Goal: Task Accomplishment & Management: Use online tool/utility

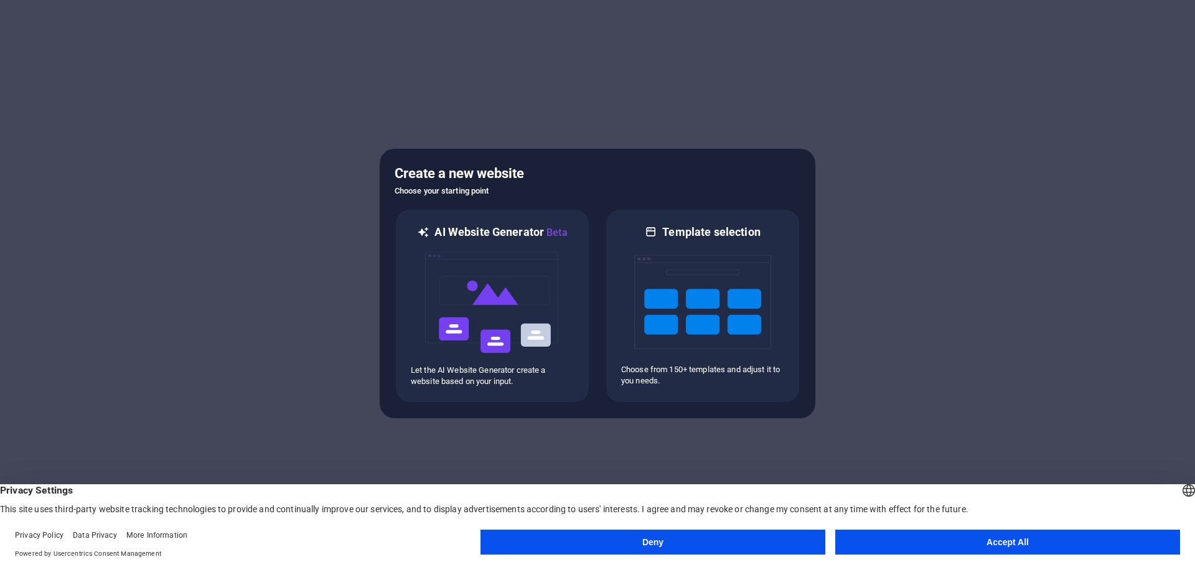
click at [1019, 545] on button "Accept All" at bounding box center [1007, 542] width 345 height 25
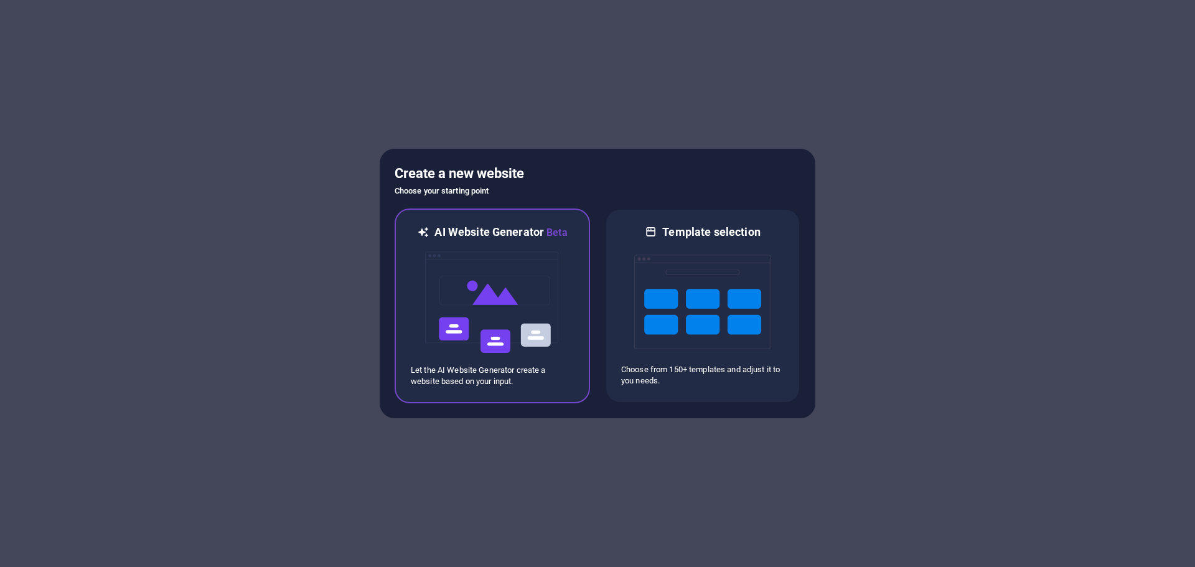
click at [456, 297] on img at bounding box center [492, 302] width 137 height 125
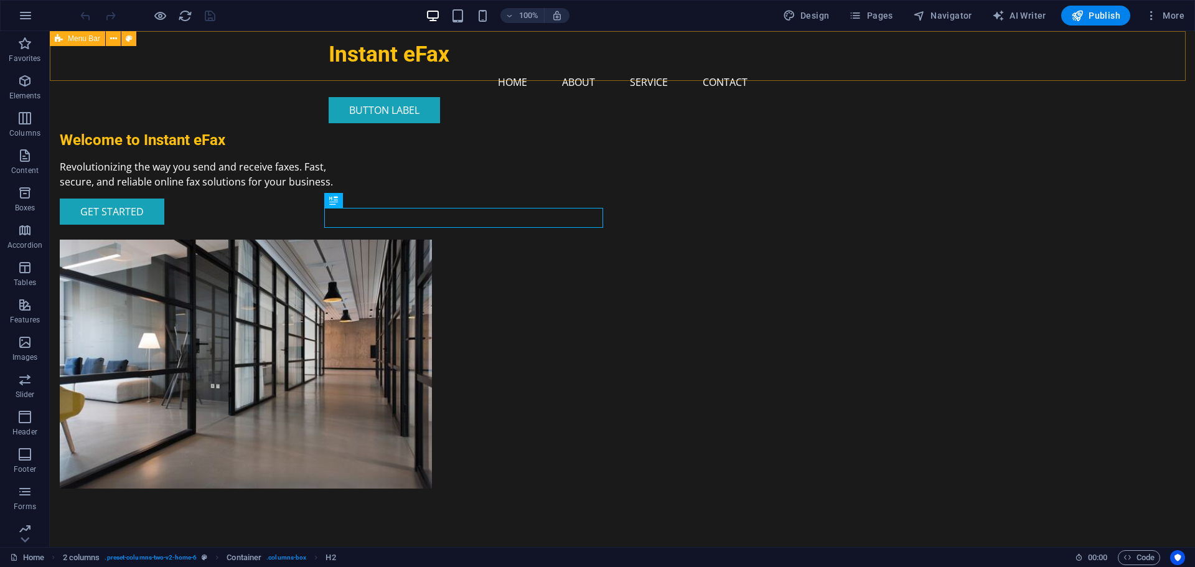
click at [313, 79] on div "Instant eFax Menu Home About Service Contact Button label" at bounding box center [623, 82] width 1146 height 102
click at [318, 62] on div "Instant eFax Menu Home About Service Contact Button label" at bounding box center [623, 82] width 1146 height 102
click at [807, 14] on span "Design" at bounding box center [806, 15] width 47 height 12
select select "px"
select select "200"
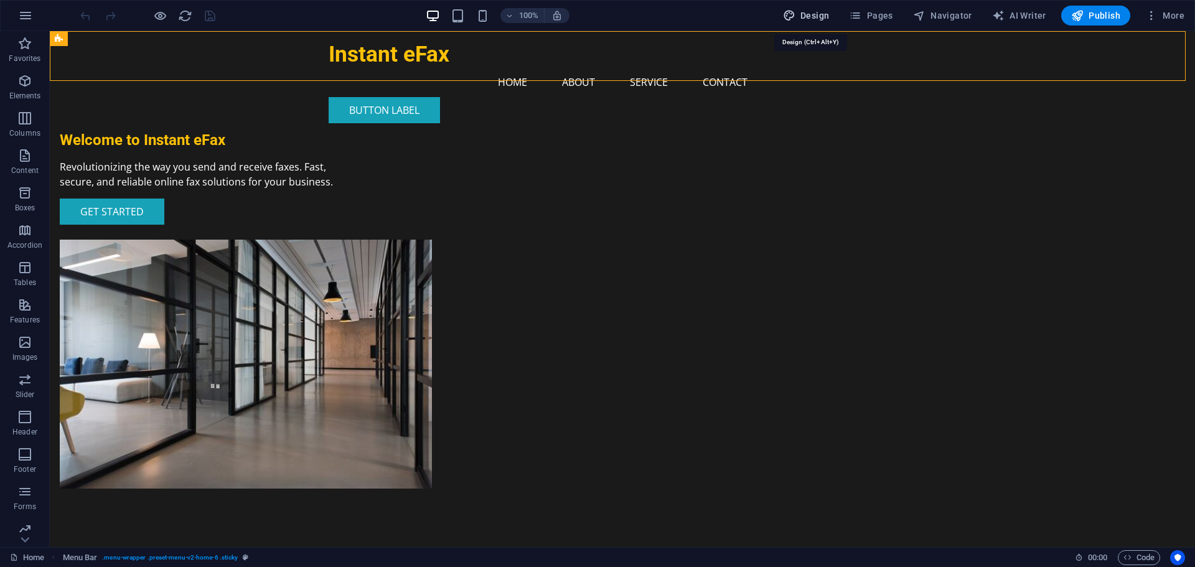
select select "px"
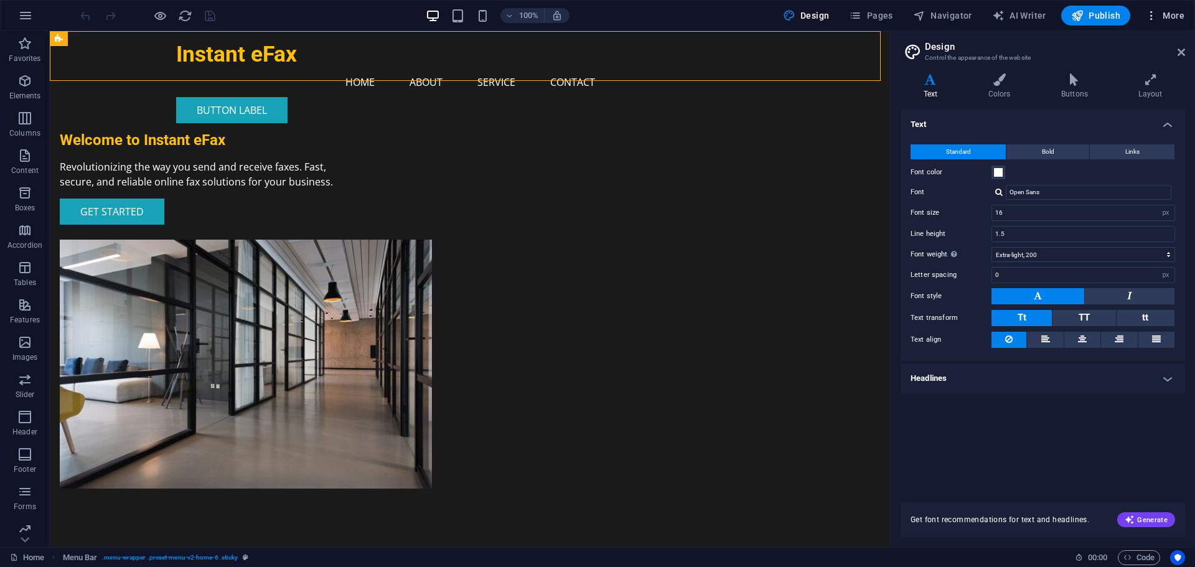
click at [1179, 13] on span "More" at bounding box center [1165, 15] width 39 height 12
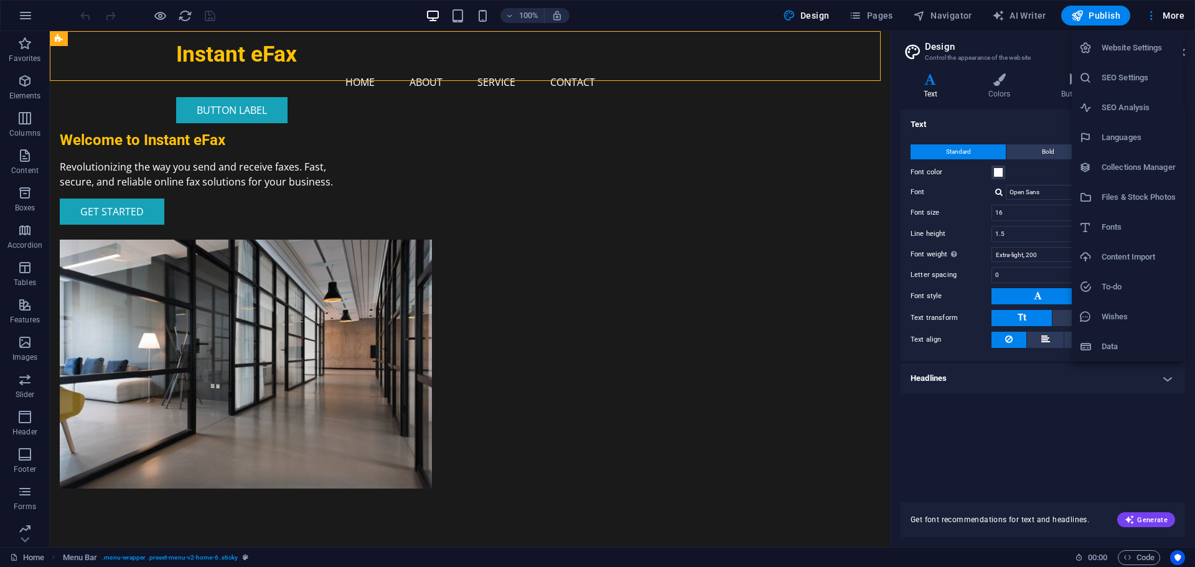
click at [1105, 15] on div at bounding box center [597, 283] width 1195 height 567
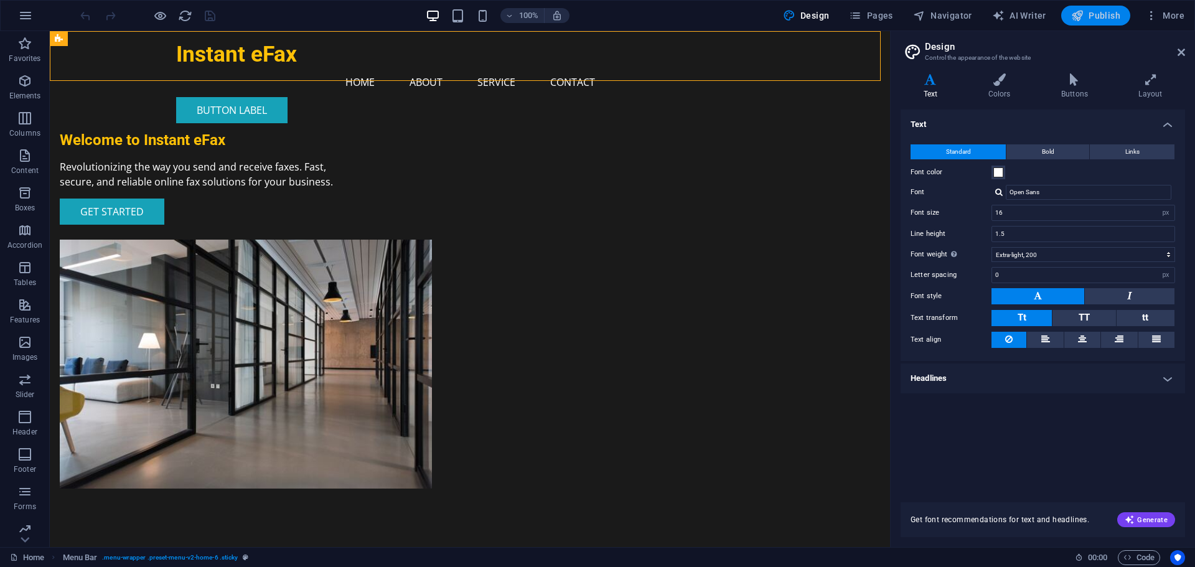
click at [1105, 14] on span "Publish" at bounding box center [1095, 15] width 49 height 12
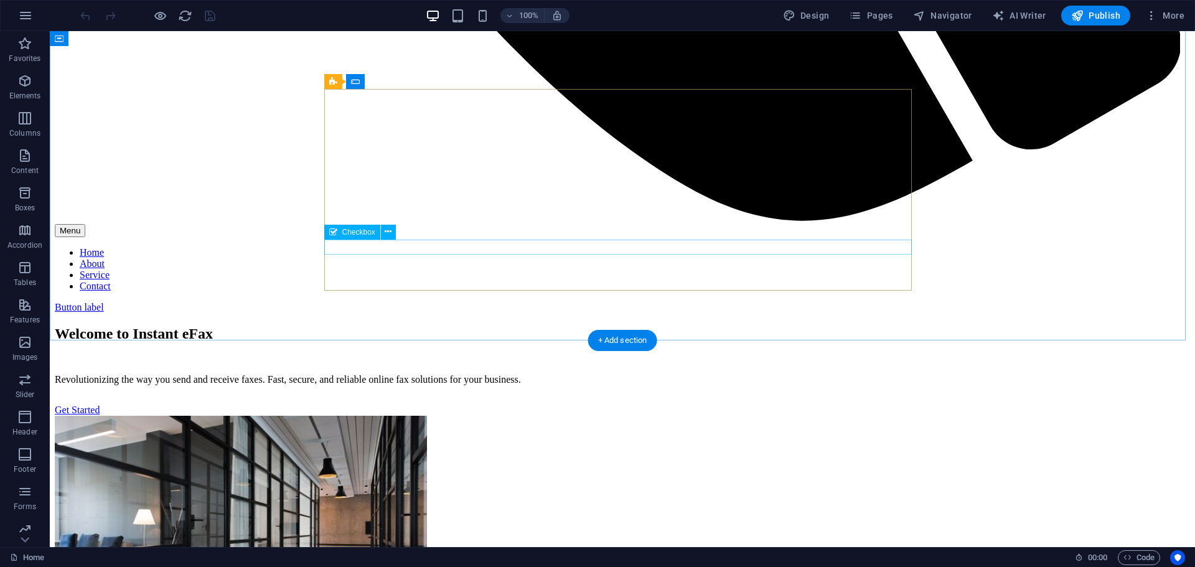
scroll to position [1463, 0]
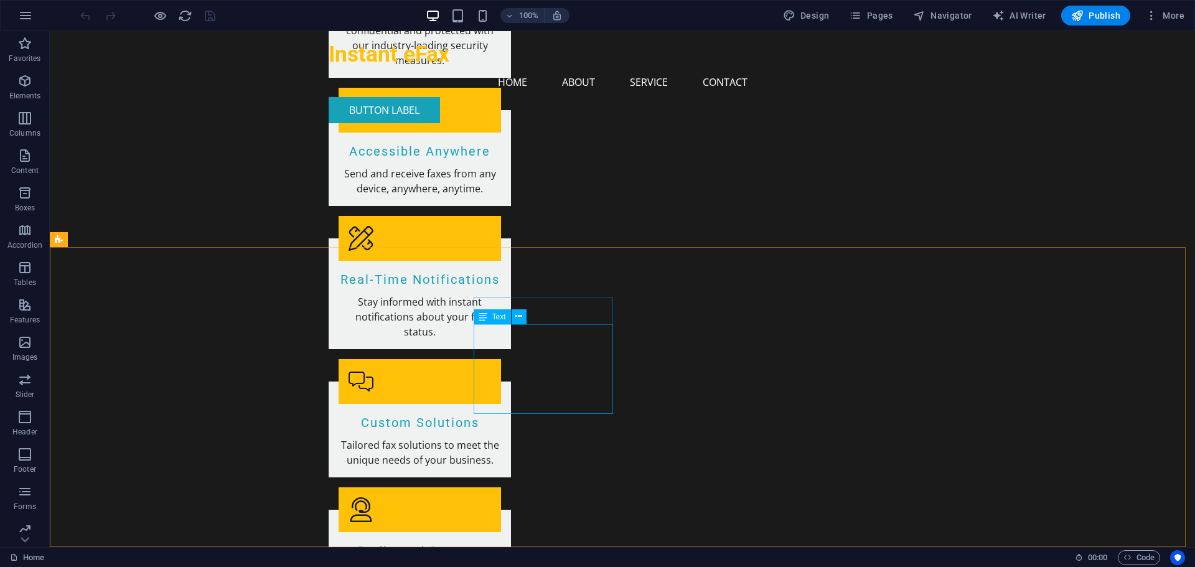
click at [484, 318] on icon at bounding box center [483, 316] width 9 height 15
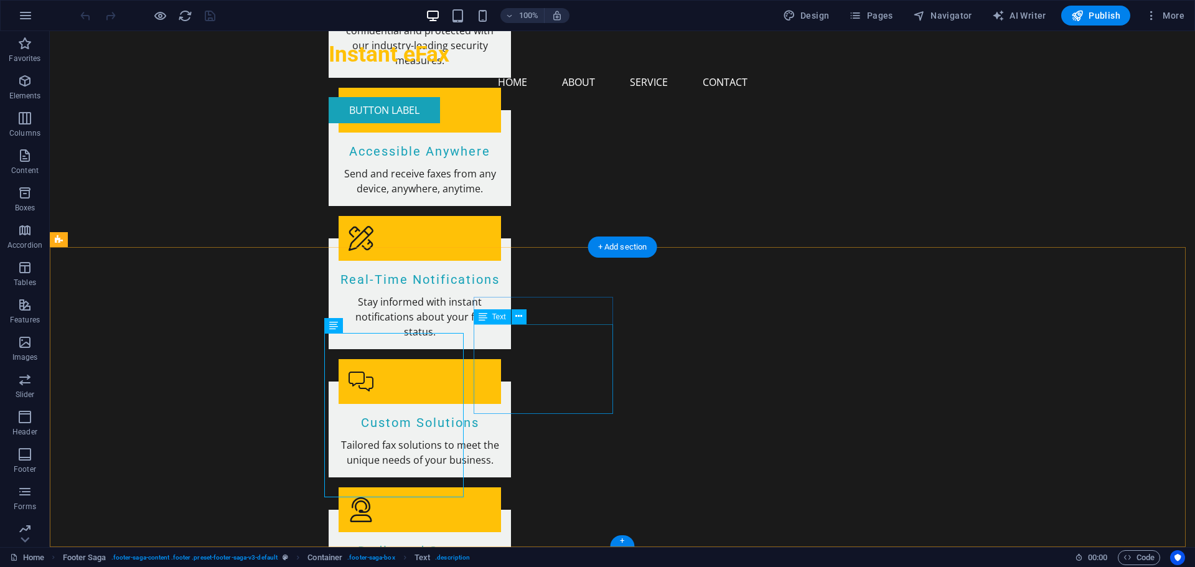
drag, startPoint x: 478, startPoint y: 333, endPoint x: 573, endPoint y: 348, distance: 96.4
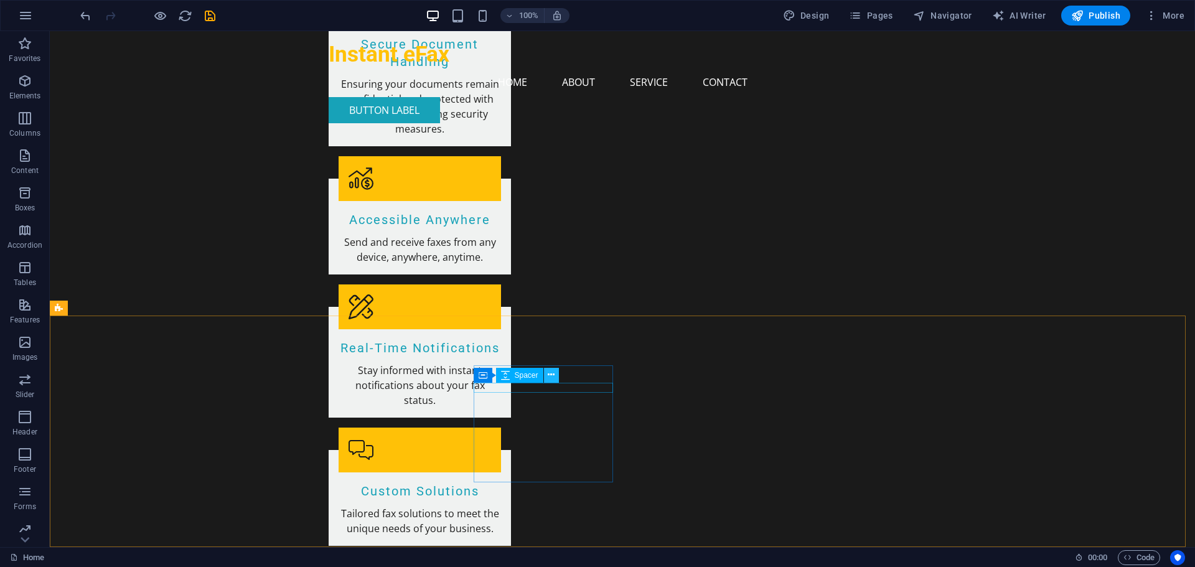
click at [547, 374] on button at bounding box center [551, 375] width 15 height 15
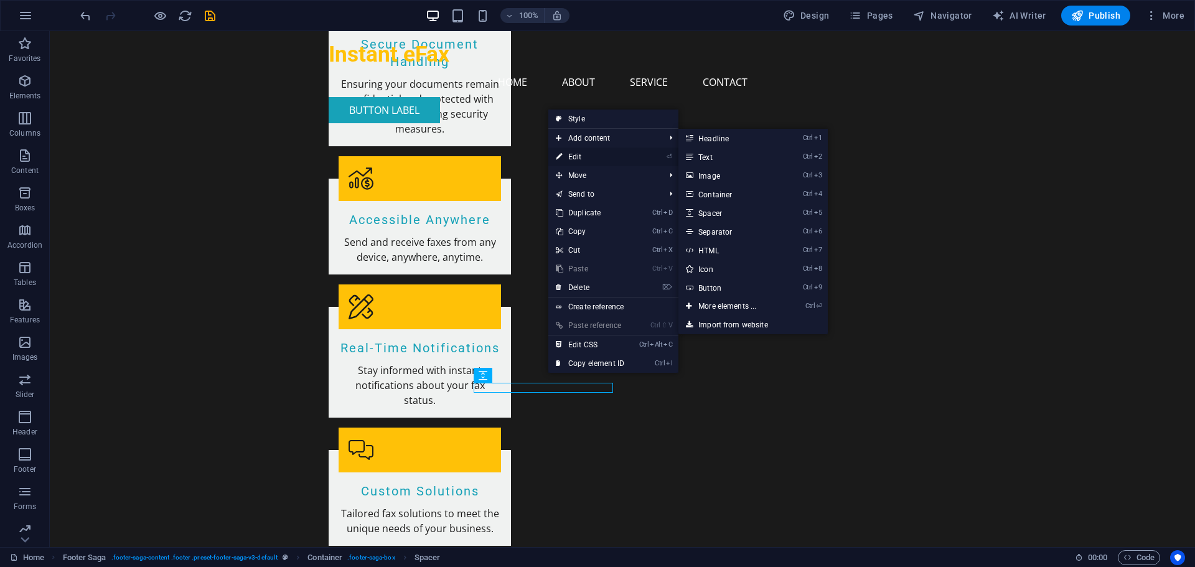
click at [570, 154] on link "⏎ Edit" at bounding box center [589, 157] width 83 height 19
select select "px"
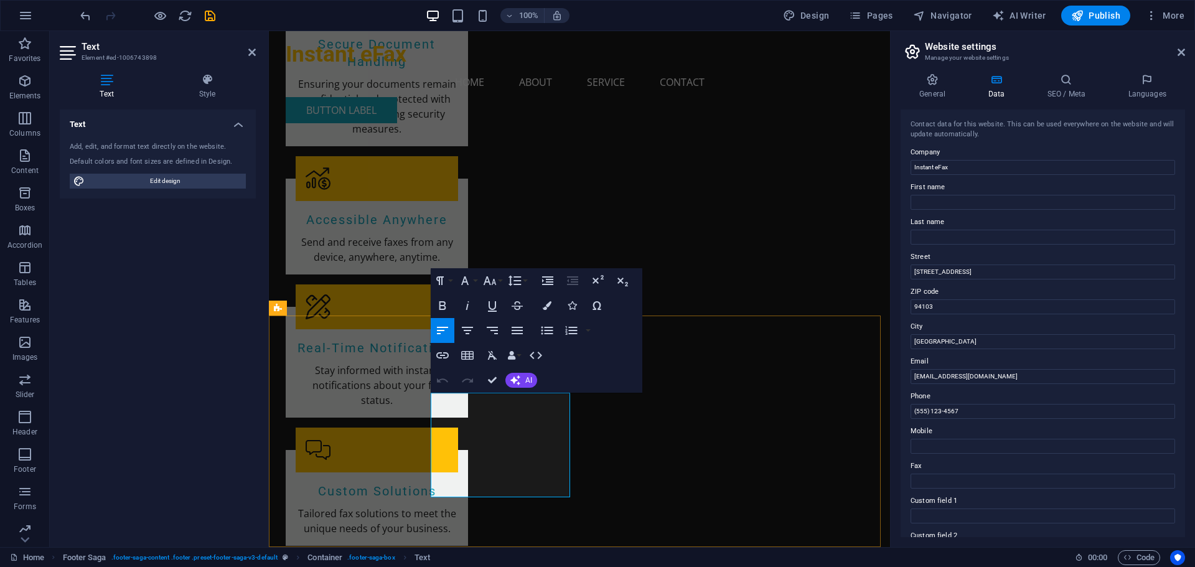
drag, startPoint x: 528, startPoint y: 419, endPoint x: 430, endPoint y: 397, distance: 100.1
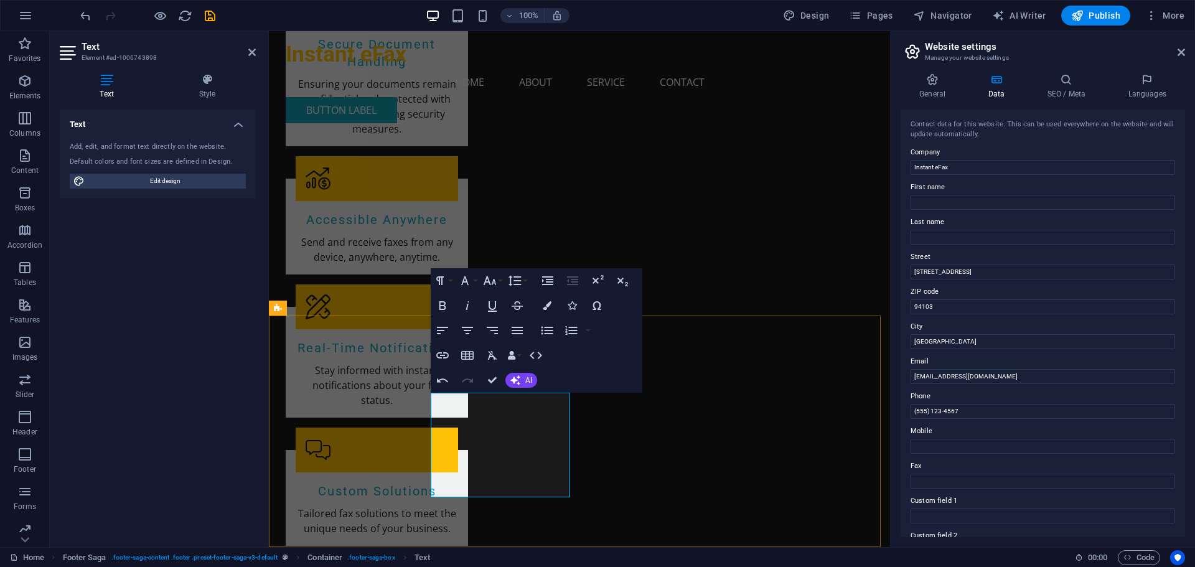
drag, startPoint x: 506, startPoint y: 458, endPoint x: 458, endPoint y: 444, distance: 50.6
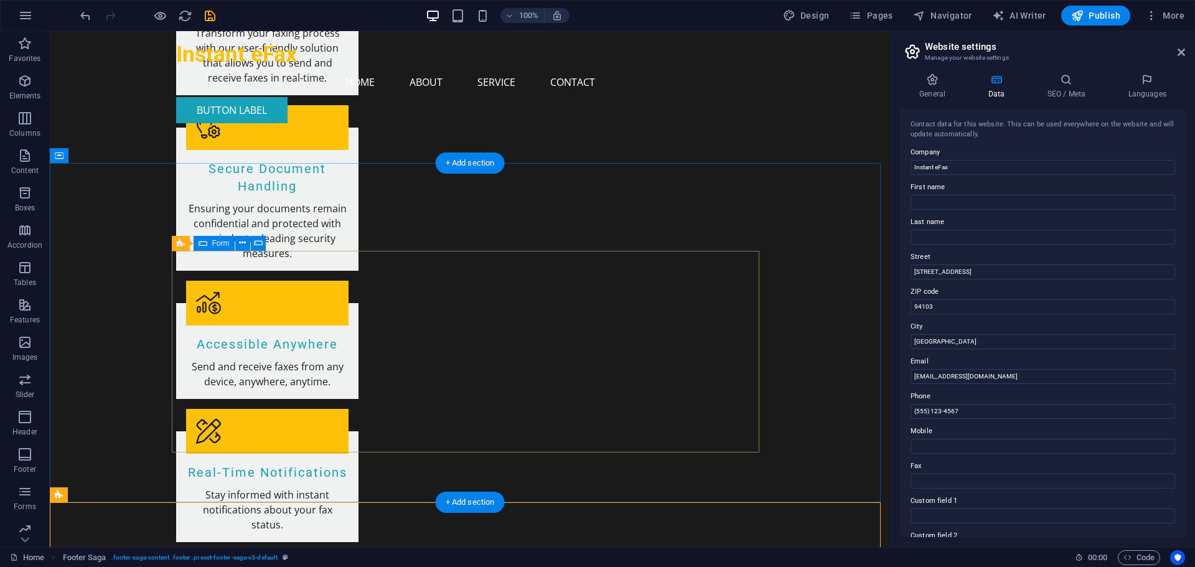
scroll to position [1208, 0]
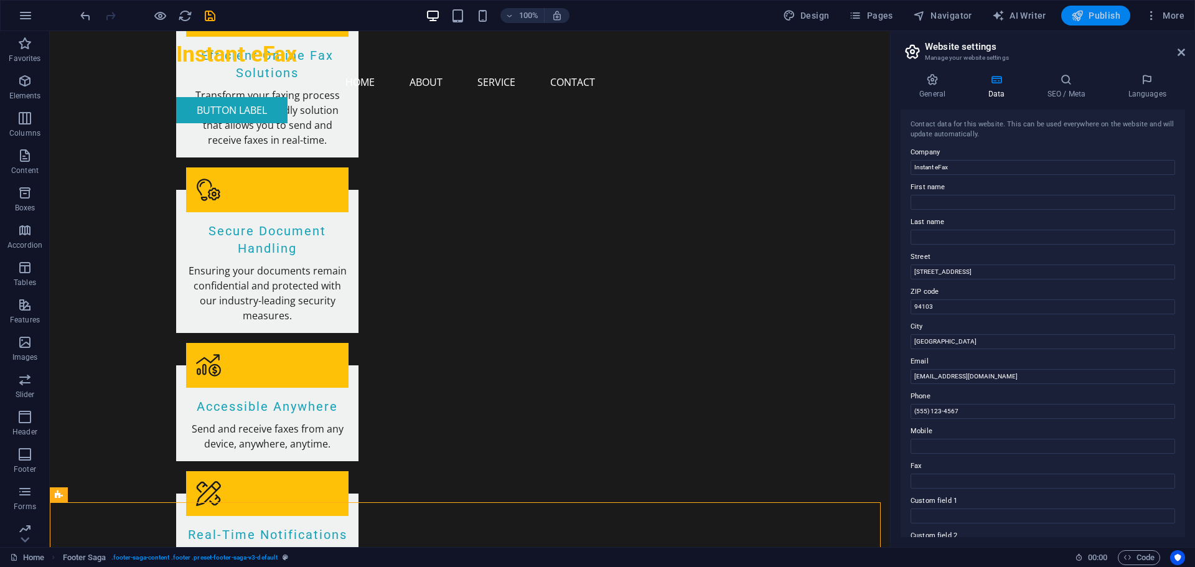
click at [1094, 17] on span "Publish" at bounding box center [1095, 15] width 49 height 12
checkbox input "false"
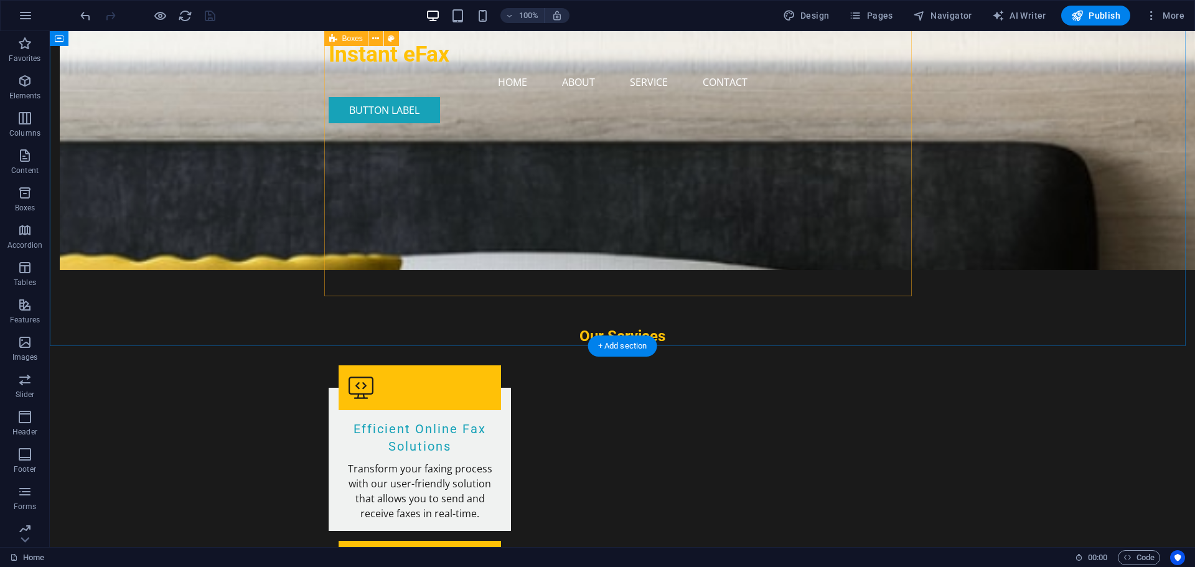
scroll to position [461, 0]
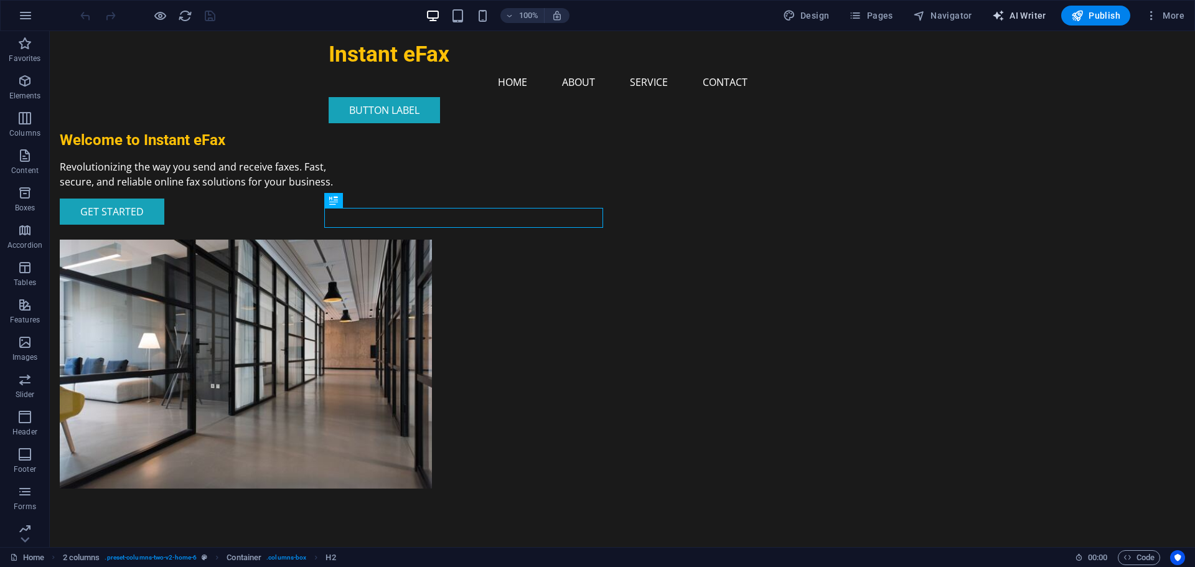
click at [1032, 14] on span "AI Writer" at bounding box center [1019, 15] width 54 height 12
select select "English"
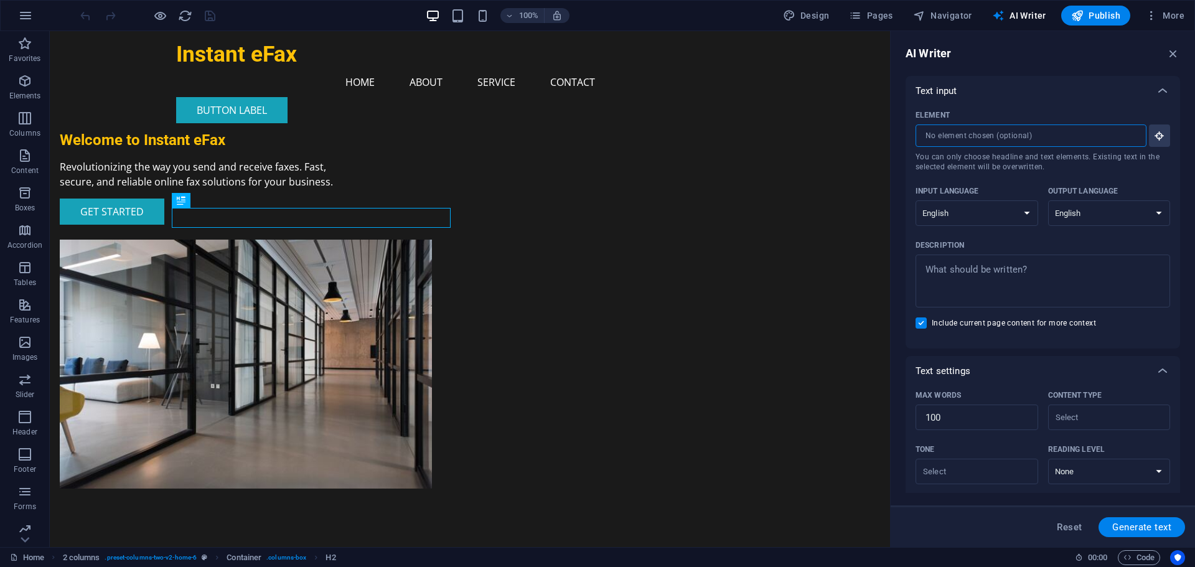
click at [1053, 135] on input "Element ​ You can only choose headline and text elements. Existing text in the …" at bounding box center [1027, 136] width 222 height 22
click at [171, 55] on div "Instant eFax Menu Home About Service Contact Button label" at bounding box center [470, 82] width 840 height 102
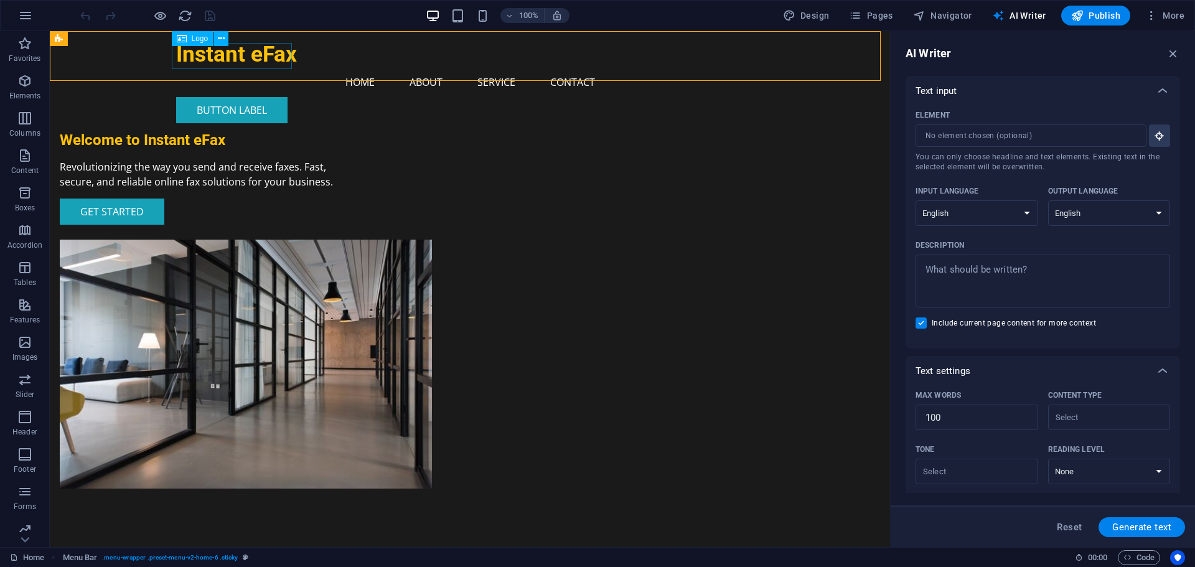
click at [276, 53] on div "Instant eFax" at bounding box center [470, 54] width 588 height 26
click at [96, 62] on div "Instant eFax Menu Home About Service Contact Button label" at bounding box center [470, 82] width 840 height 102
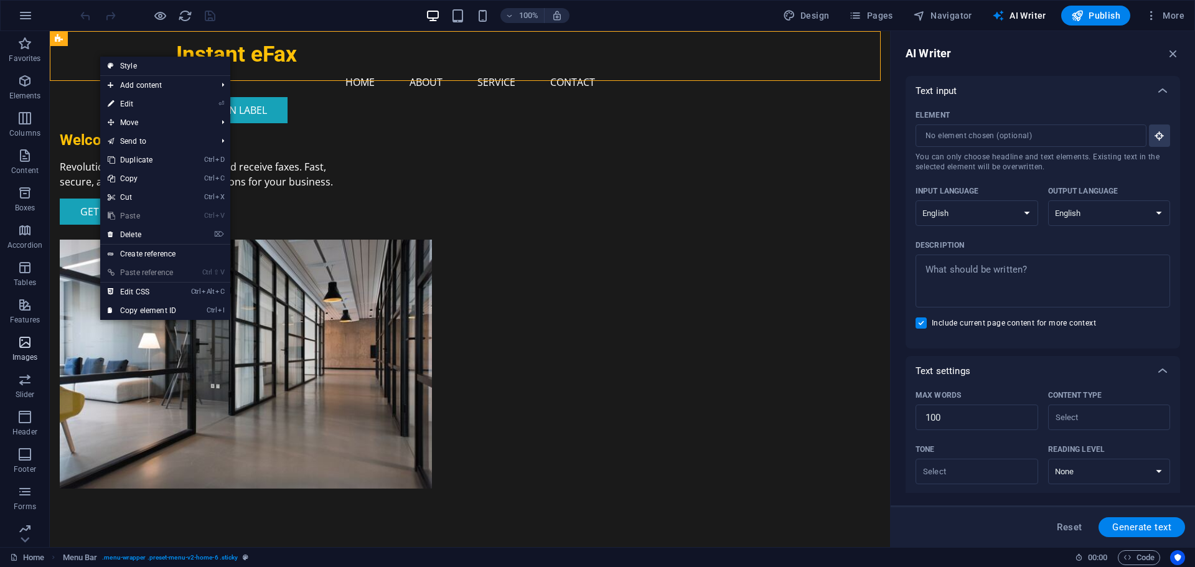
click at [25, 347] on icon "button" at bounding box center [24, 342] width 15 height 15
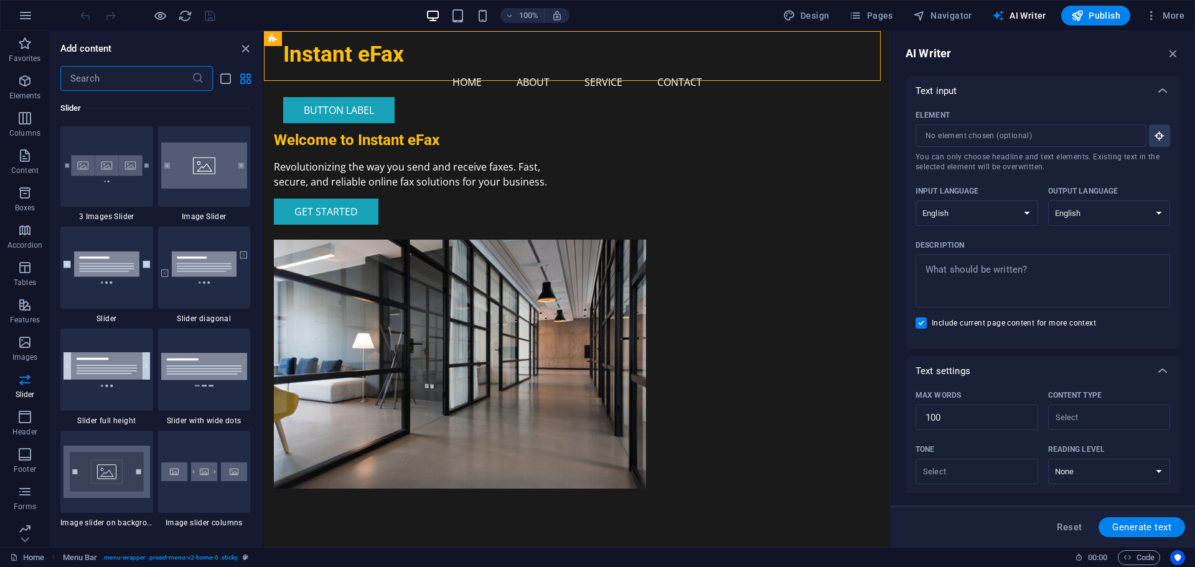
scroll to position [7184, 0]
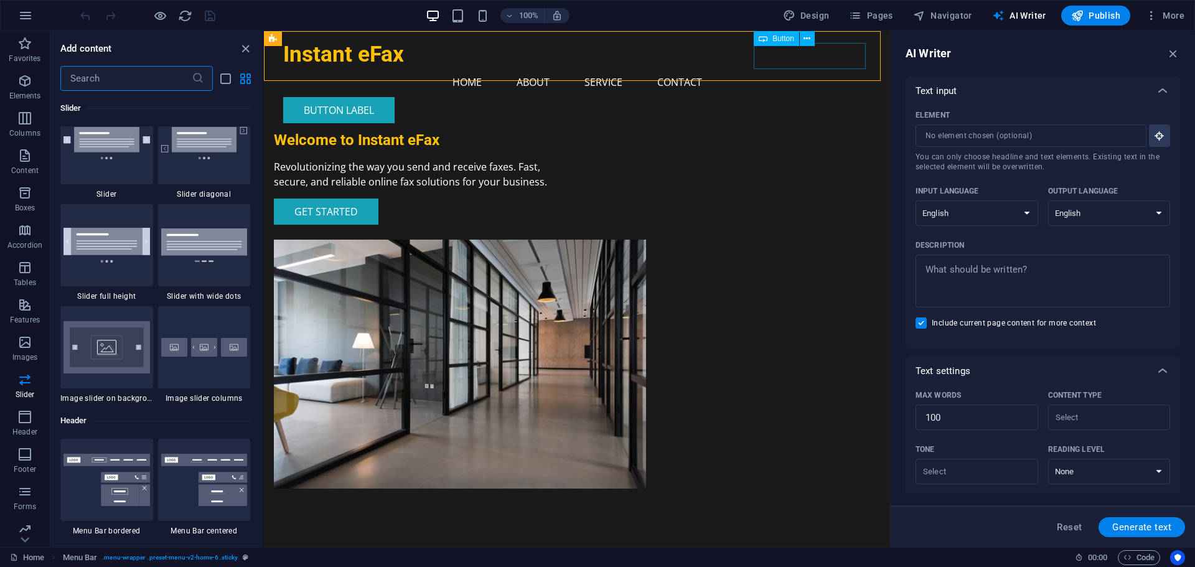
click at [796, 97] on div "Button label" at bounding box center [577, 110] width 588 height 26
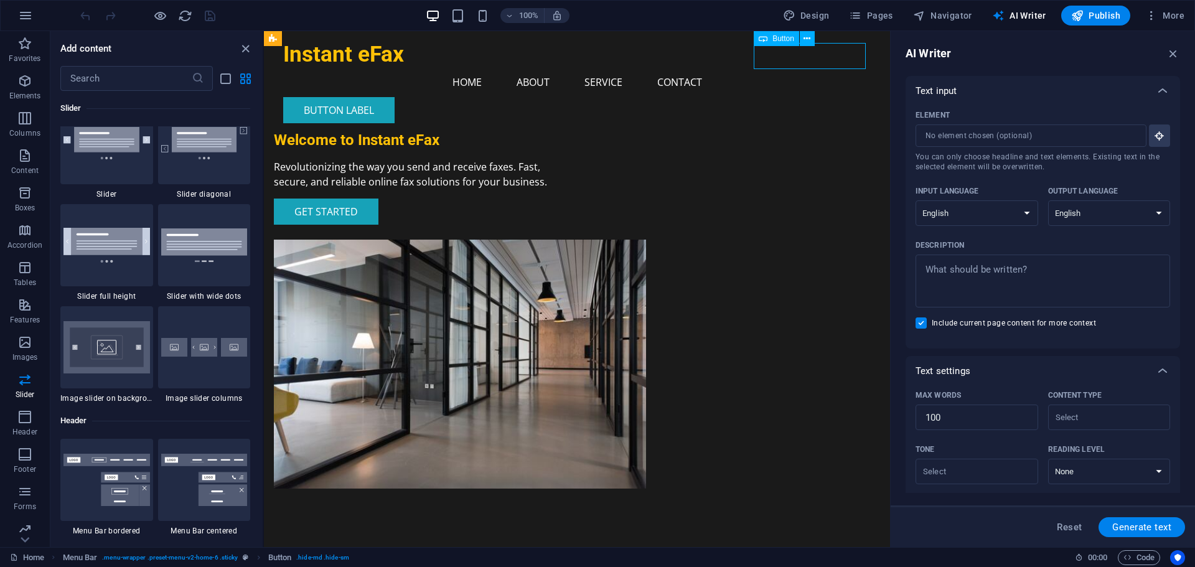
click at [799, 97] on div "Button label" at bounding box center [577, 110] width 588 height 26
click at [1095, 12] on span "Publish" at bounding box center [1095, 15] width 49 height 12
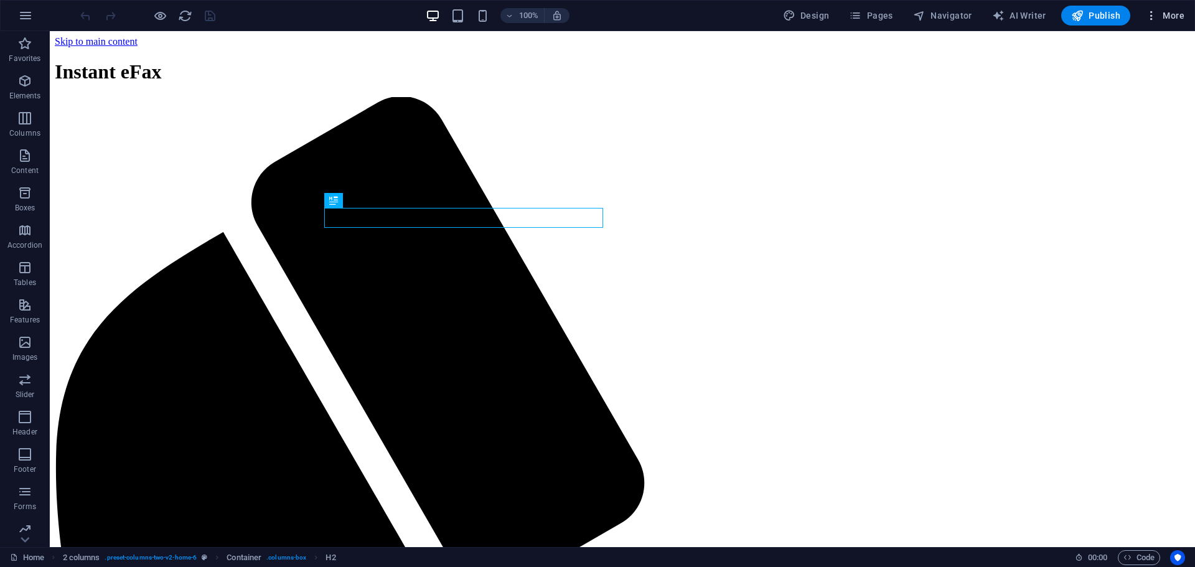
click at [1162, 12] on span "More" at bounding box center [1165, 15] width 39 height 12
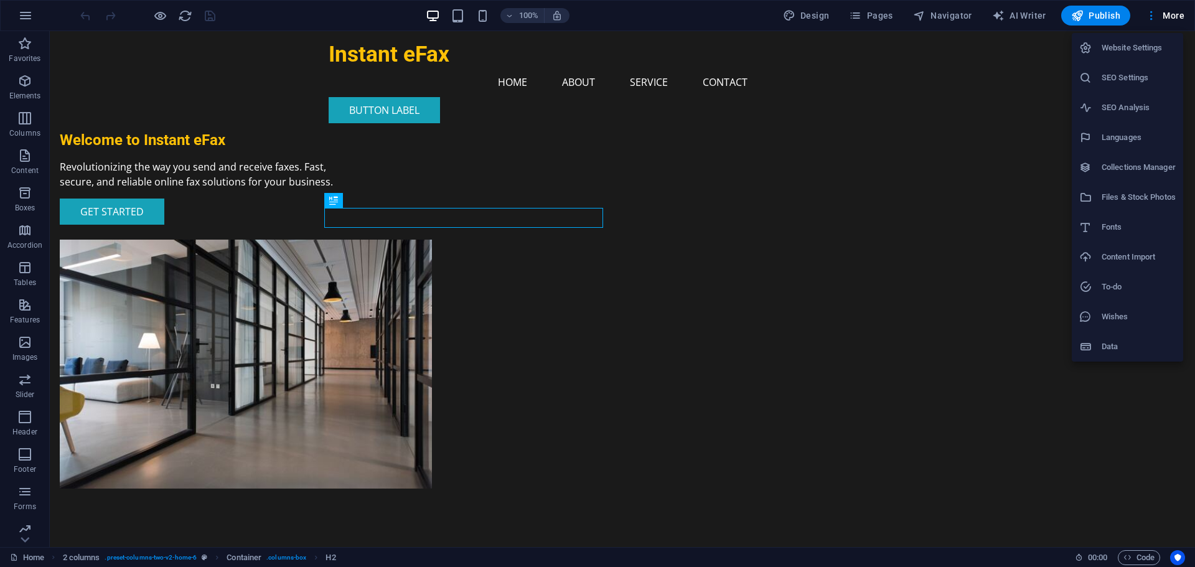
click at [20, 9] on div at bounding box center [597, 283] width 1195 height 567
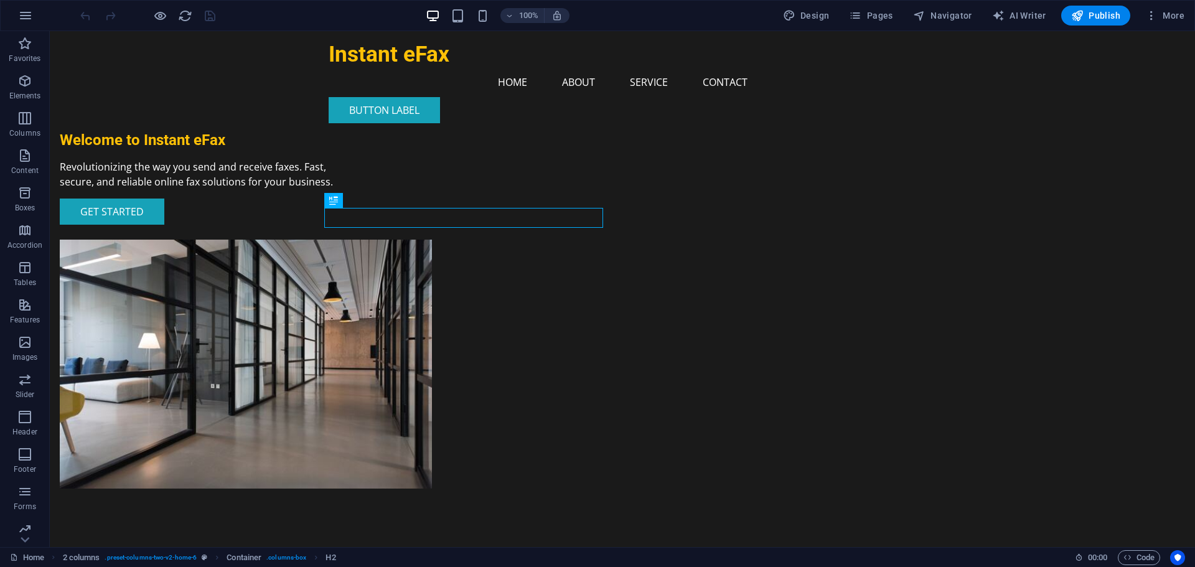
click at [29, 16] on icon "button" at bounding box center [25, 15] width 15 height 15
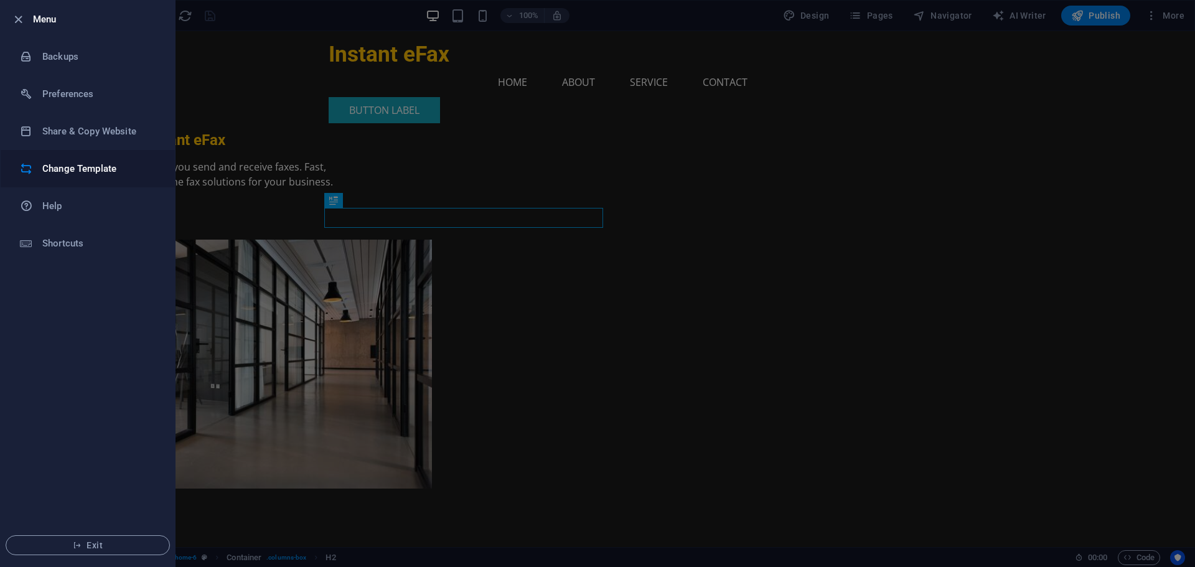
click at [74, 170] on h6 "Change Template" at bounding box center [99, 168] width 115 height 15
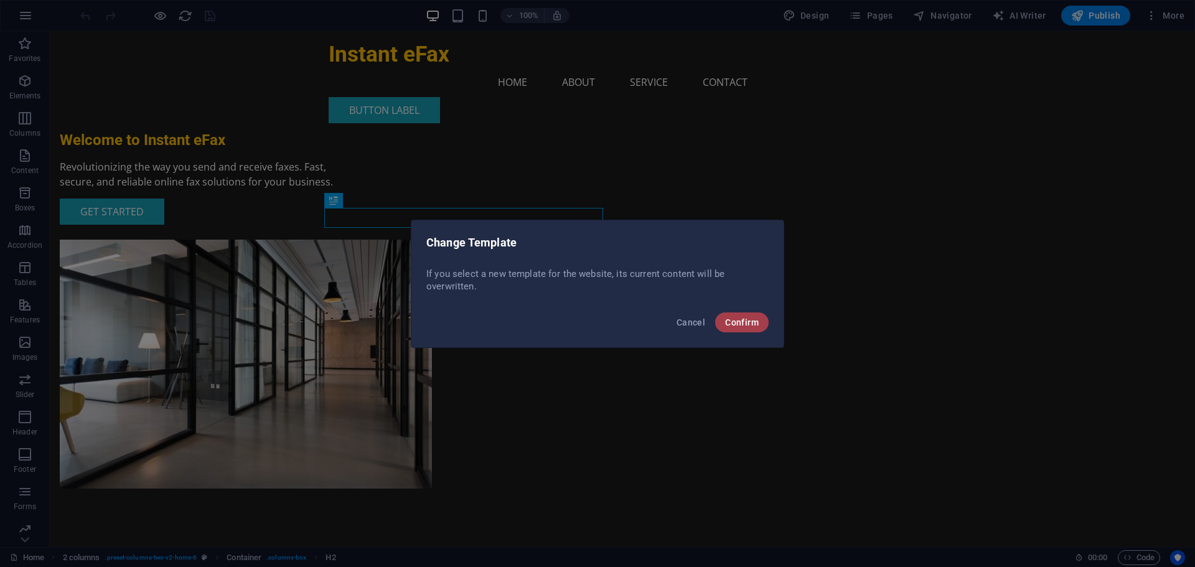
click at [746, 324] on span "Confirm" at bounding box center [742, 323] width 34 height 10
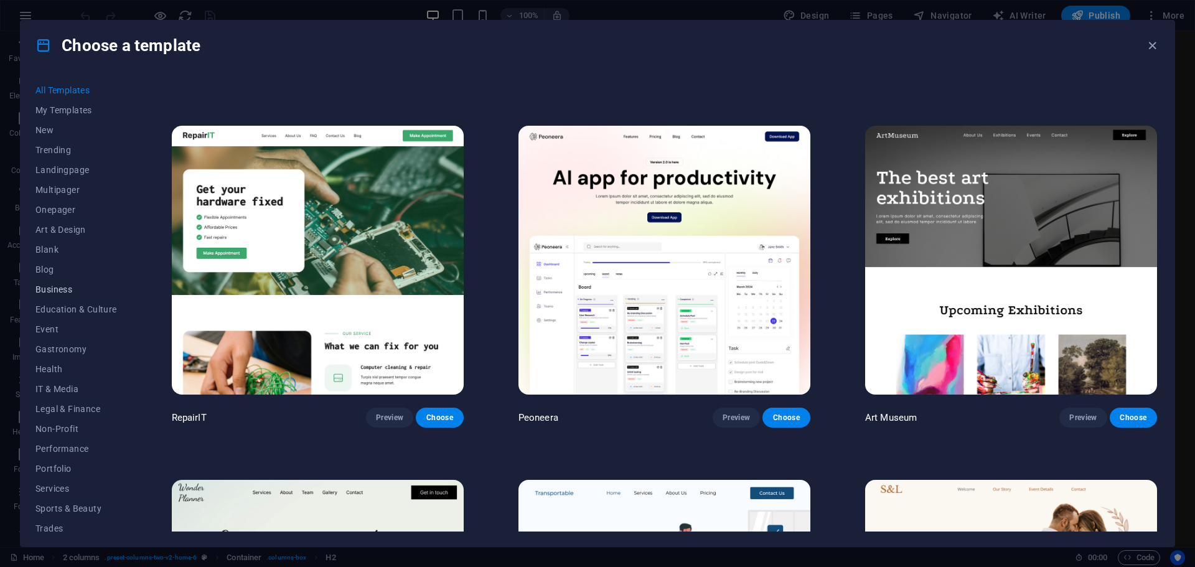
scroll to position [47, 0]
click at [49, 340] on span "IT & Media" at bounding box center [76, 342] width 82 height 10
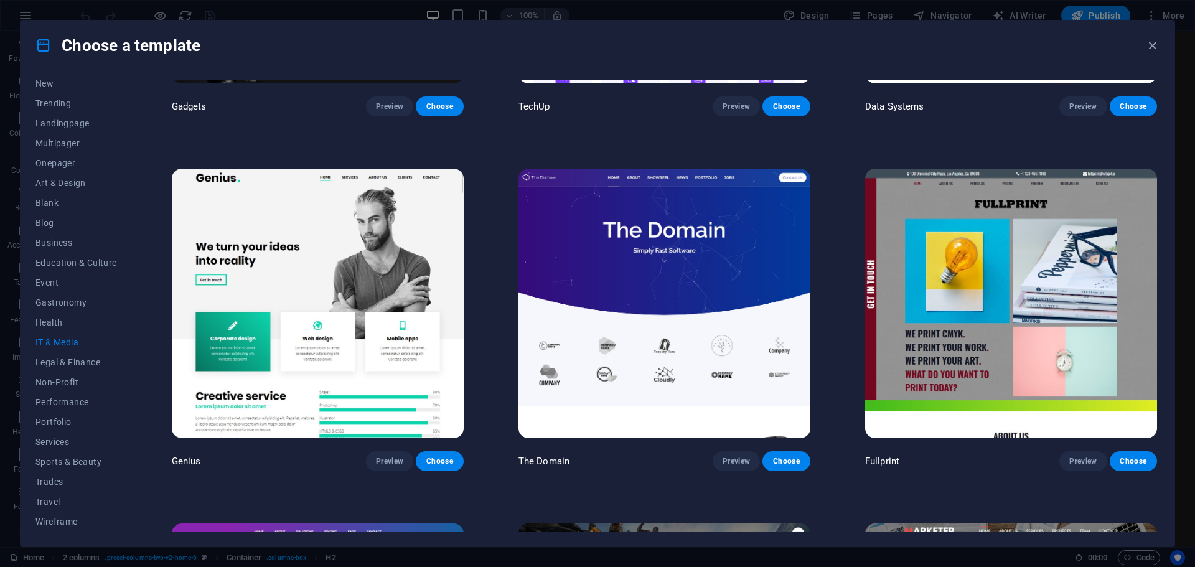
scroll to position [436, 0]
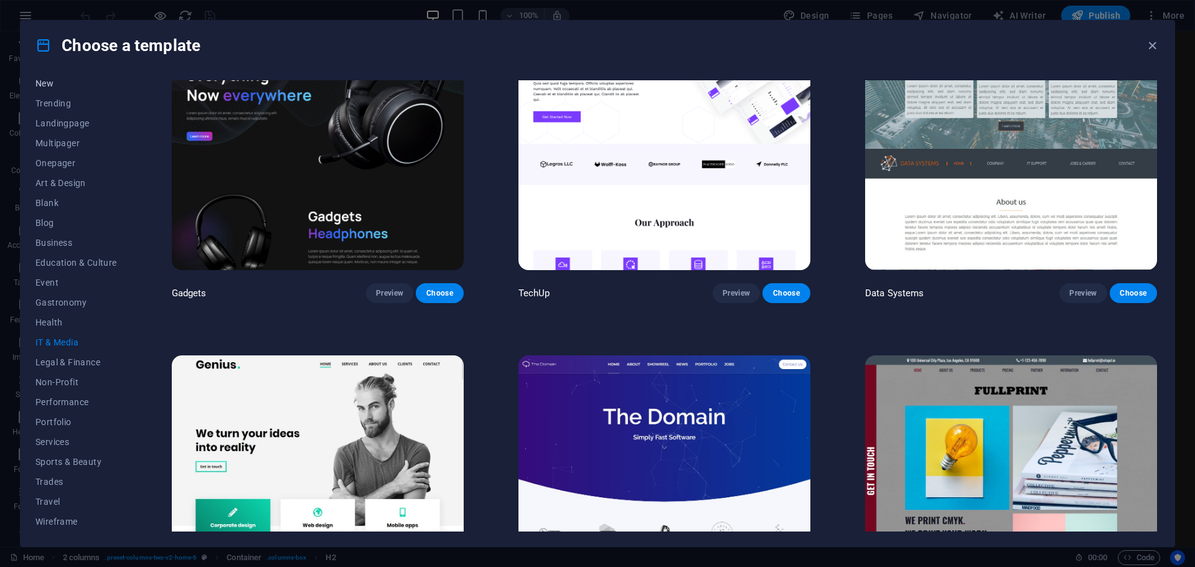
click at [52, 82] on span "New" at bounding box center [76, 83] width 82 height 10
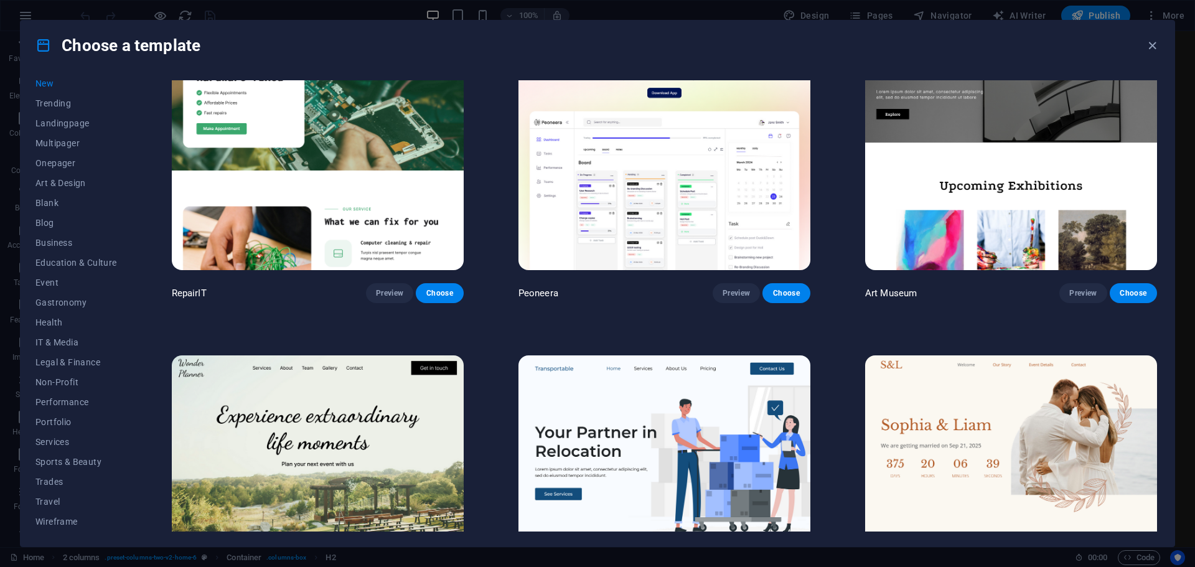
click at [46, 82] on span "New" at bounding box center [76, 83] width 82 height 10
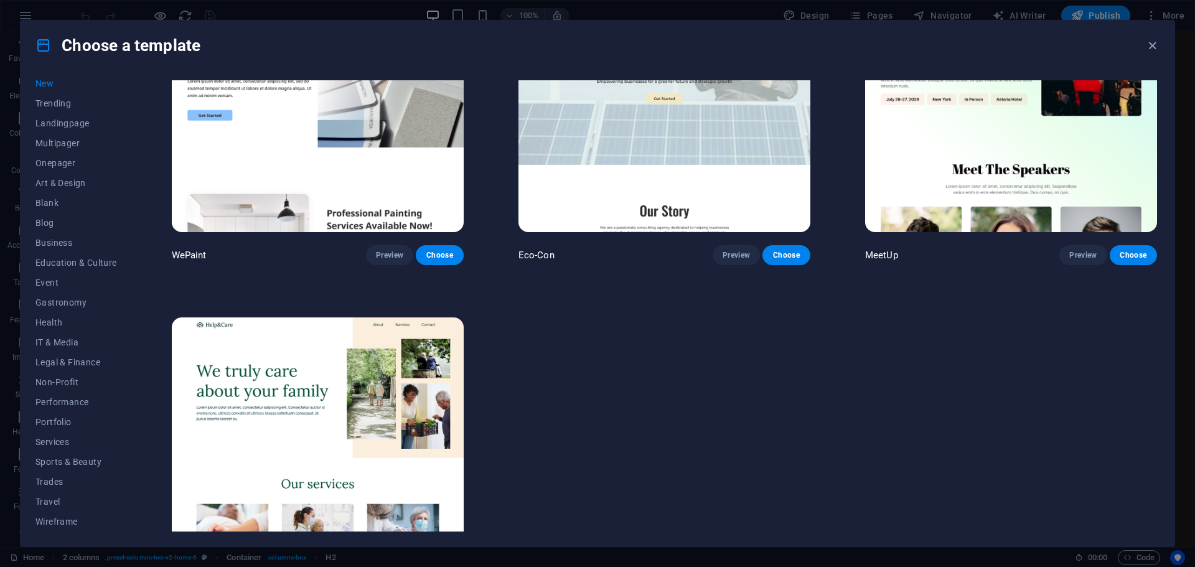
scroll to position [1245, 0]
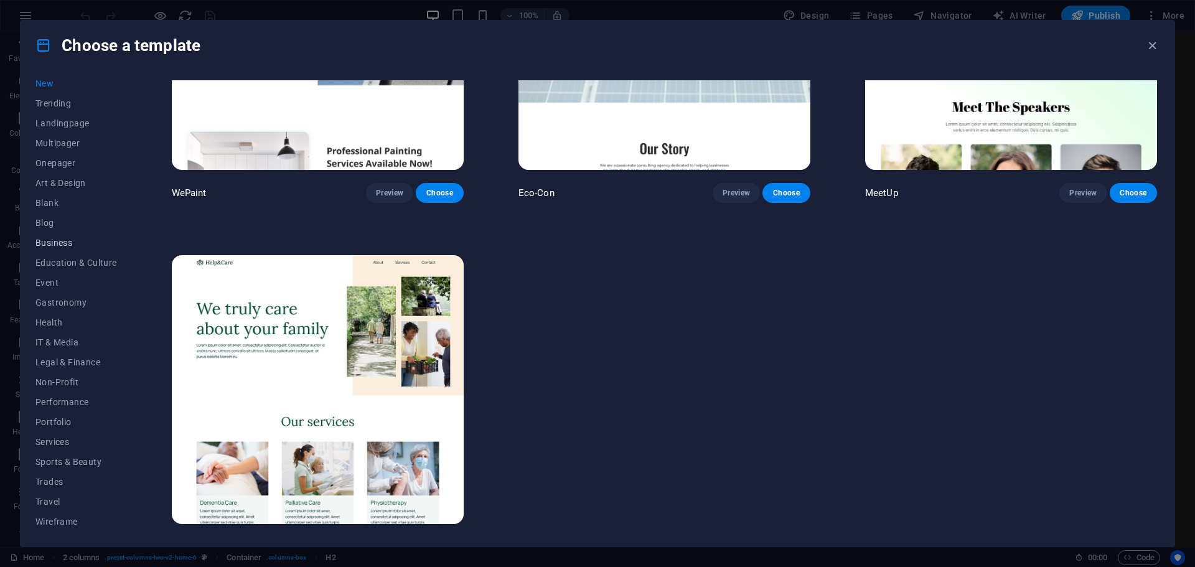
click at [55, 241] on span "Business" at bounding box center [76, 243] width 82 height 10
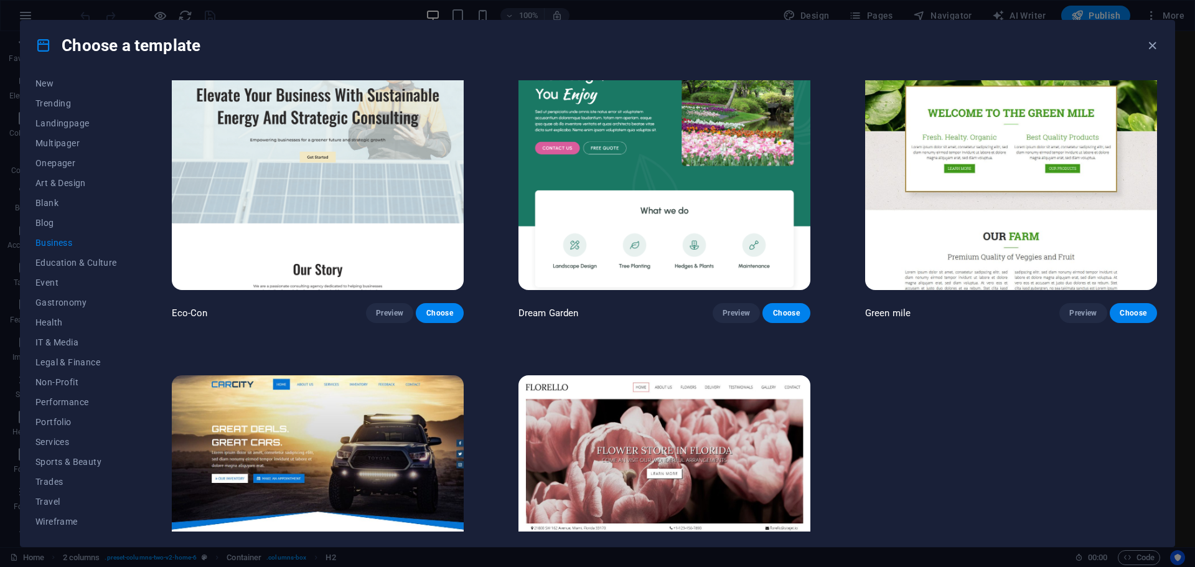
scroll to position [0, 0]
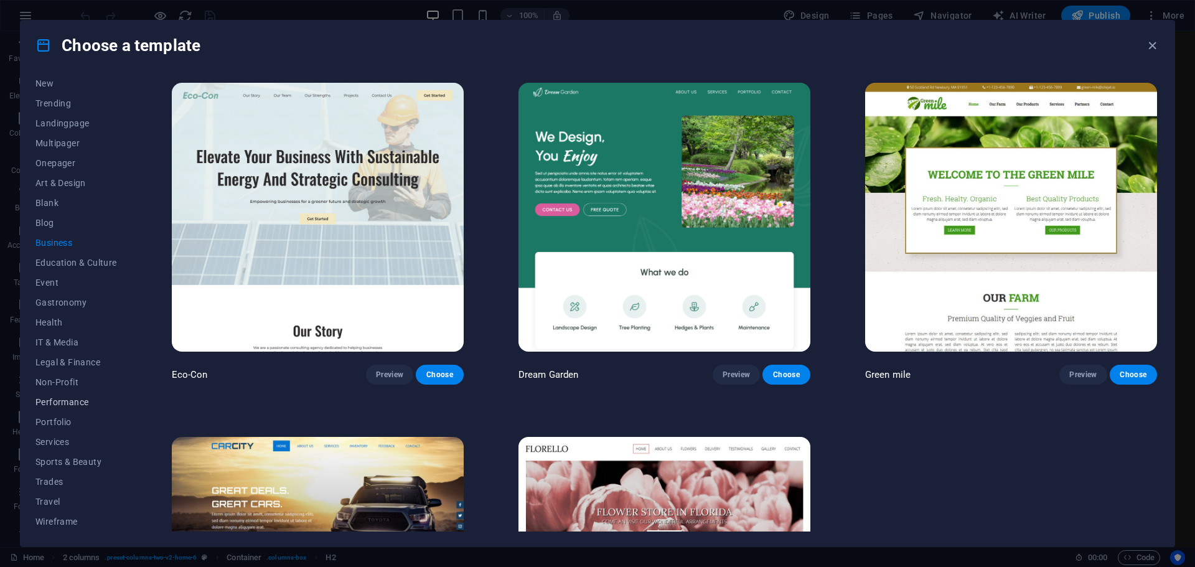
click at [71, 398] on span "Performance" at bounding box center [76, 402] width 82 height 10
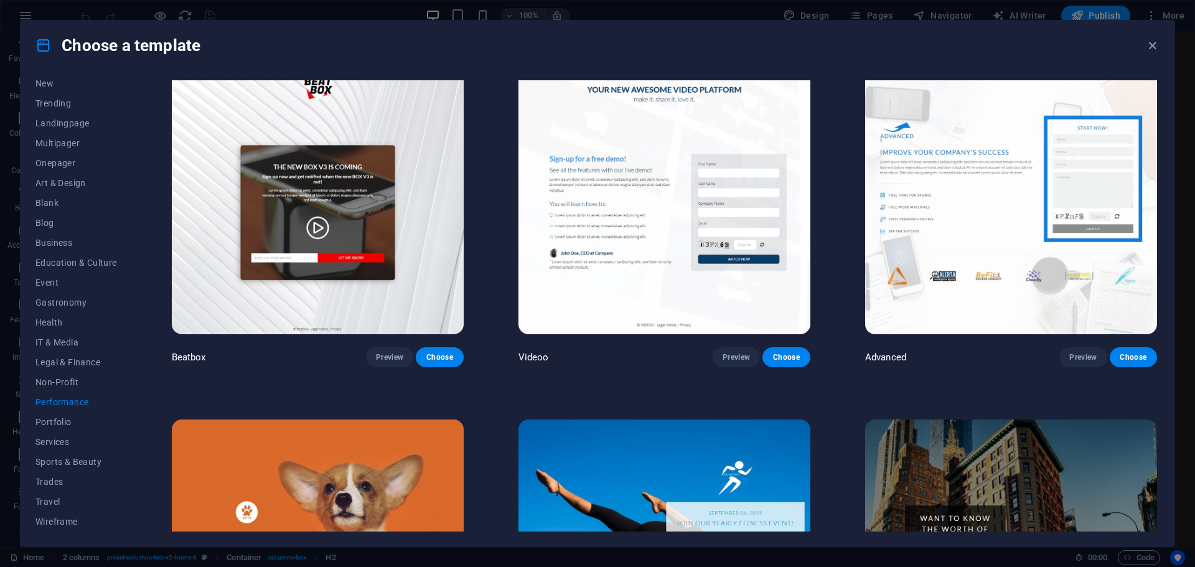
scroll to position [123, 0]
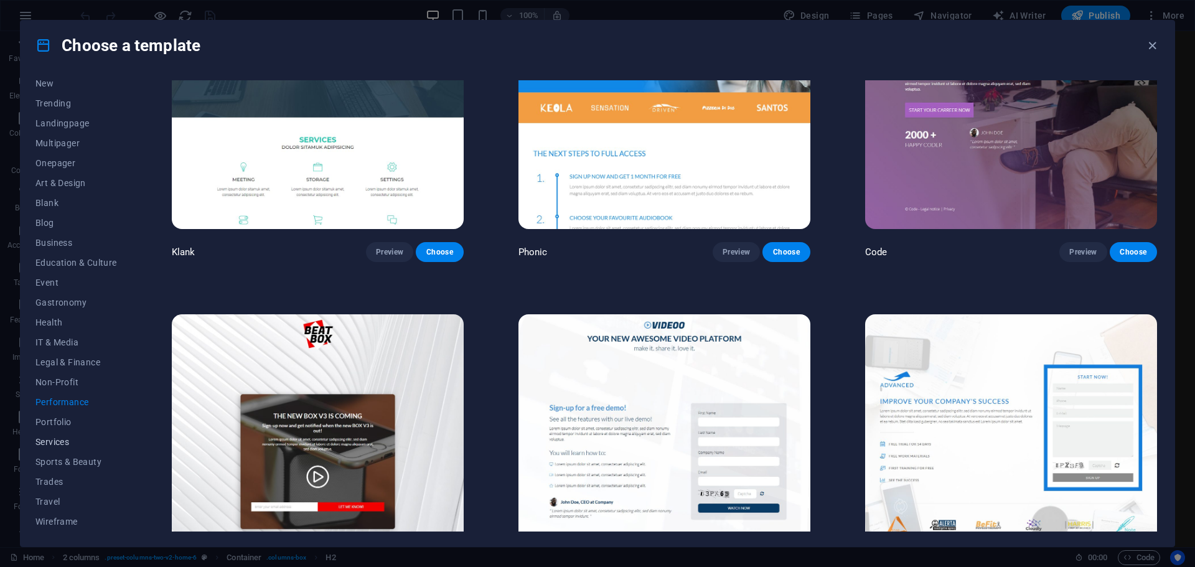
click at [59, 443] on span "Services" at bounding box center [76, 442] width 82 height 10
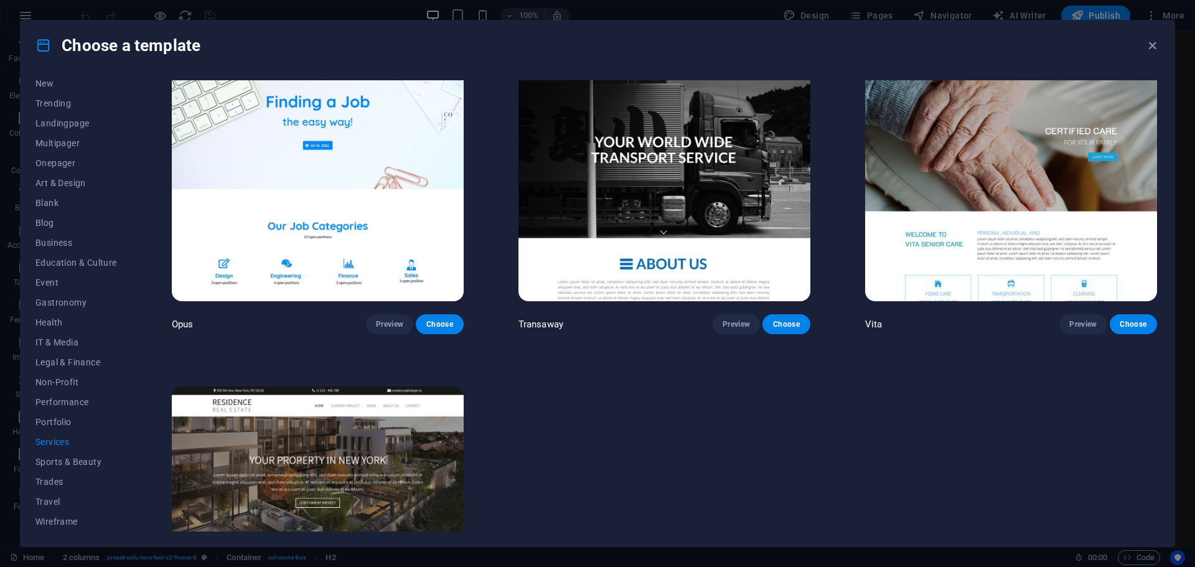
scroll to position [2302, 0]
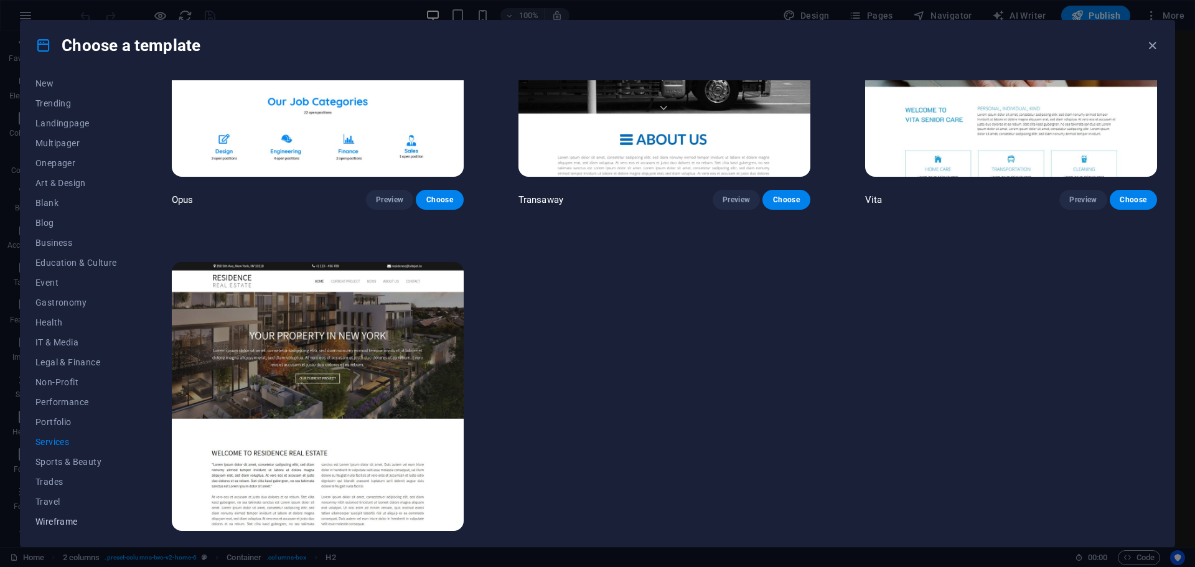
click at [65, 520] on span "Wireframe" at bounding box center [76, 522] width 82 height 10
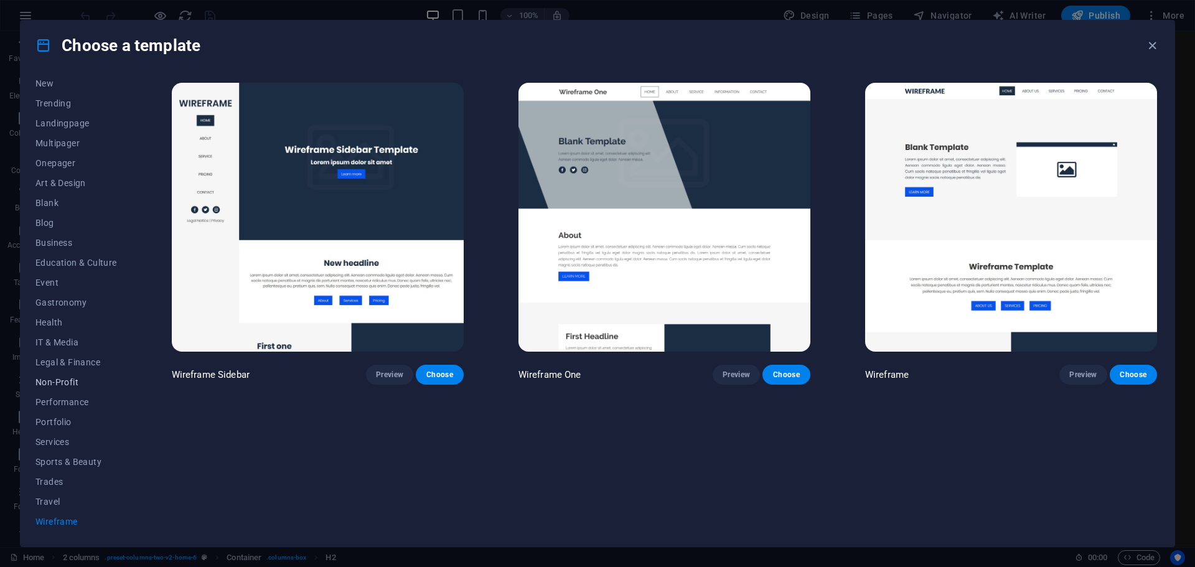
click at [60, 377] on span "Non-Profit" at bounding box center [76, 382] width 82 height 10
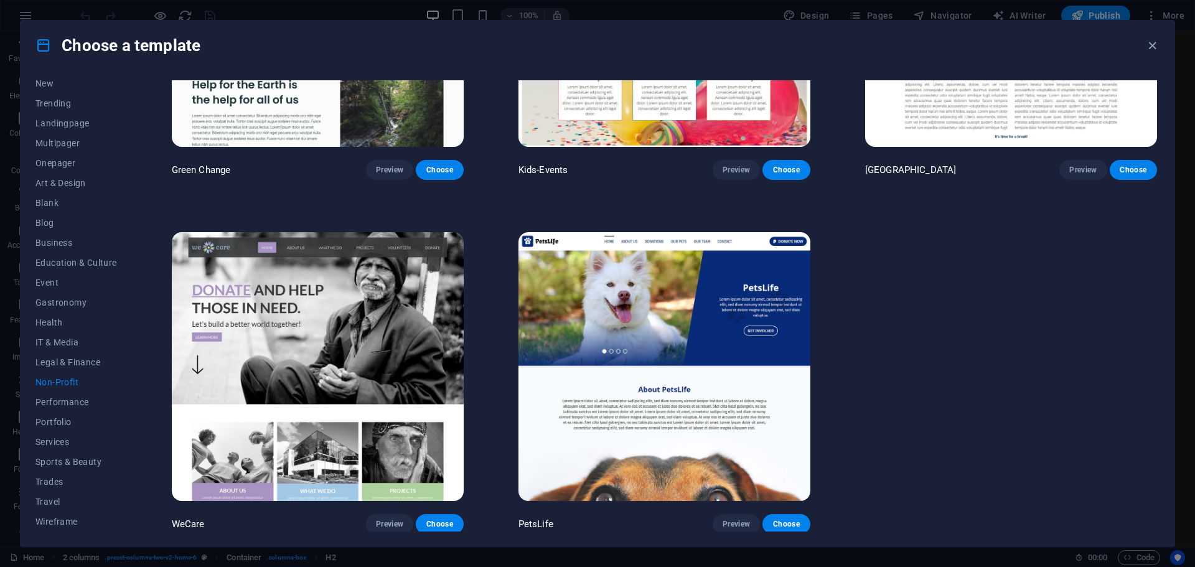
scroll to position [18, 0]
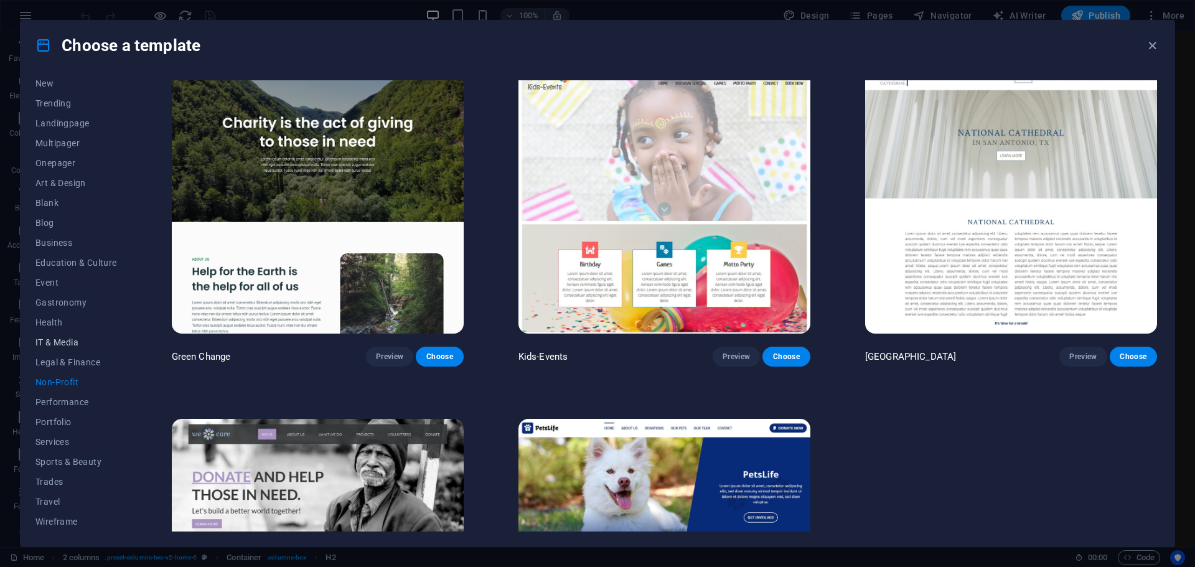
click at [56, 343] on span "IT & Media" at bounding box center [76, 342] width 82 height 10
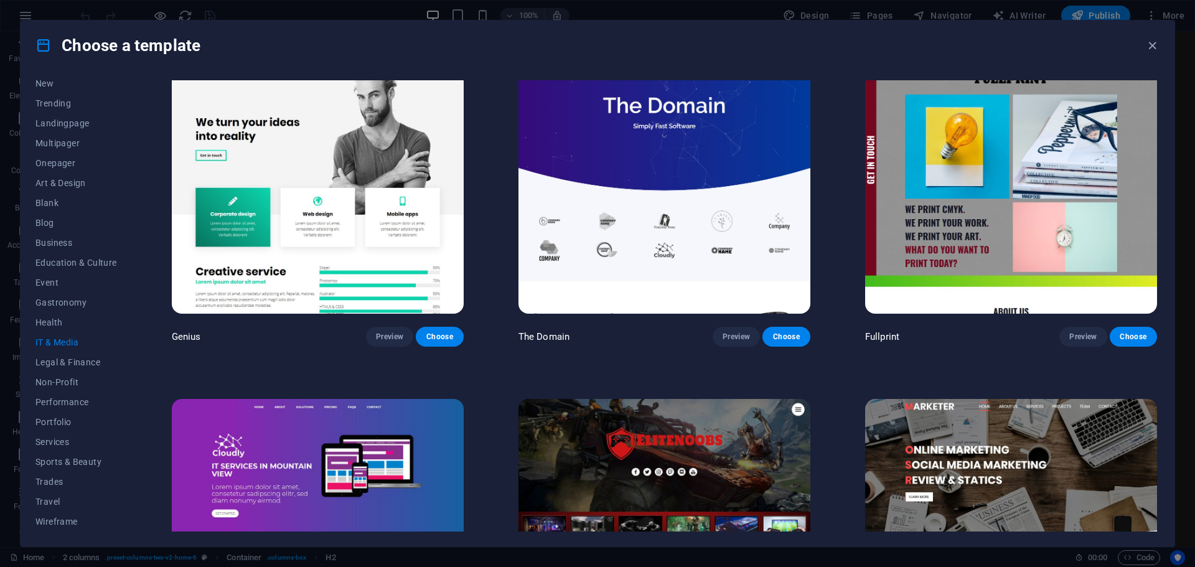
scroll to position [911, 0]
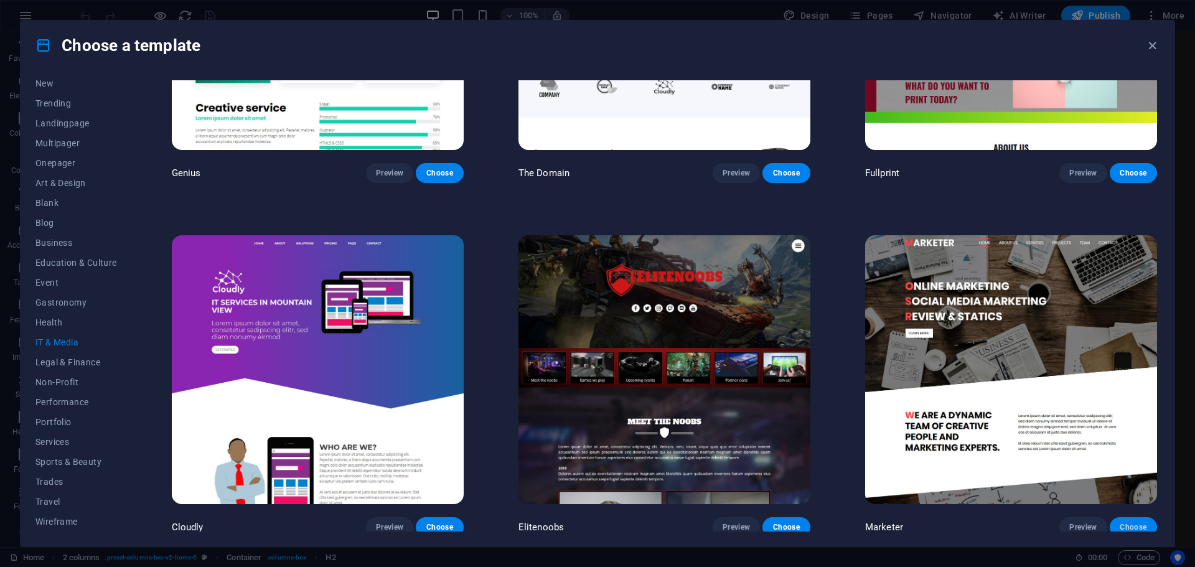
click at [1141, 524] on span "Choose" at bounding box center [1133, 527] width 27 height 10
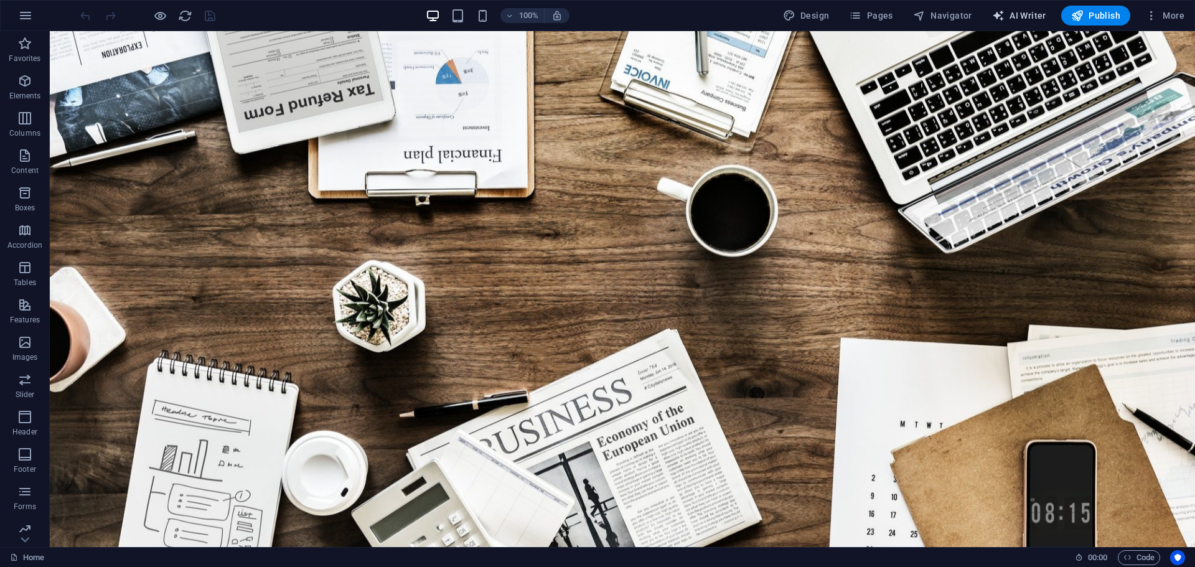
click at [1027, 16] on span "AI Writer" at bounding box center [1019, 15] width 54 height 12
select select "English"
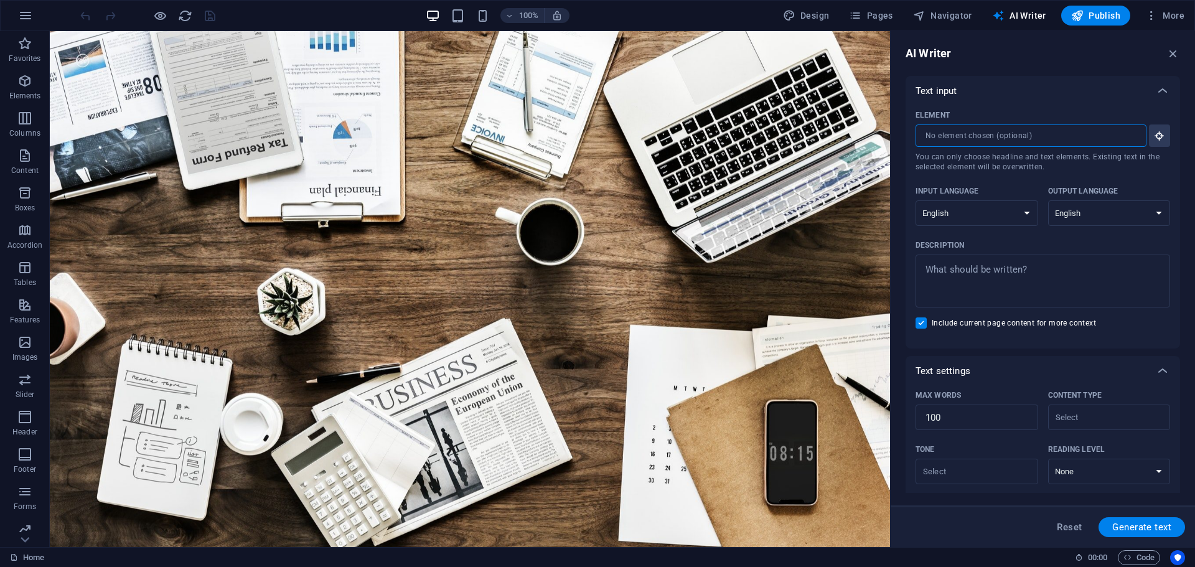
click at [1021, 130] on input "Element ​ You can only choose headline and text elements. Existing text in the …" at bounding box center [1027, 136] width 222 height 22
click at [1130, 134] on input "Element ​ You can only choose headline and text elements. Existing text in the …" at bounding box center [1027, 136] width 222 height 22
click at [1121, 135] on input "Element ​ You can only choose headline and text elements. Existing text in the …" at bounding box center [1027, 136] width 222 height 22
click at [1154, 136] on icon "button" at bounding box center [1159, 135] width 11 height 11
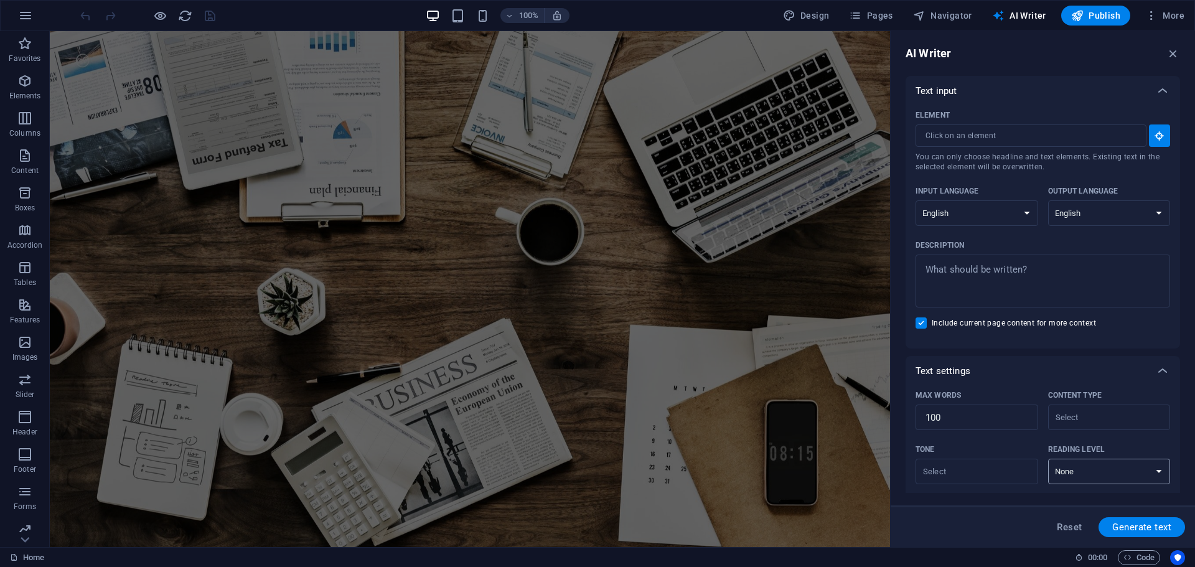
scroll to position [174, 0]
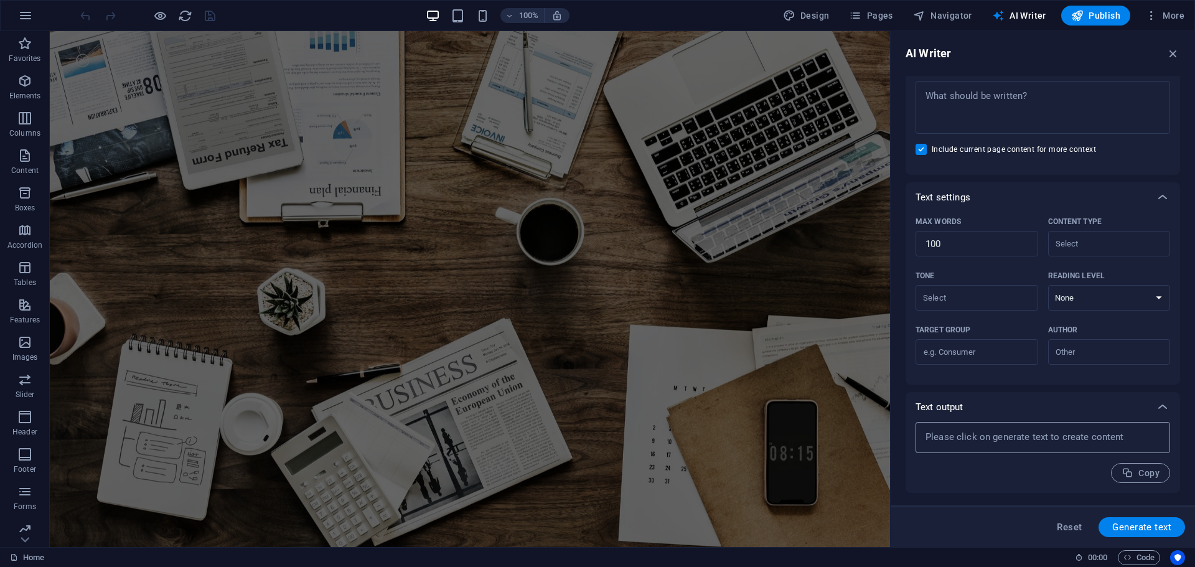
type textarea "x"
click at [1026, 436] on textarea at bounding box center [1043, 437] width 242 height 19
type textarea "x"
click at [1128, 526] on span "Generate text" at bounding box center [1142, 527] width 59 height 10
type textarea "x"
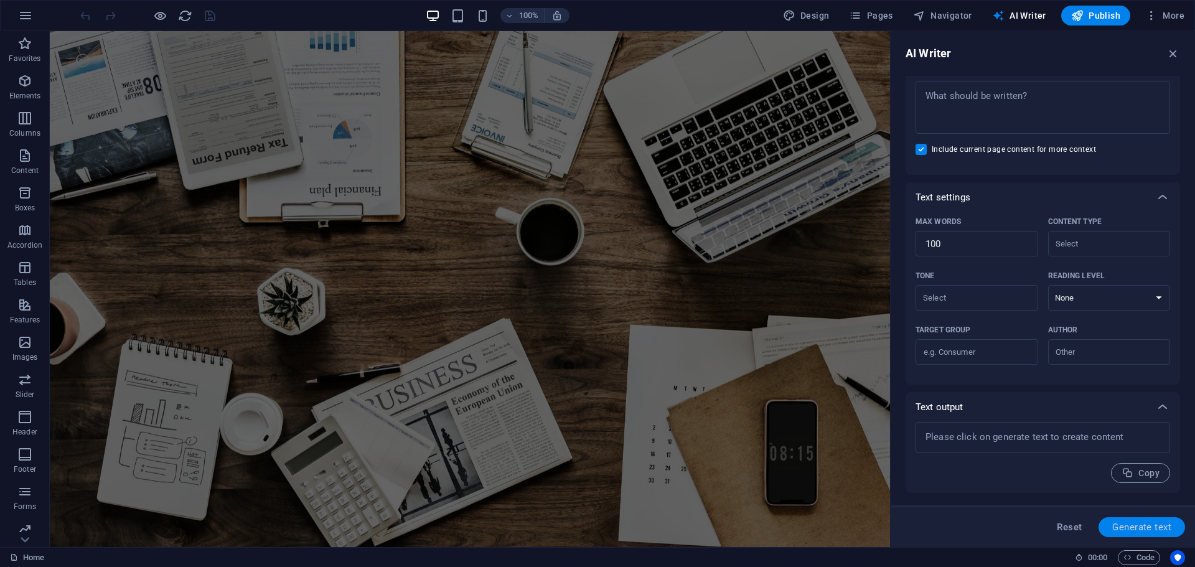
type textarea "x"
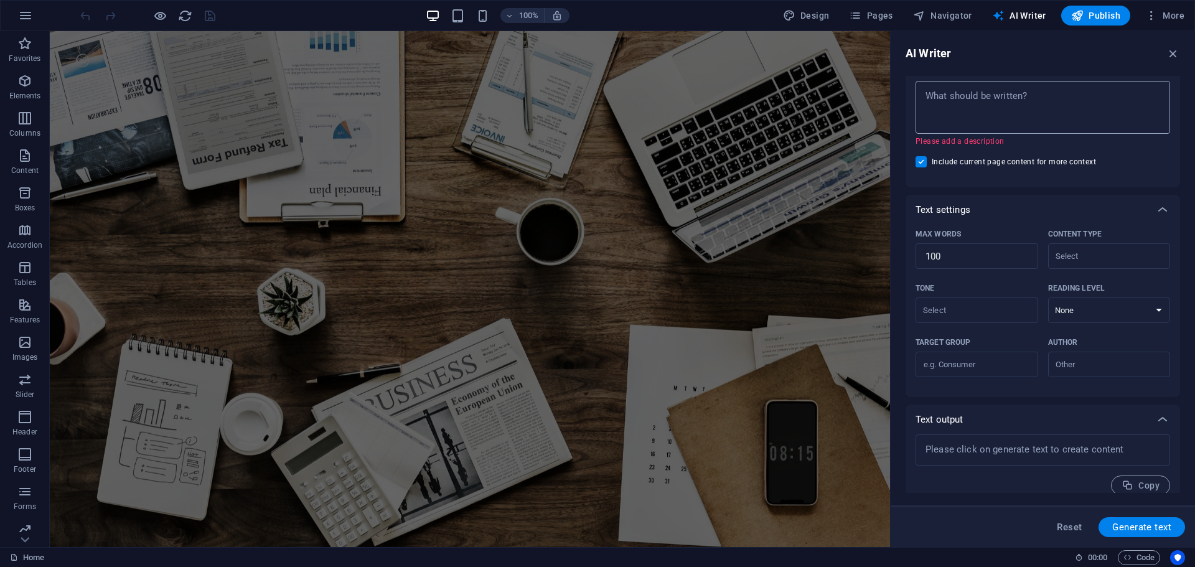
click at [994, 103] on textarea "Description x ​ Please add a description" at bounding box center [1043, 107] width 242 height 40
type textarea "x"
click at [971, 92] on textarea "Description x ​ Please add a description" at bounding box center [1043, 107] width 242 height 40
paste textarea "Instant eFax by American Telecommunication Networks makes sending and receiving…"
type textarea "Instant eFax by American Telecommunication Networks makes sending and receiving…"
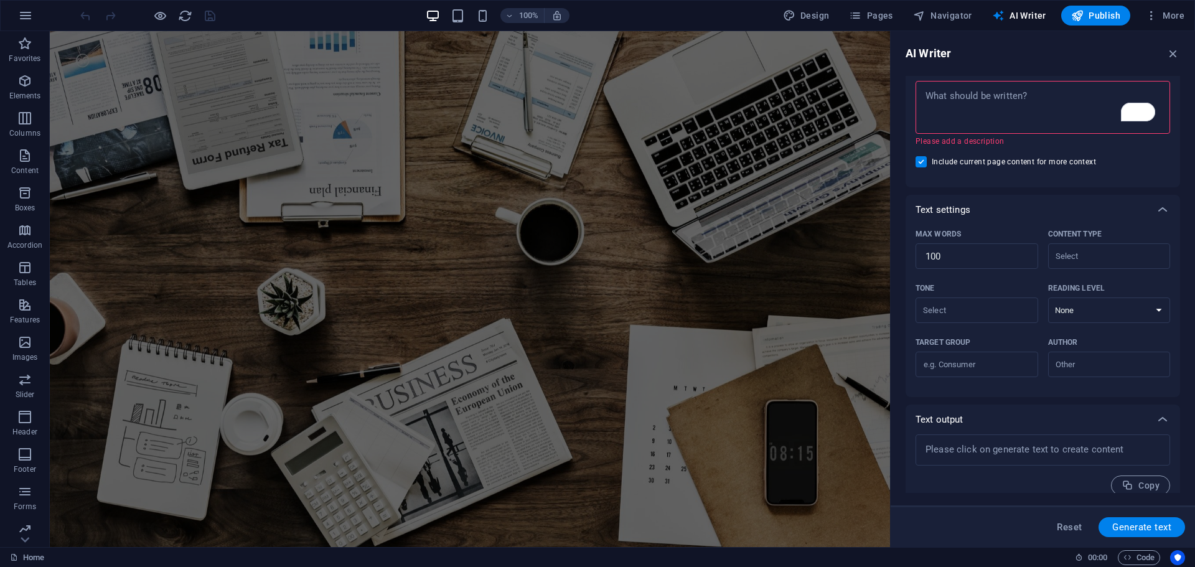
type textarea "x"
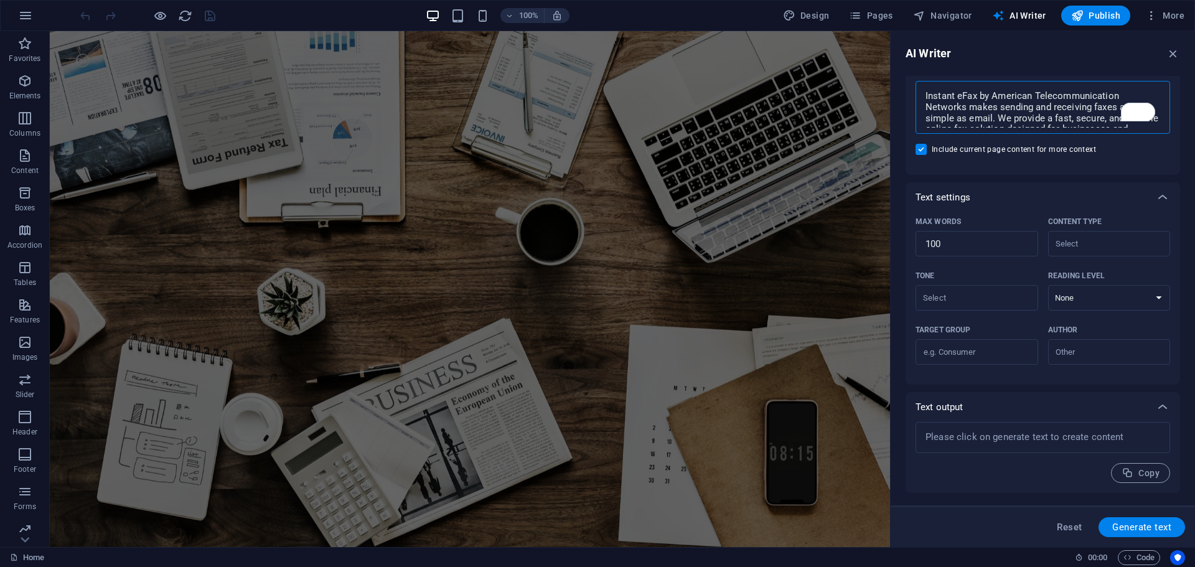
scroll to position [40, 0]
type textarea "Instant eFax by American Telecommunication Networks makes sending and receiving…"
click at [1160, 527] on span "Generate text" at bounding box center [1142, 527] width 59 height 10
type textarea "x"
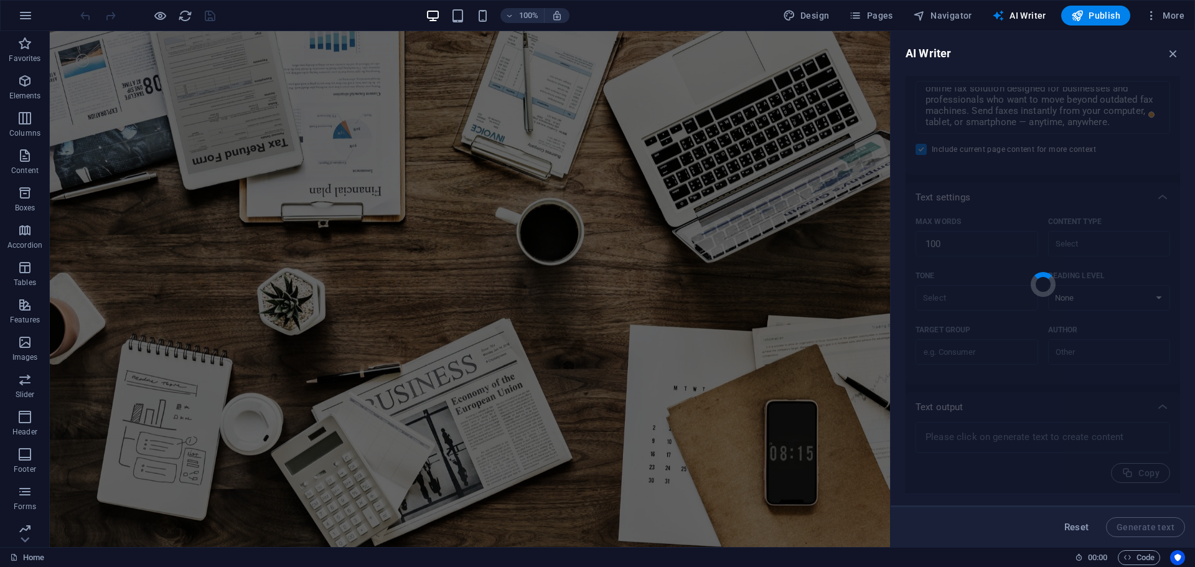
type textarea "x"
type textarea "American Telecommunication Networks offers a seamless eFax service, enabling ef…"
type textarea "x"
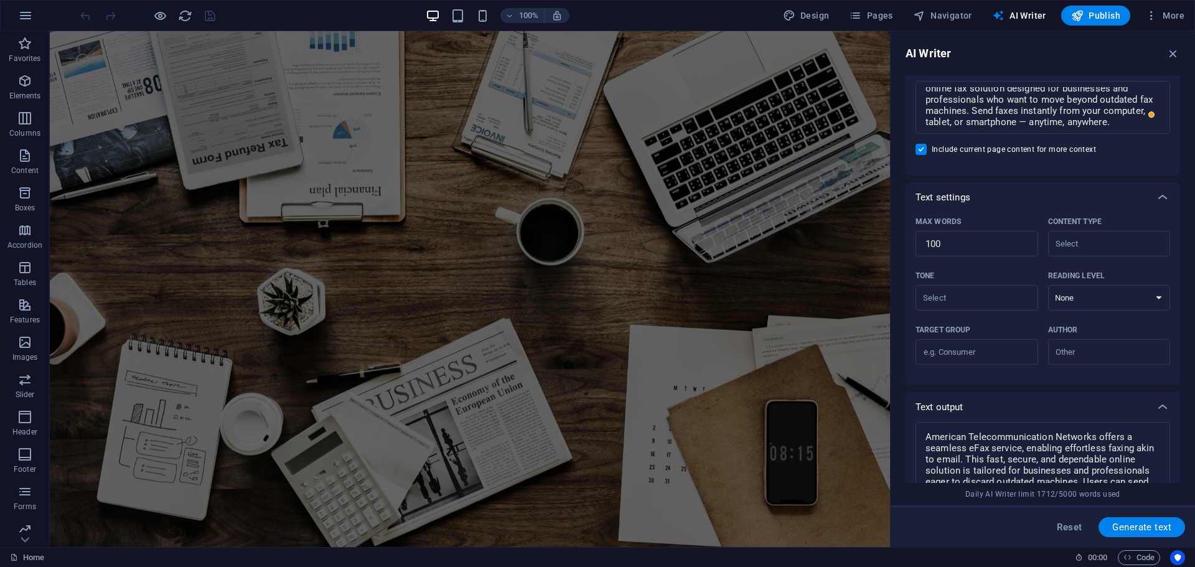
scroll to position [338, 0]
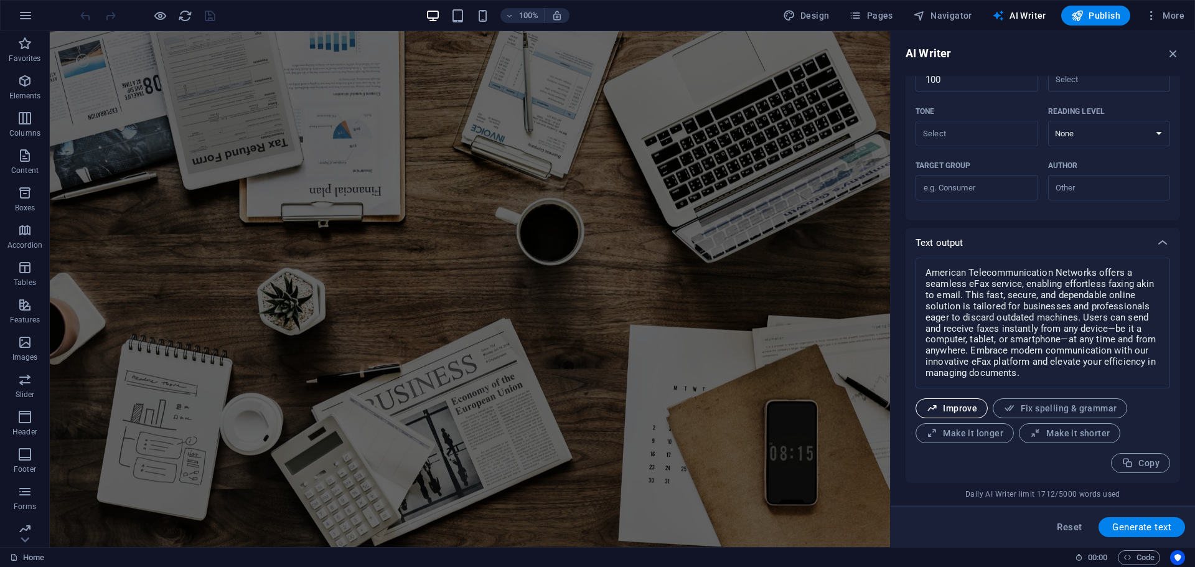
click at [959, 412] on span "Improve" at bounding box center [951, 409] width 51 height 12
type textarea "x"
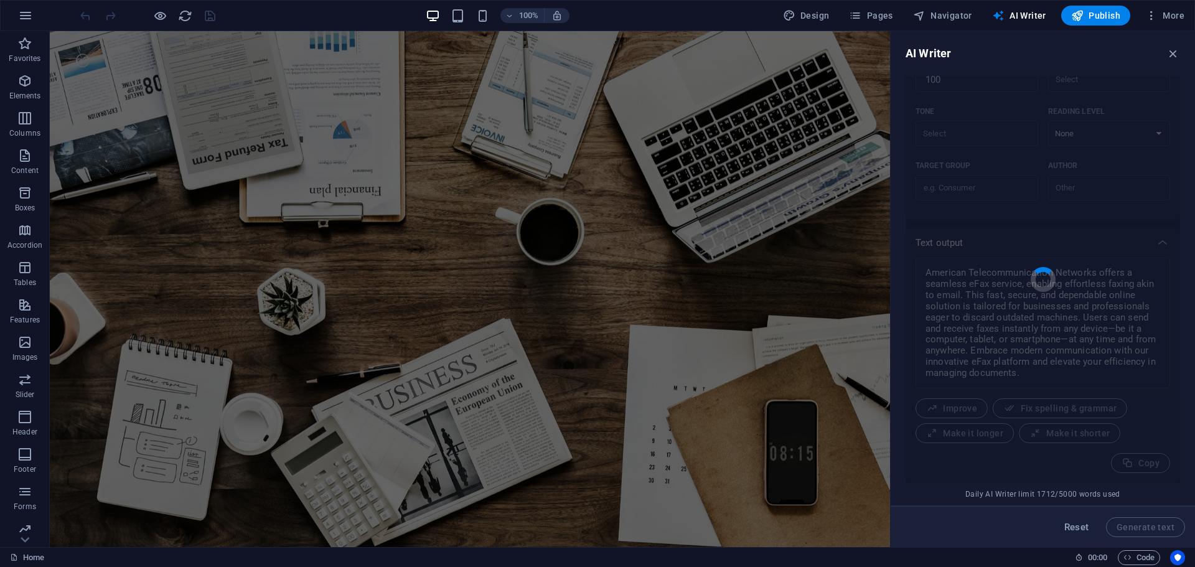
type textarea "x"
type textarea "American Telecommunication Networks provides a seamless eFax service that offer…"
type textarea "x"
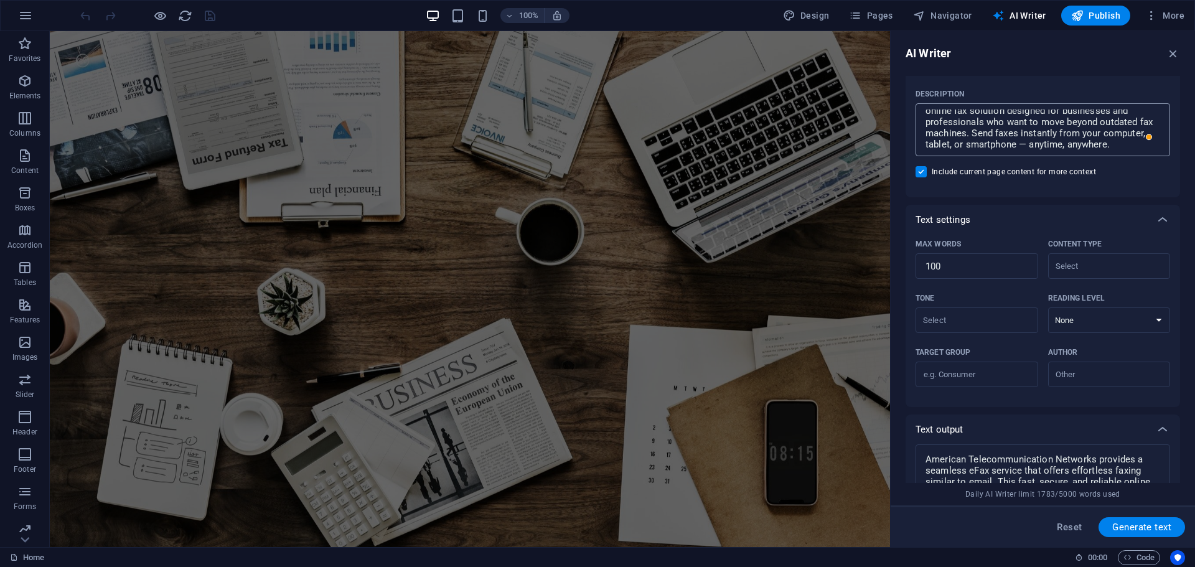
scroll to position [0, 0]
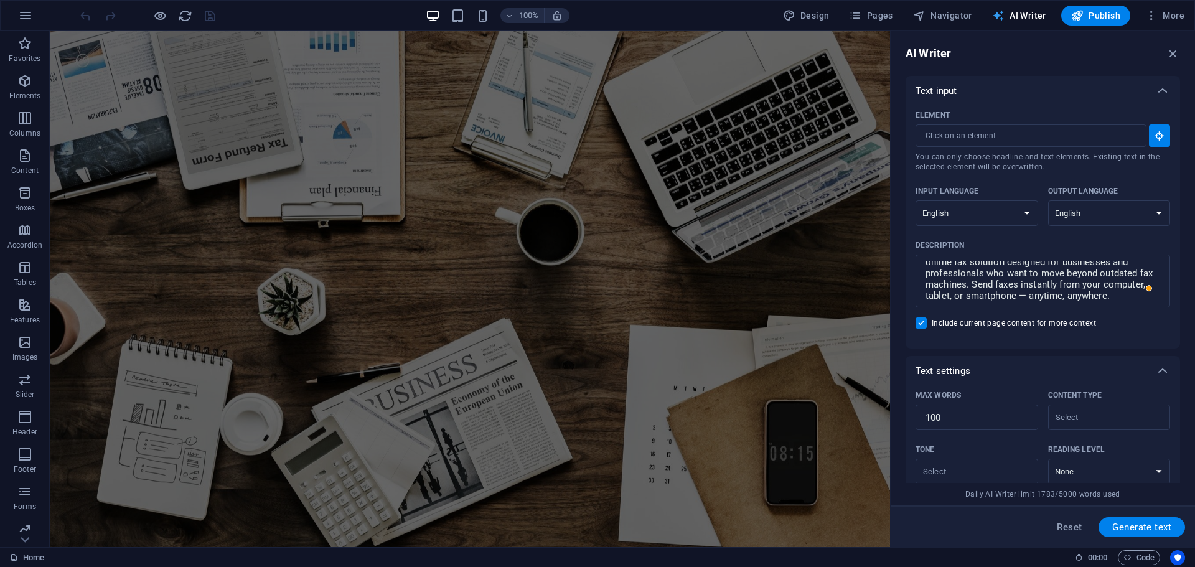
click at [1027, 17] on span "AI Writer" at bounding box center [1019, 15] width 54 height 12
click at [1157, 136] on icon "button" at bounding box center [1159, 135] width 11 height 11
click at [1134, 530] on span "Generate text" at bounding box center [1142, 527] width 59 height 10
type textarea "x"
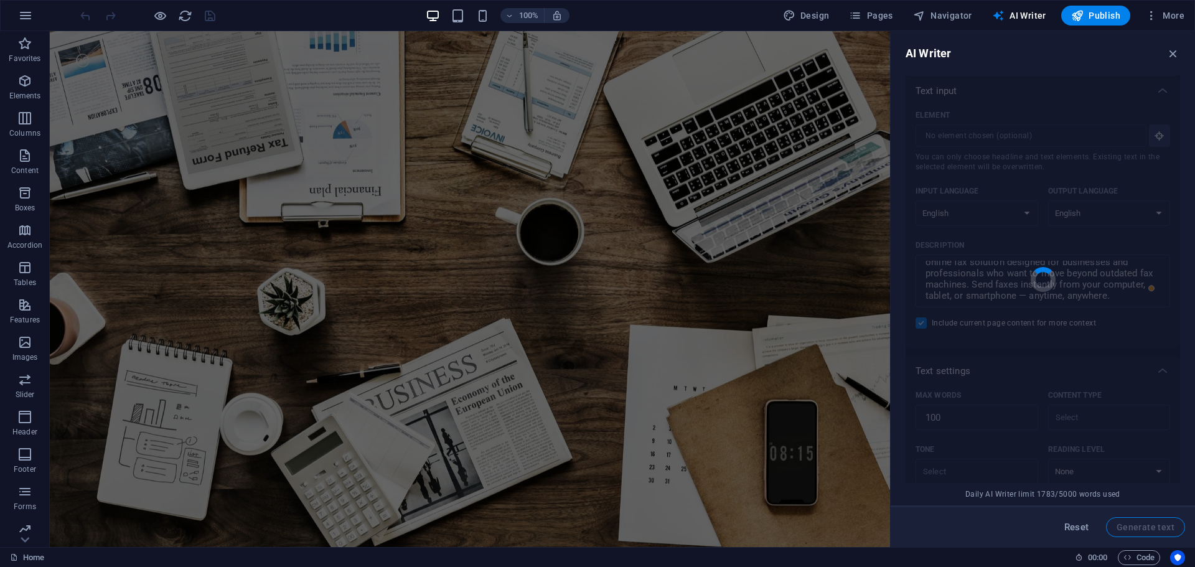
type textarea "x"
type textarea "Experience effortless faxing with Instant eFax by American Telecommunication Ne…"
type textarea "x"
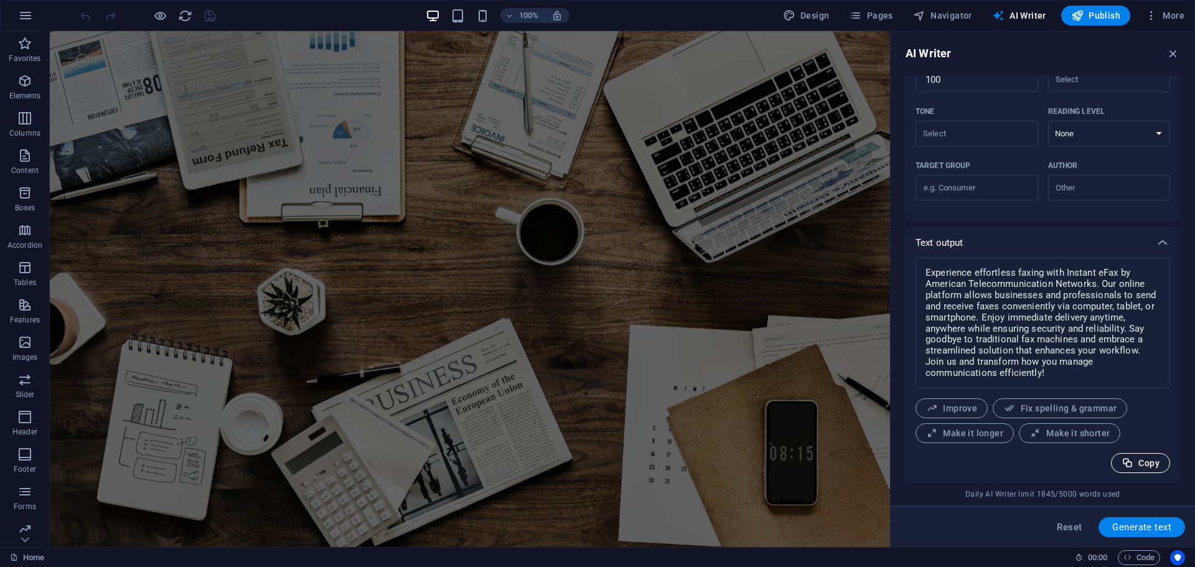
click at [1140, 462] on span "Copy" at bounding box center [1141, 464] width 38 height 12
type textarea "x"
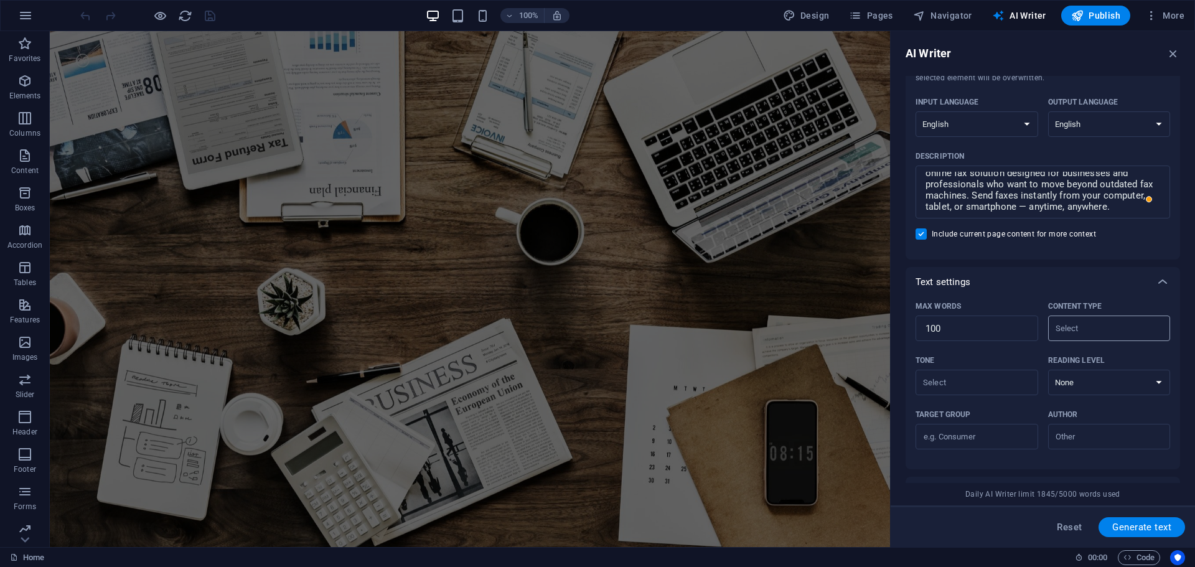
scroll to position [0, 0]
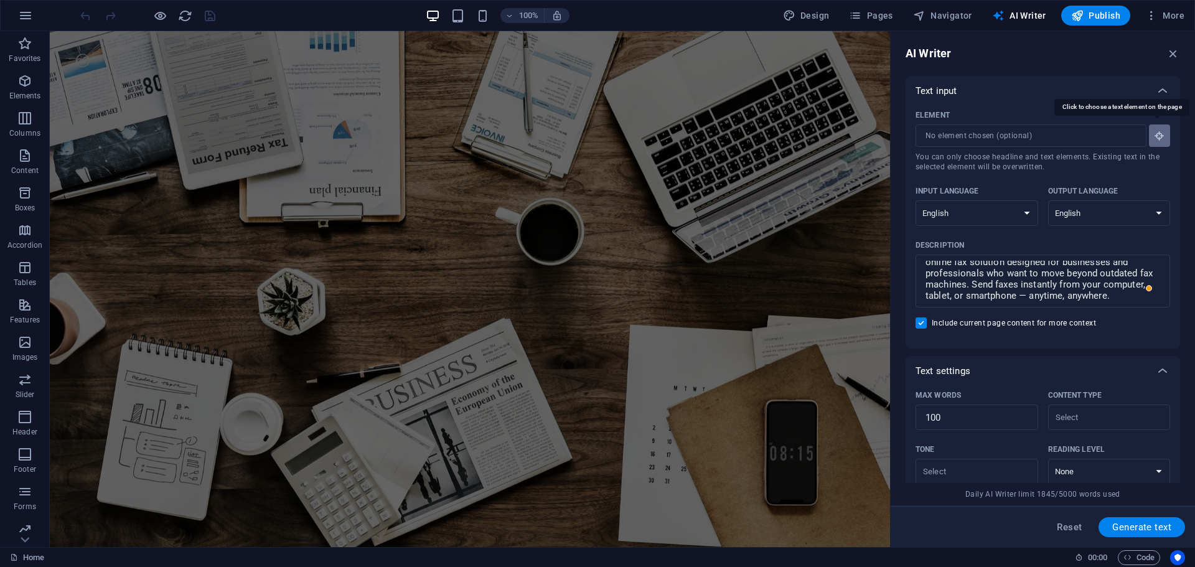
click at [1149, 133] on button "Element ​ You can only choose headline and text elements. Existing text in the …" at bounding box center [1159, 136] width 21 height 22
drag, startPoint x: 1174, startPoint y: 56, endPoint x: 1124, endPoint y: 27, distance: 57.8
click at [1174, 56] on icon "button" at bounding box center [1174, 54] width 14 height 14
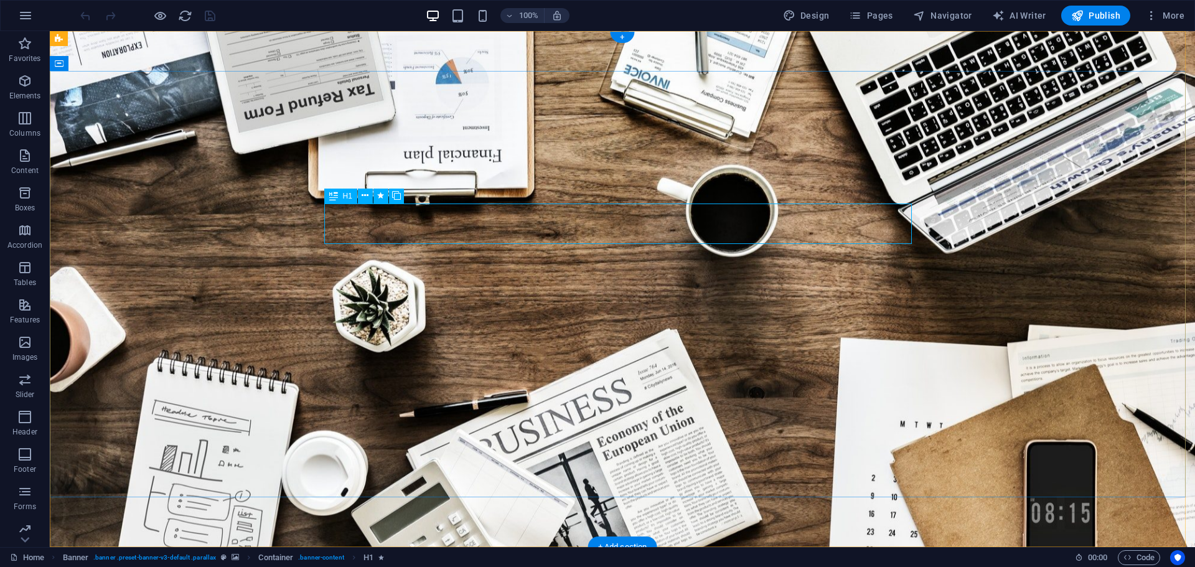
click at [1165, 13] on span "More" at bounding box center [1165, 15] width 39 height 12
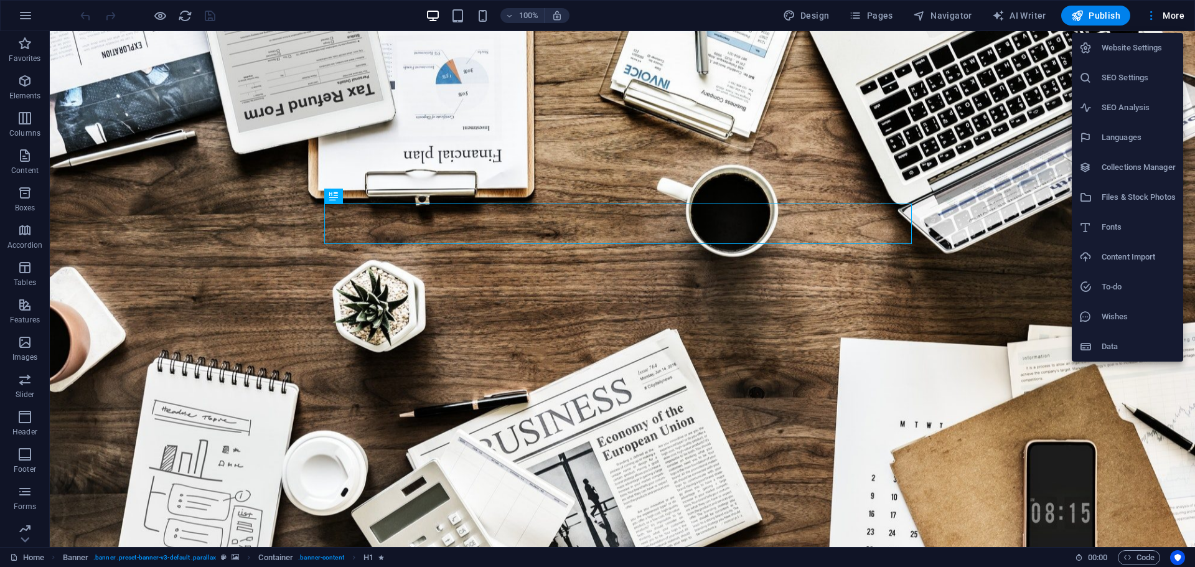
click at [440, 49] on div at bounding box center [597, 283] width 1195 height 567
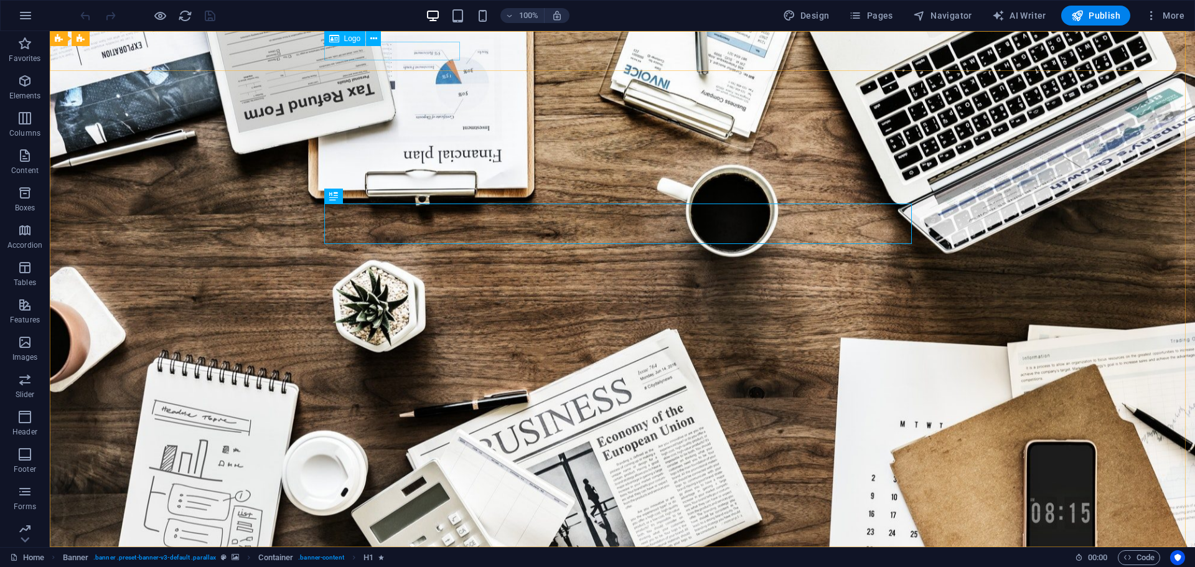
click at [354, 40] on span "Logo" at bounding box center [352, 38] width 17 height 7
click at [349, 39] on span "Logo" at bounding box center [352, 38] width 17 height 7
click at [349, 37] on span "Logo" at bounding box center [352, 38] width 17 height 7
select select "px"
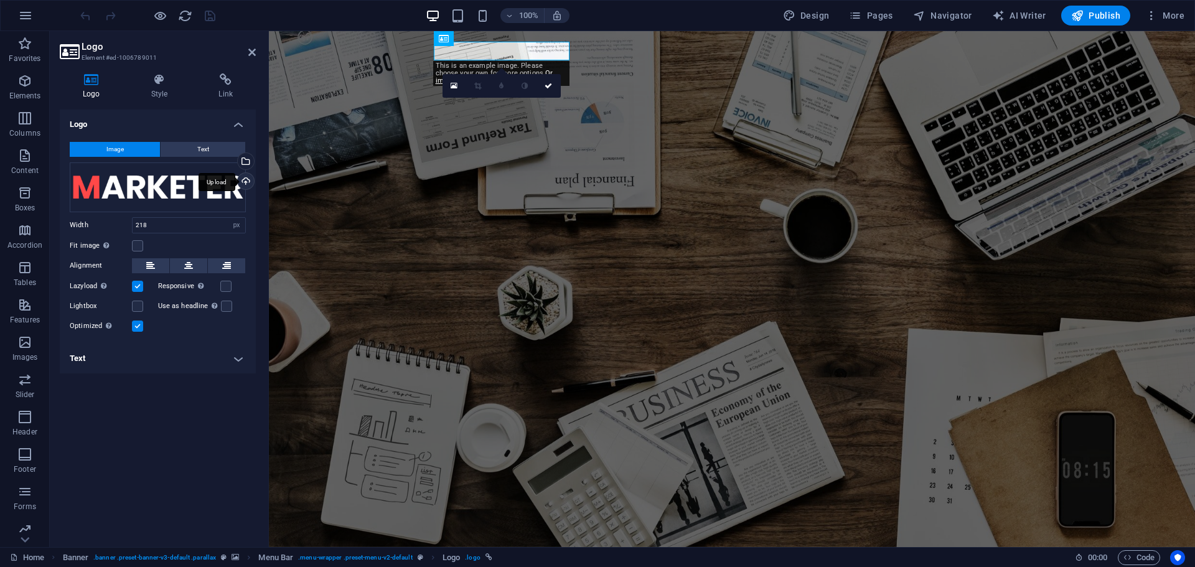
click at [245, 181] on div "Upload" at bounding box center [244, 182] width 19 height 19
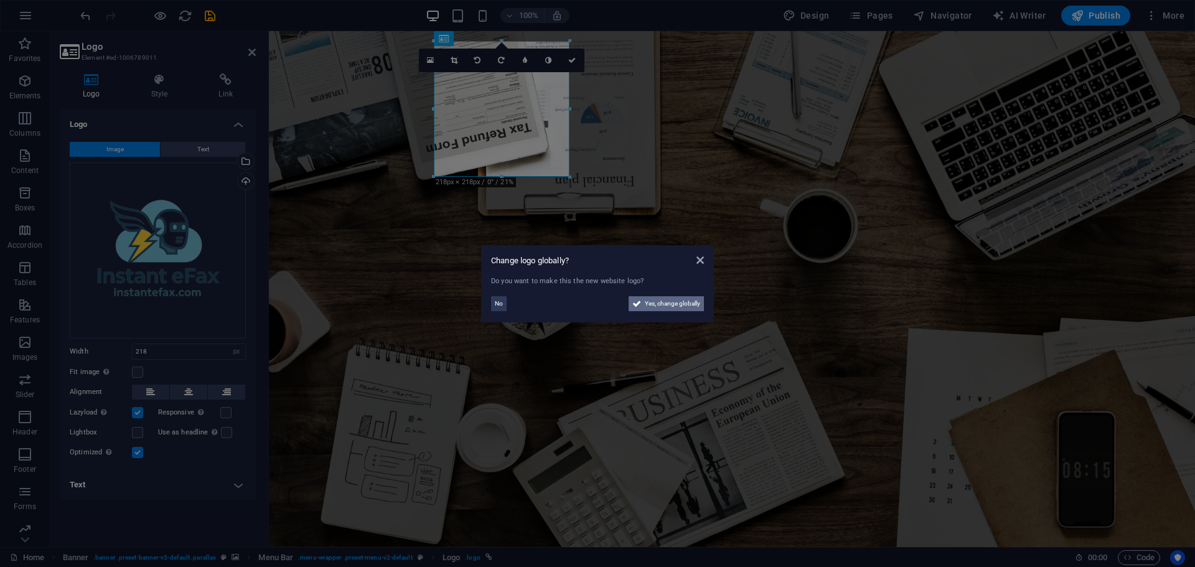
click at [650, 303] on span "Yes, change globally" at bounding box center [672, 303] width 55 height 15
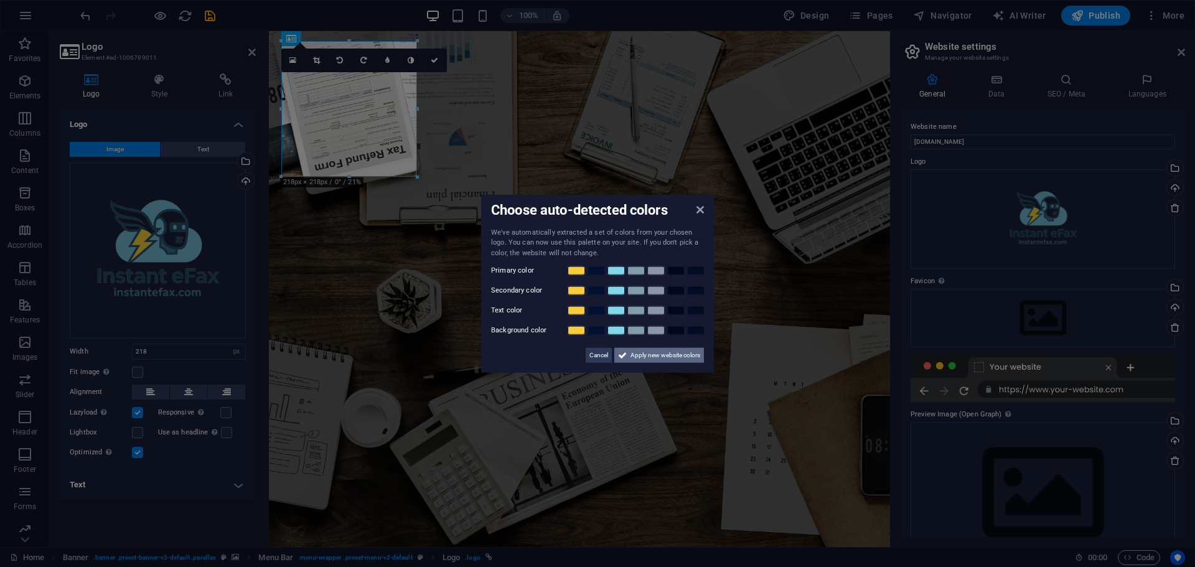
click at [647, 357] on span "Apply new website colors" at bounding box center [666, 355] width 70 height 15
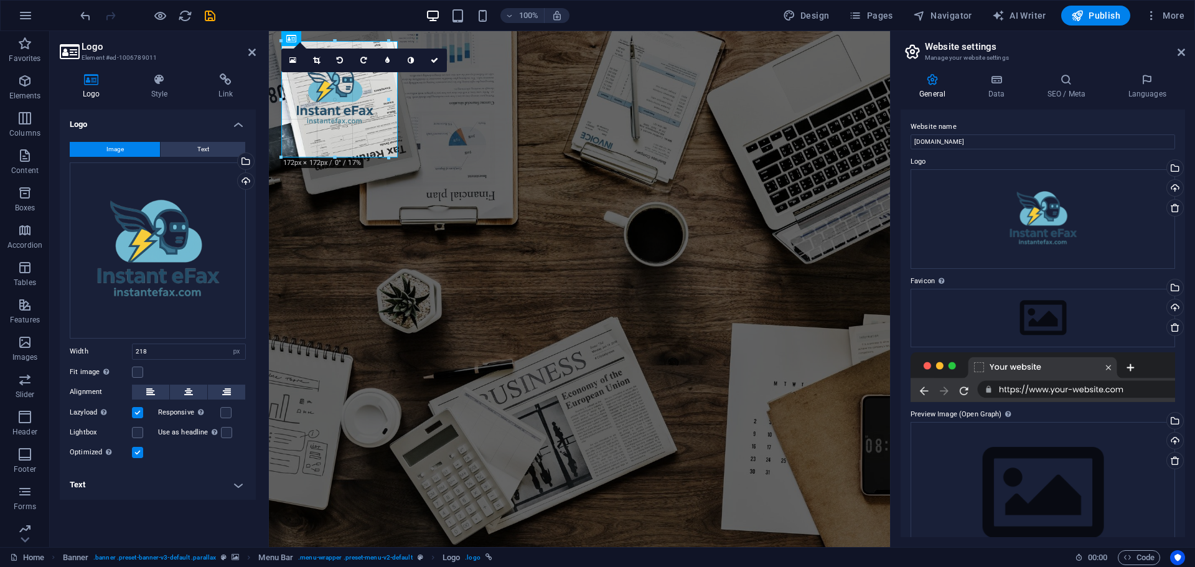
drag, startPoint x: 144, startPoint y: 77, endPoint x: 396, endPoint y: 106, distance: 253.2
type input "187"
click at [244, 180] on div "Upload" at bounding box center [244, 182] width 19 height 19
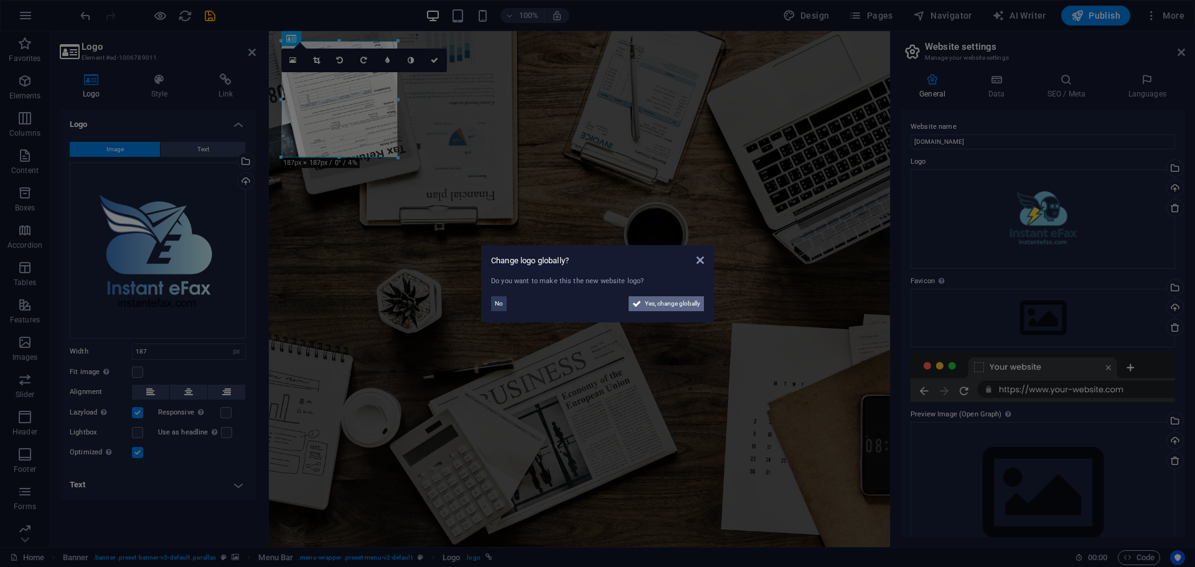
click at [671, 304] on span "Yes, change globally" at bounding box center [672, 303] width 55 height 15
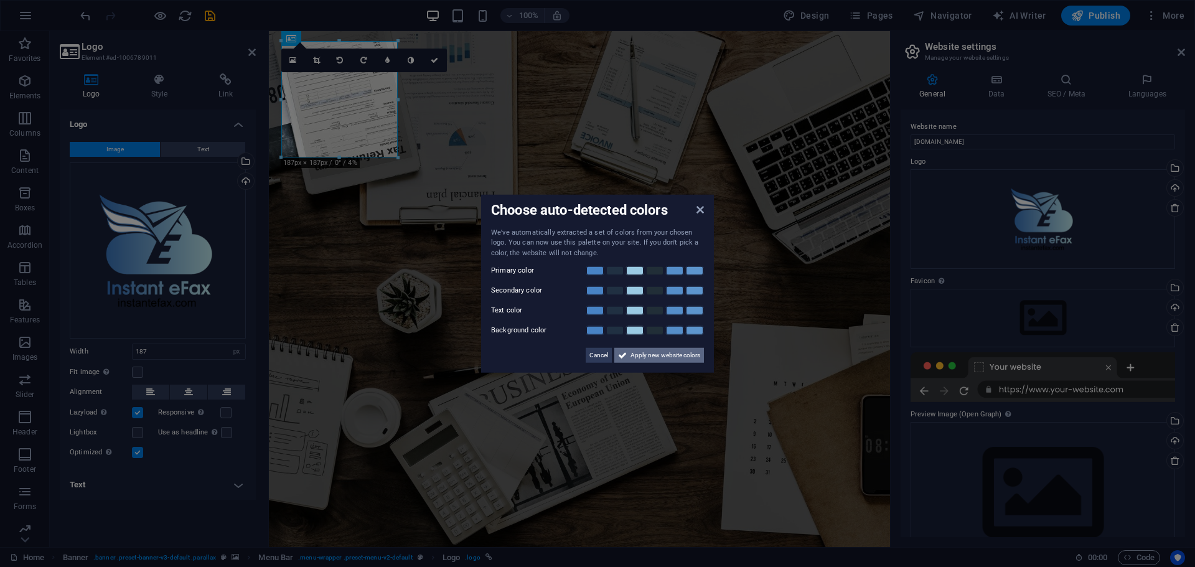
click at [670, 354] on span "Apply new website colors" at bounding box center [666, 355] width 70 height 15
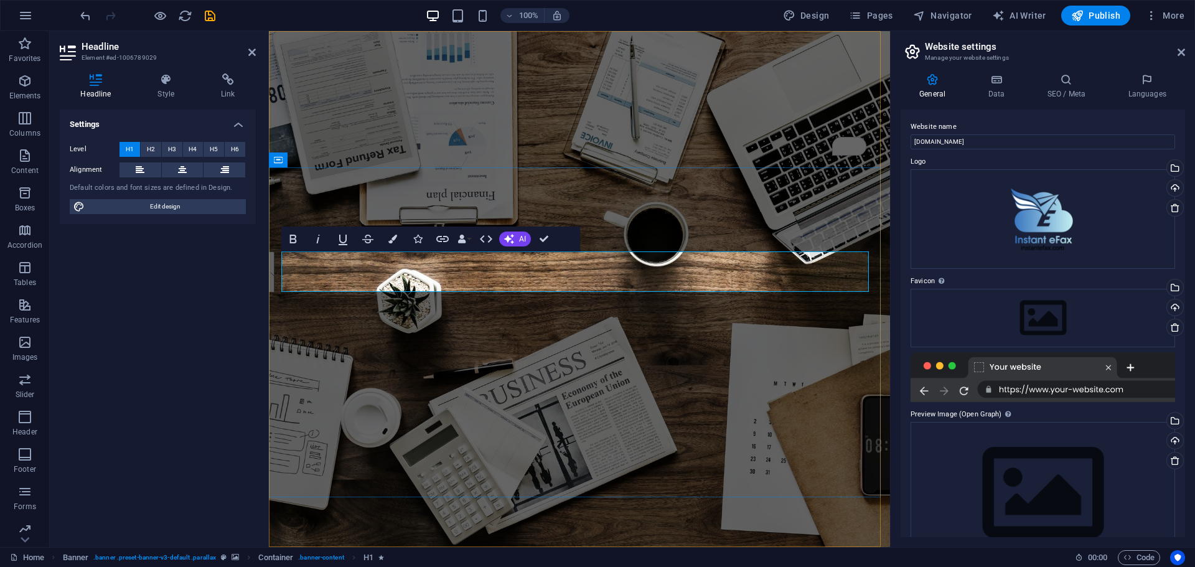
drag, startPoint x: 615, startPoint y: 270, endPoint x: 281, endPoint y: 285, distance: 334.7
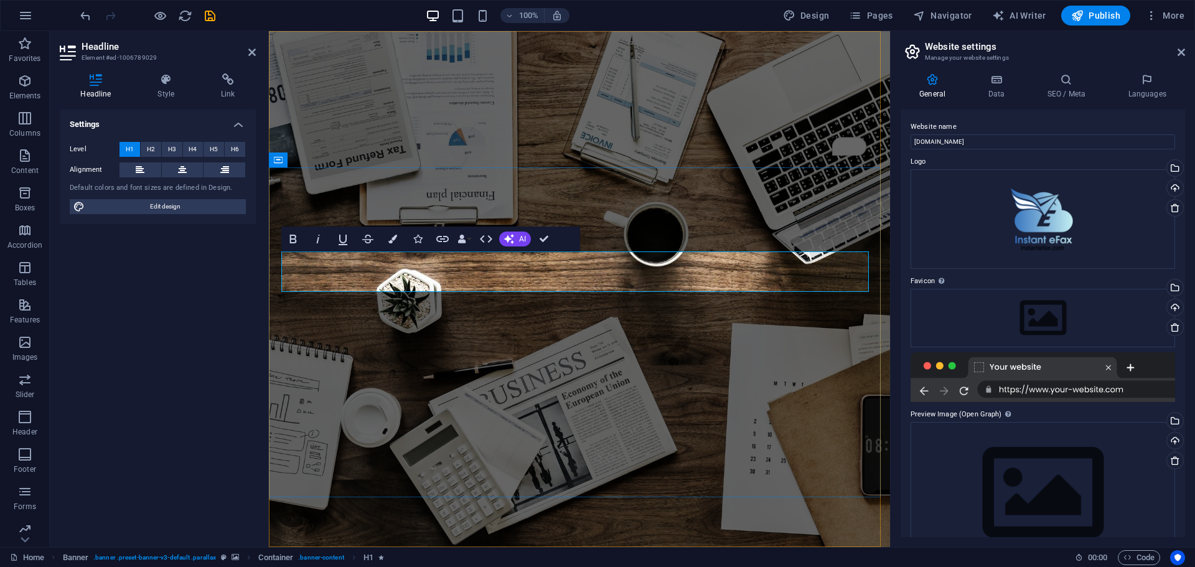
drag, startPoint x: 305, startPoint y: 272, endPoint x: 282, endPoint y: 272, distance: 23.0
drag, startPoint x: 570, startPoint y: 269, endPoint x: 540, endPoint y: 266, distance: 30.0
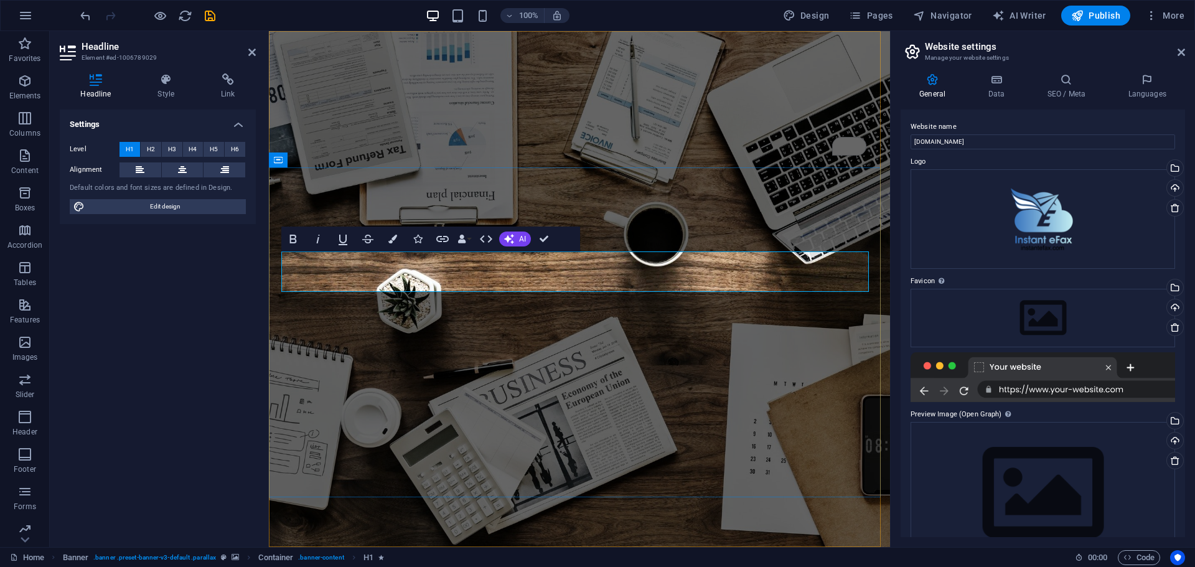
drag, startPoint x: 507, startPoint y: 271, endPoint x: 505, endPoint y: 292, distance: 21.2
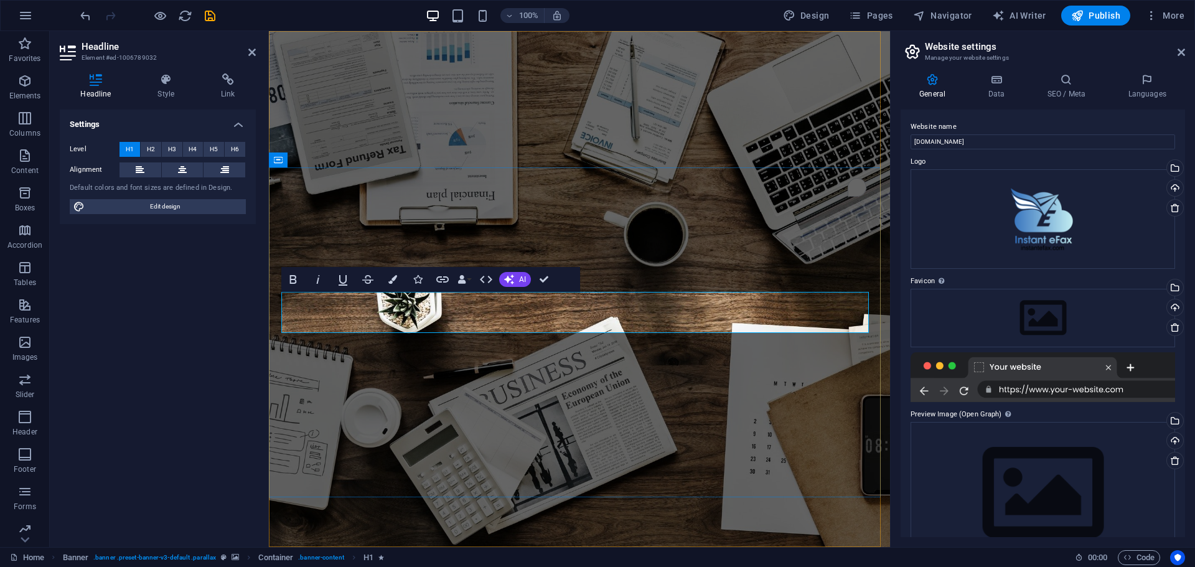
drag, startPoint x: 728, startPoint y: 313, endPoint x: 395, endPoint y: 327, distance: 333.4
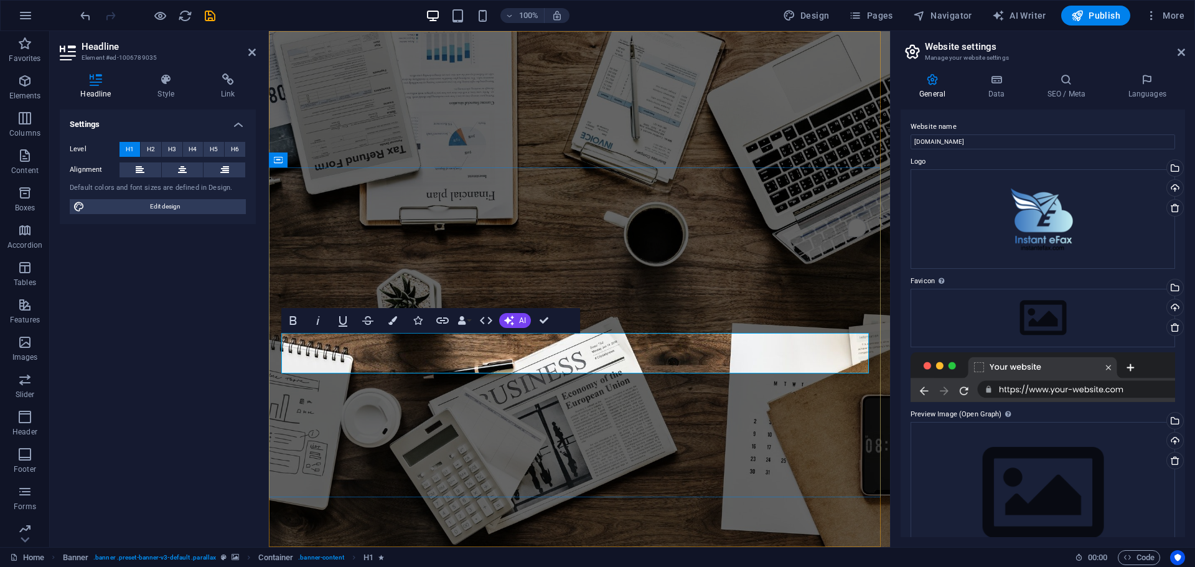
drag, startPoint x: 633, startPoint y: 357, endPoint x: 350, endPoint y: 350, distance: 282.7
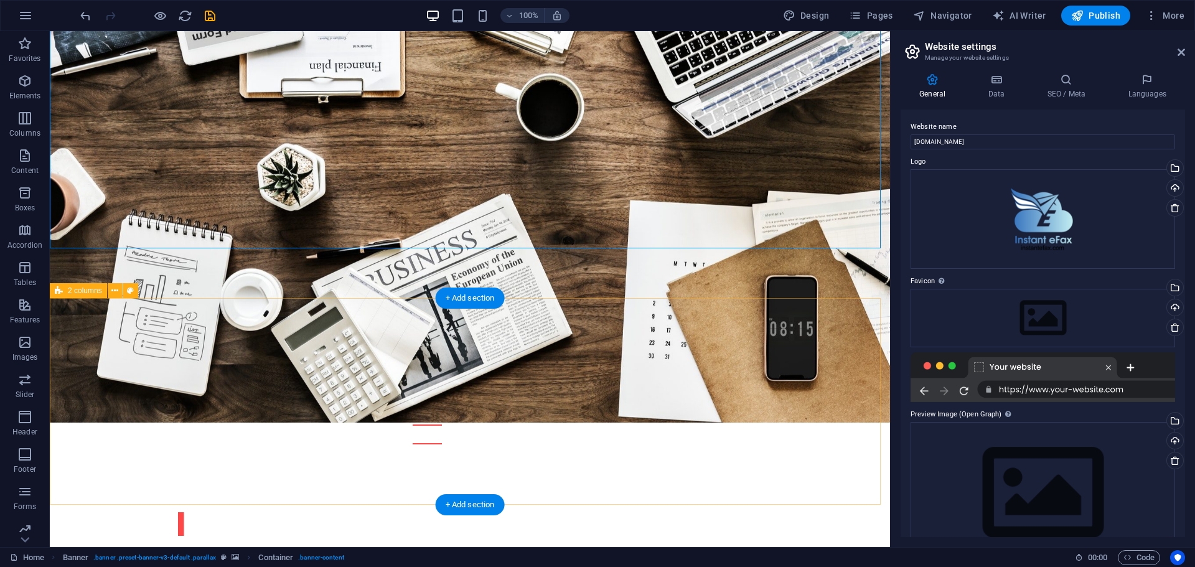
scroll to position [311, 0]
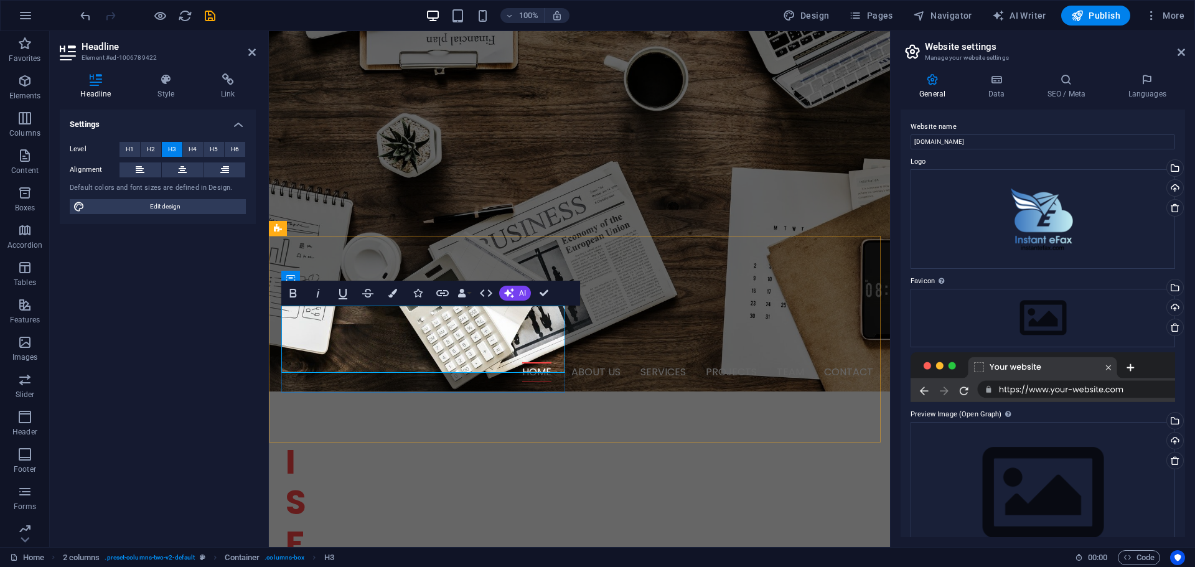
drag, startPoint x: 310, startPoint y: 316, endPoint x: 458, endPoint y: 355, distance: 152.8
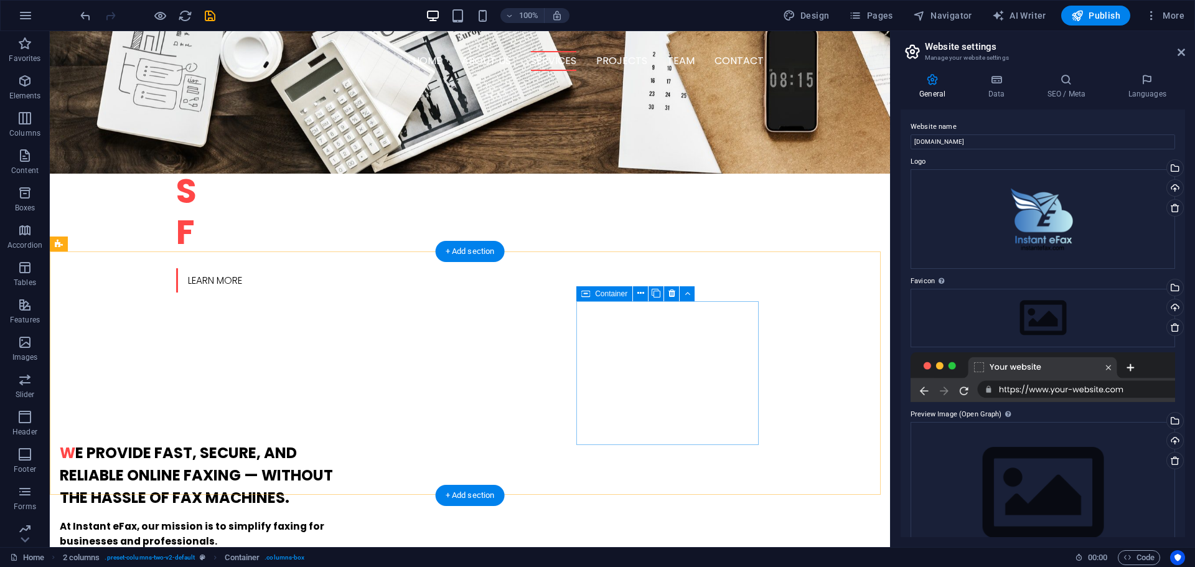
scroll to position [809, 0]
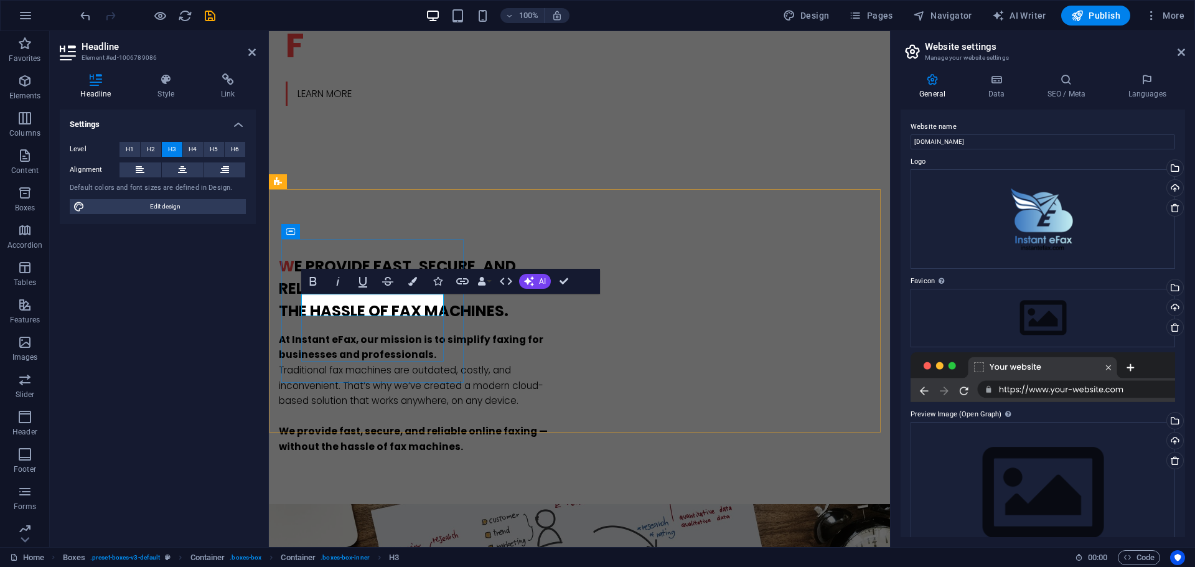
drag, startPoint x: 427, startPoint y: 304, endPoint x: 303, endPoint y: 304, distance: 123.9
copy h3 "Analytics"
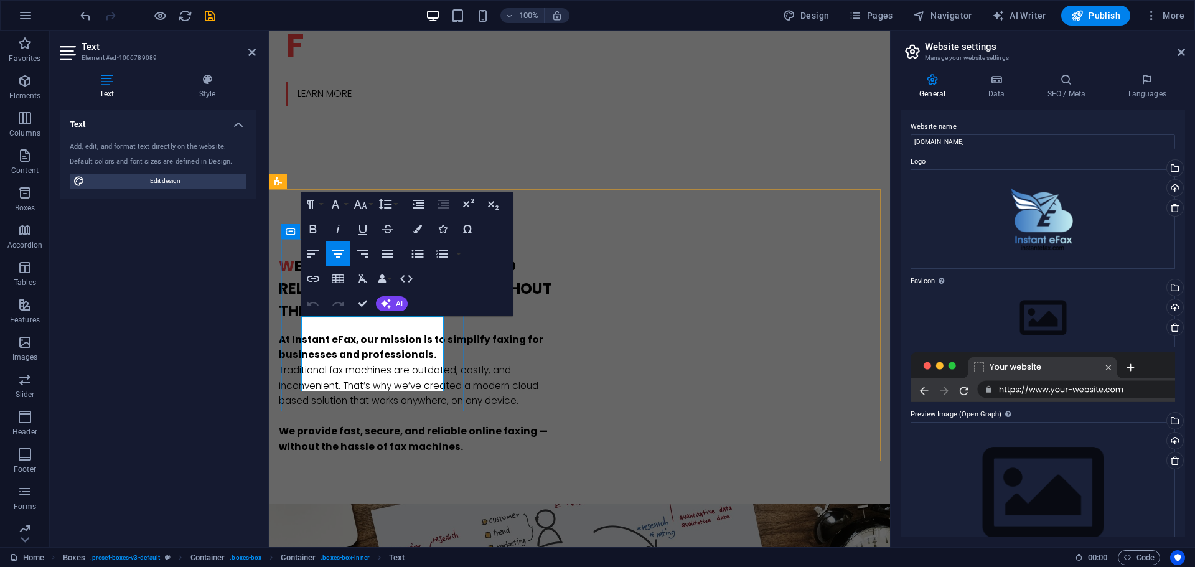
drag, startPoint x: 337, startPoint y: 326, endPoint x: 428, endPoint y: 349, distance: 93.8
copy h3 "Short & Professional"
drag, startPoint x: 315, startPoint y: 327, endPoint x: 435, endPoint y: 378, distance: 130.3
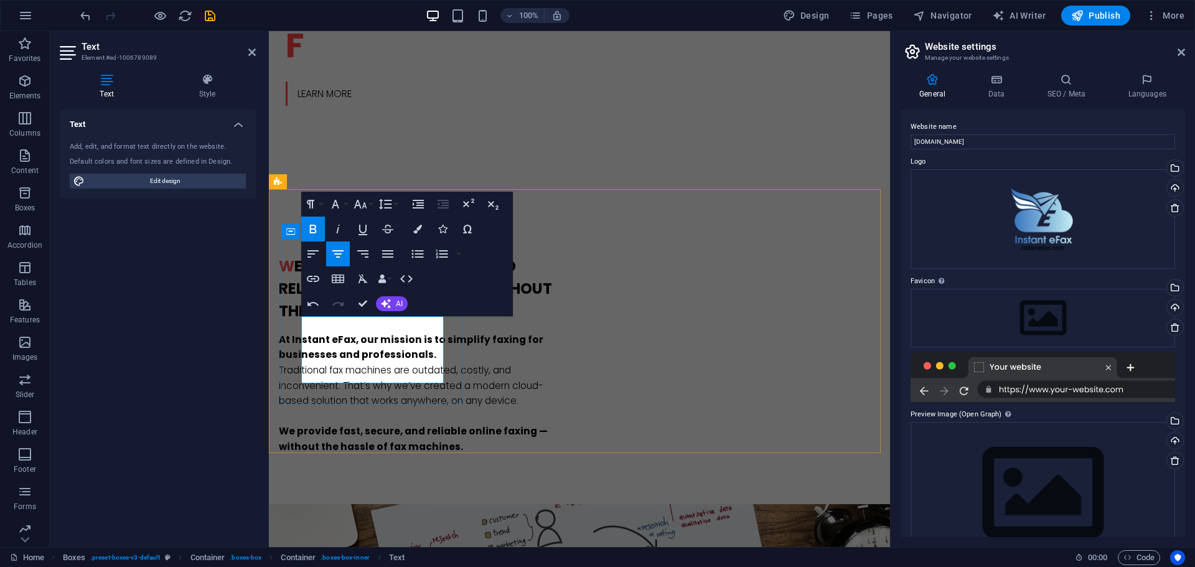
click at [369, 202] on button "Font Size" at bounding box center [363, 204] width 24 height 25
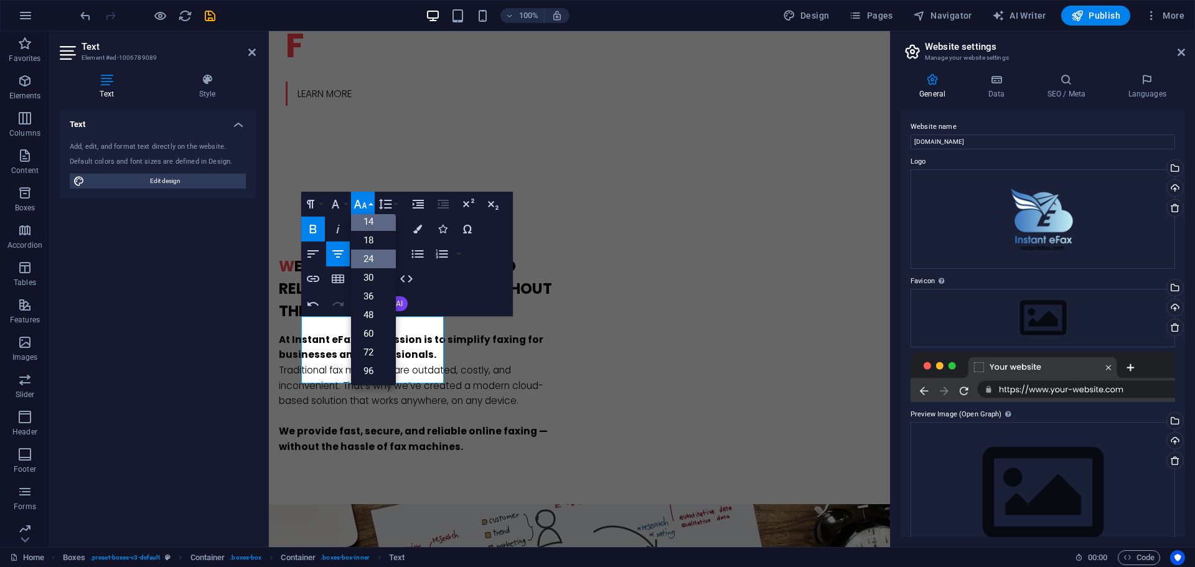
scroll to position [0, 0]
click at [369, 283] on link "11" at bounding box center [373, 284] width 45 height 19
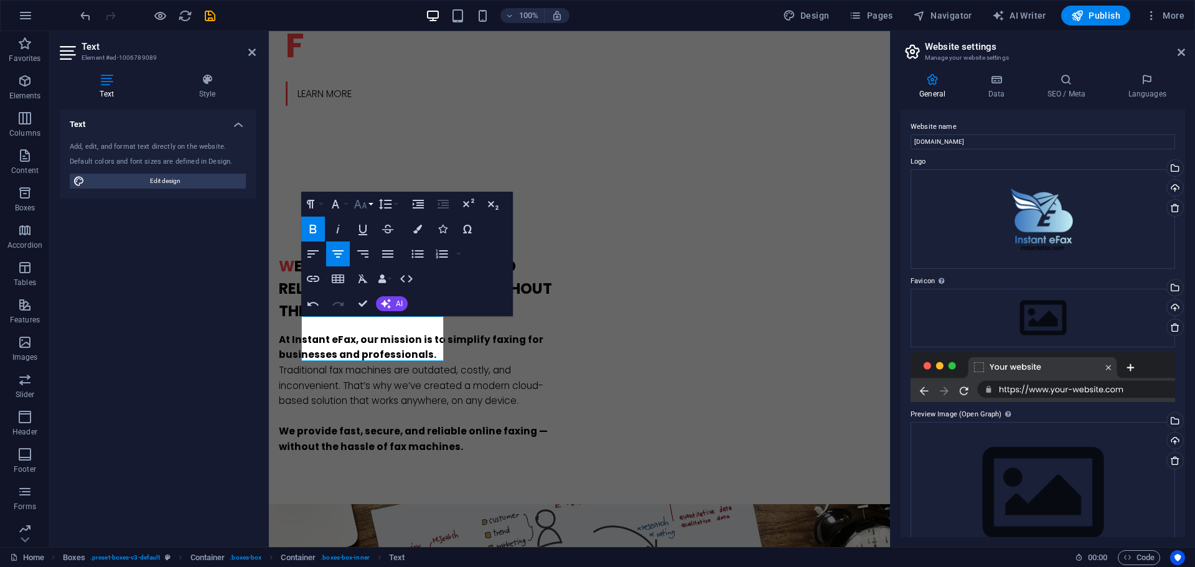
click at [368, 204] on button "Font Size" at bounding box center [363, 204] width 24 height 25
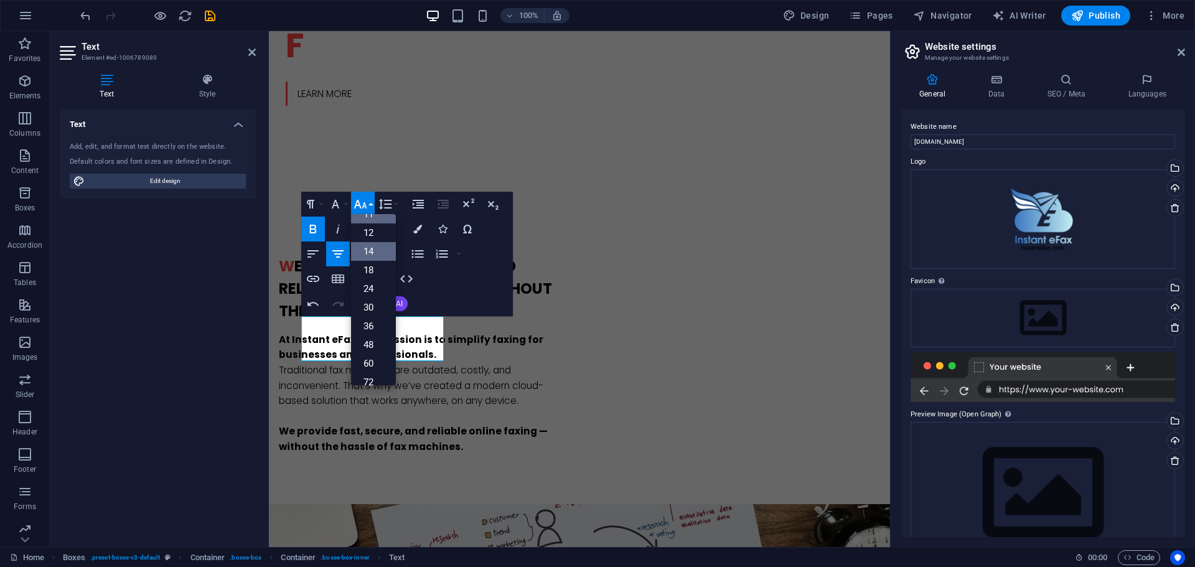
click at [368, 252] on link "14" at bounding box center [373, 251] width 45 height 19
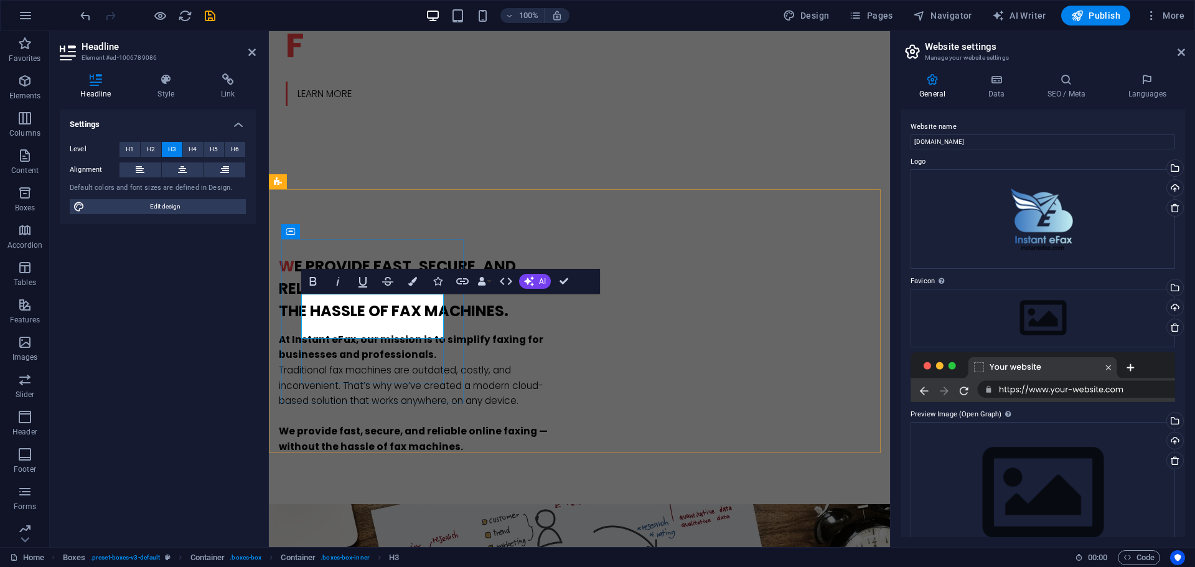
drag, startPoint x: 429, startPoint y: 327, endPoint x: 337, endPoint y: 304, distance: 94.8
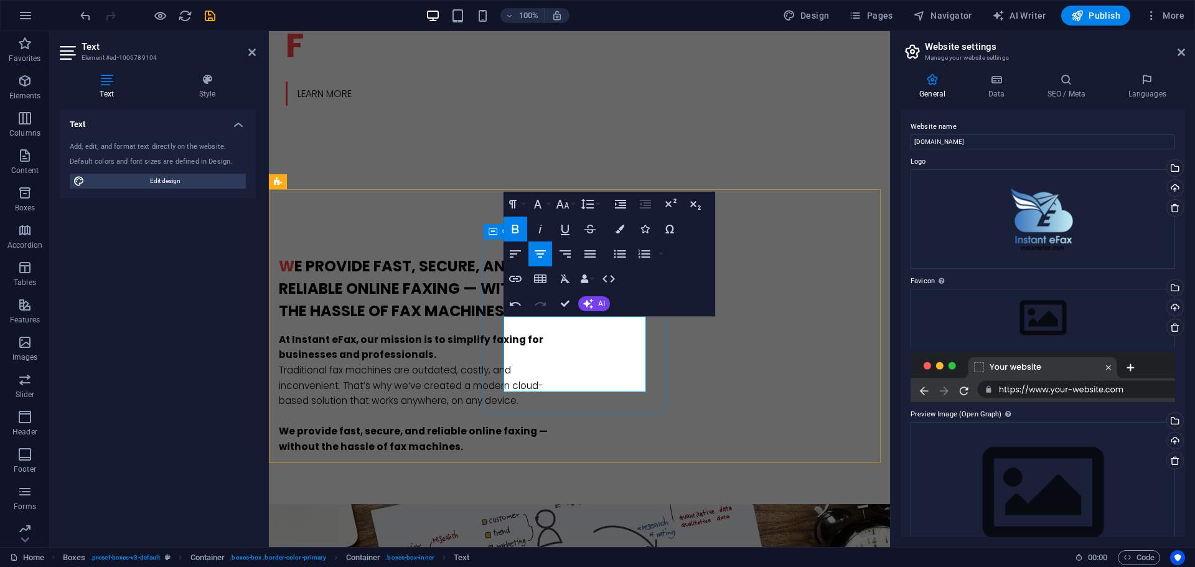
drag, startPoint x: 608, startPoint y: 386, endPoint x: 502, endPoint y: 323, distance: 122.6
click at [520, 230] on icon "button" at bounding box center [515, 229] width 15 height 15
click at [566, 207] on icon "button" at bounding box center [562, 204] width 15 height 15
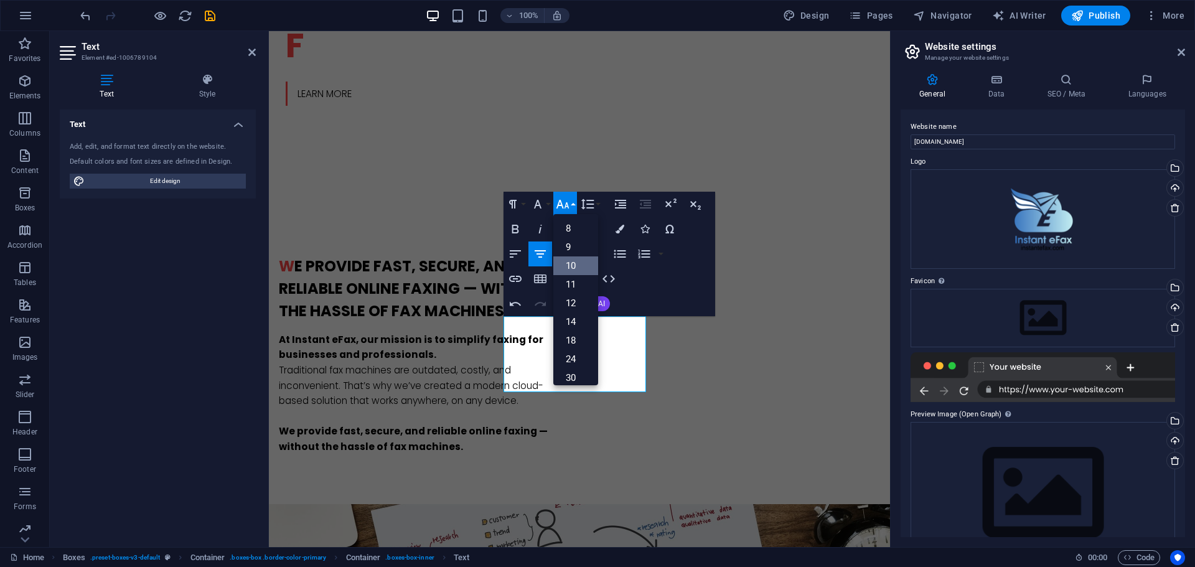
click at [573, 259] on link "10" at bounding box center [575, 265] width 45 height 19
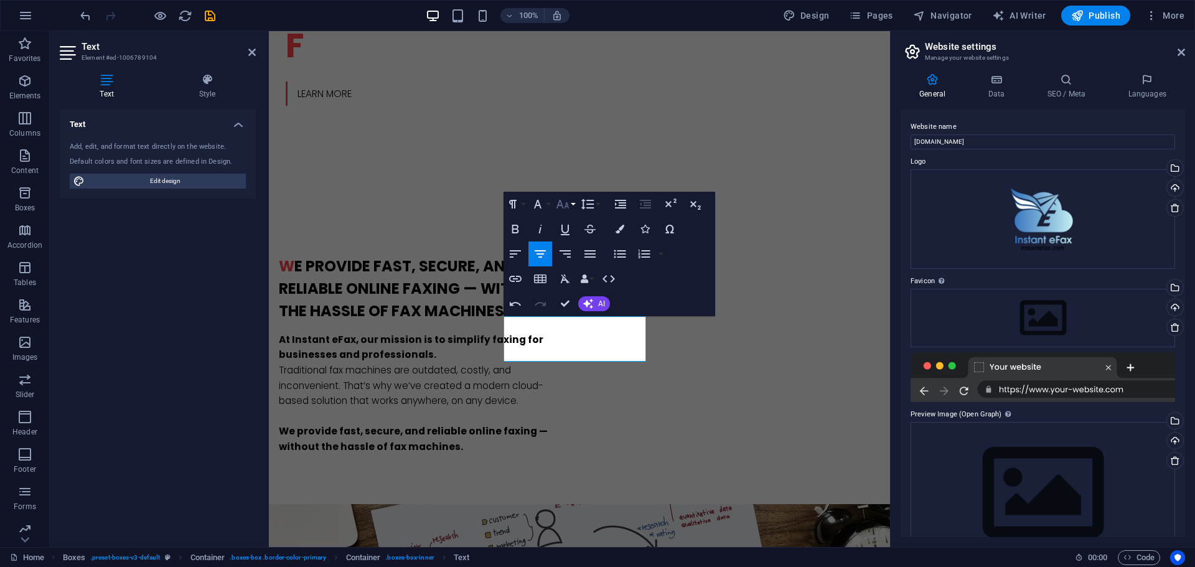
click at [566, 206] on icon "button" at bounding box center [563, 204] width 13 height 9
click at [573, 252] on link "12" at bounding box center [575, 251] width 45 height 19
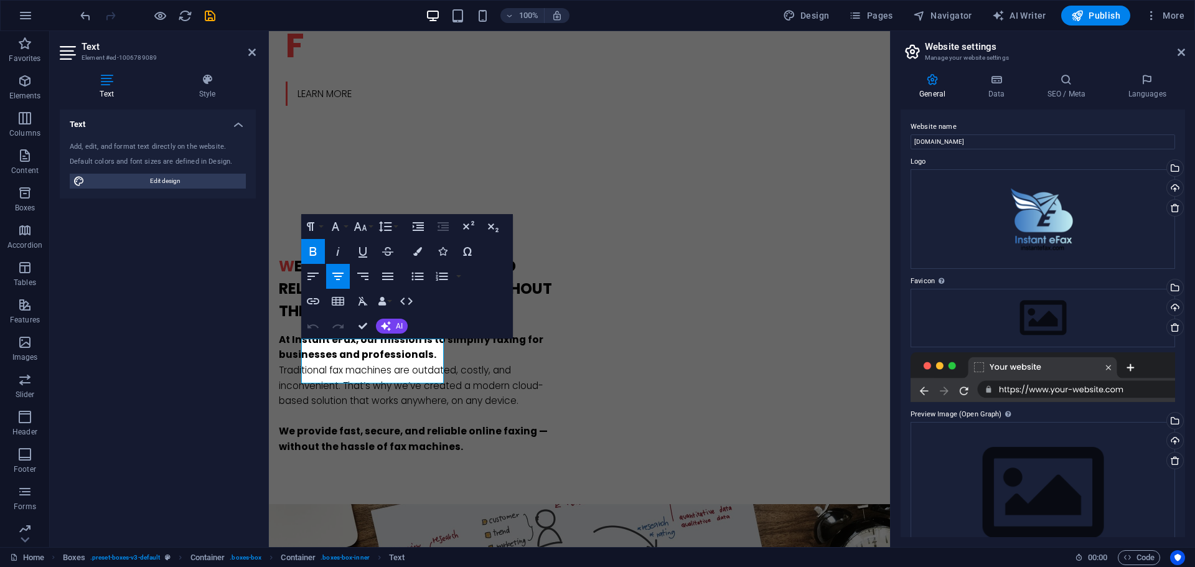
click at [311, 250] on icon "button" at bounding box center [313, 251] width 15 height 15
drag, startPoint x: 339, startPoint y: 352, endPoint x: 405, endPoint y: 344, distance: 67.0
click at [316, 252] on icon "button" at bounding box center [312, 251] width 7 height 9
click at [362, 227] on icon "button" at bounding box center [360, 226] width 15 height 15
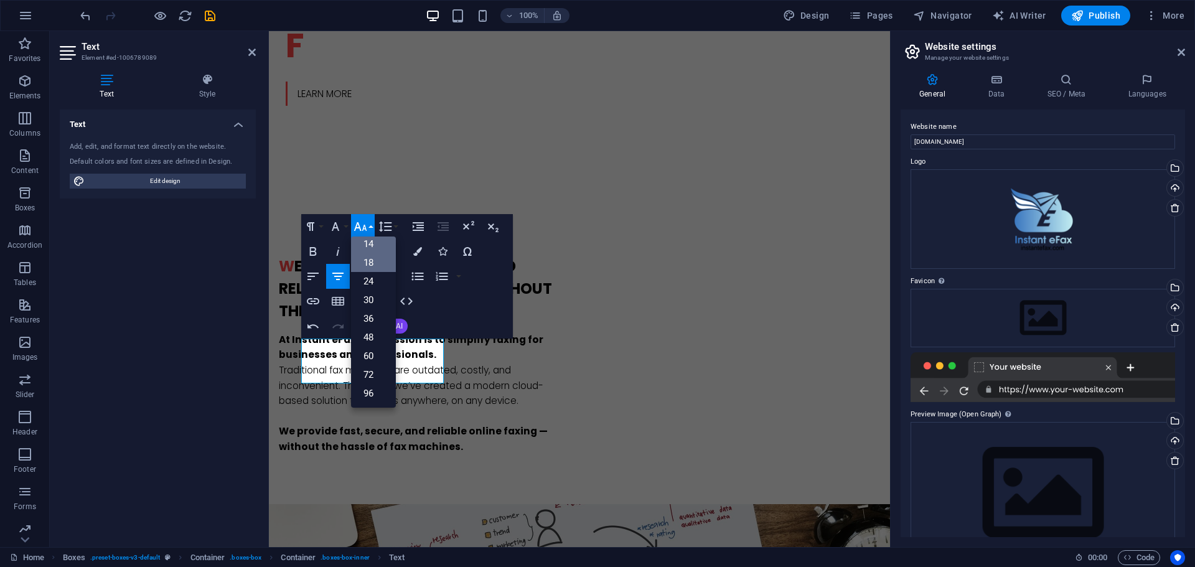
scroll to position [0, 0]
click at [375, 322] on link "12" at bounding box center [373, 325] width 45 height 19
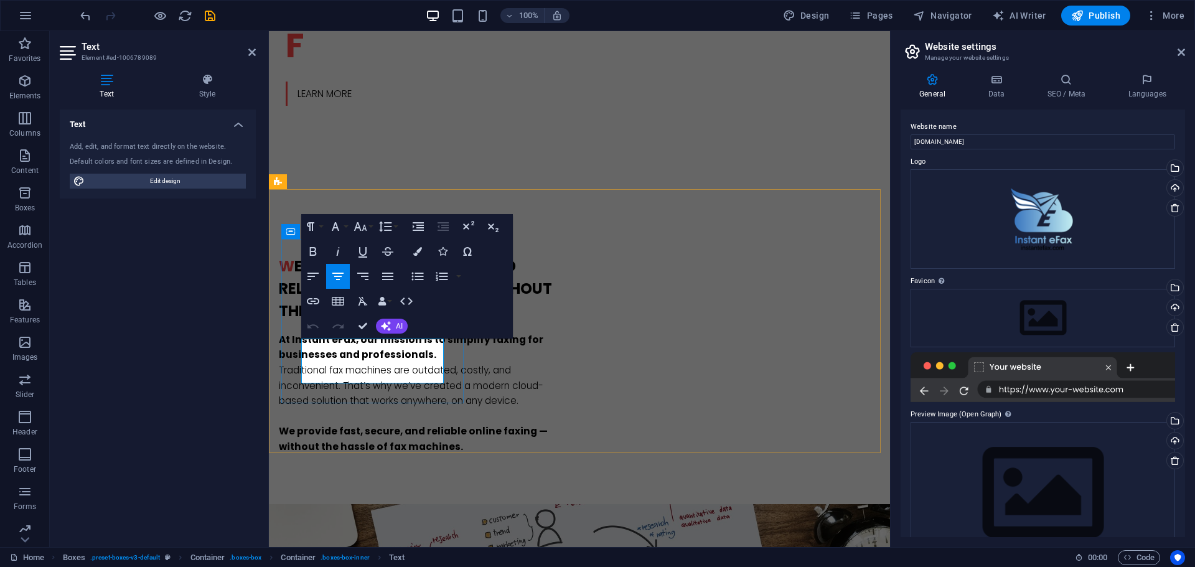
drag, startPoint x: 346, startPoint y: 350, endPoint x: 421, endPoint y: 381, distance: 82.1
click at [369, 229] on button "Font Size" at bounding box center [363, 226] width 24 height 25
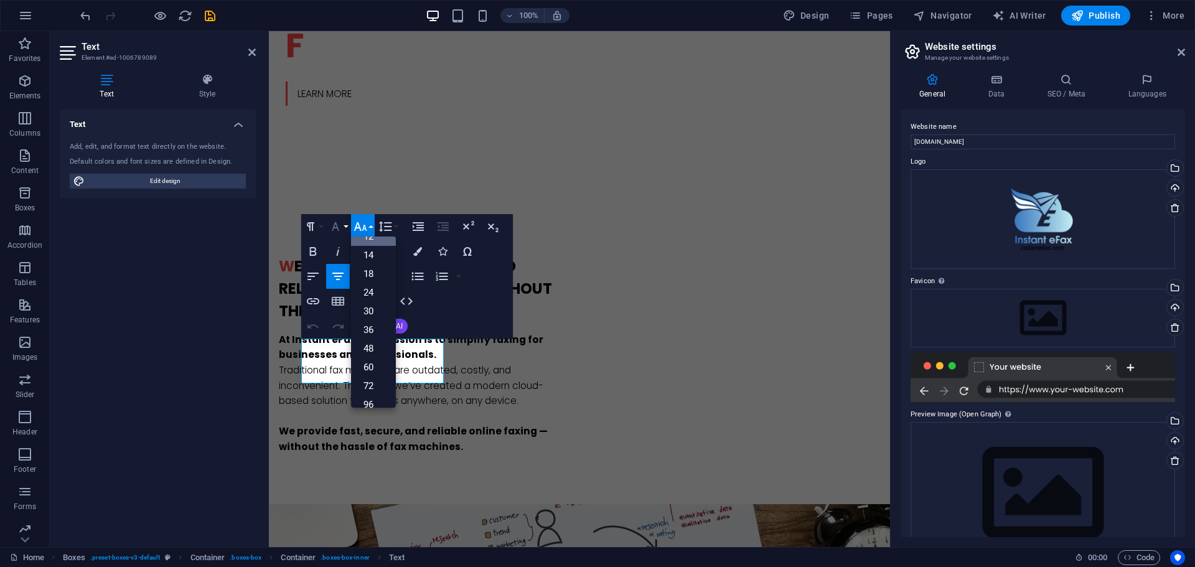
click at [341, 227] on icon "button" at bounding box center [335, 226] width 15 height 15
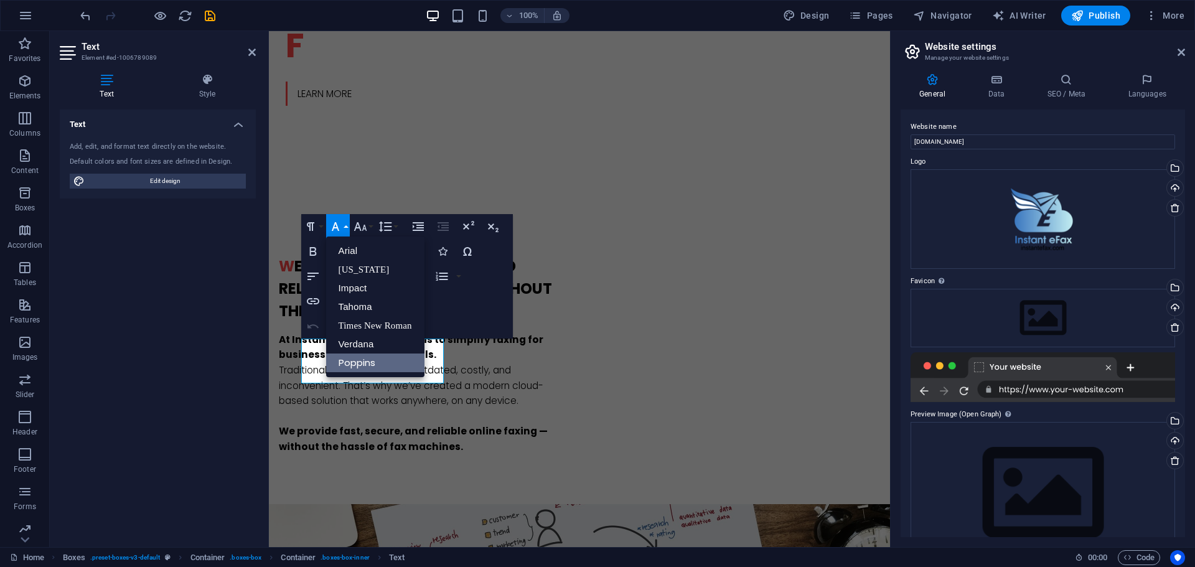
scroll to position [0, 0]
click at [370, 324] on link "Times New Roman" at bounding box center [375, 325] width 98 height 19
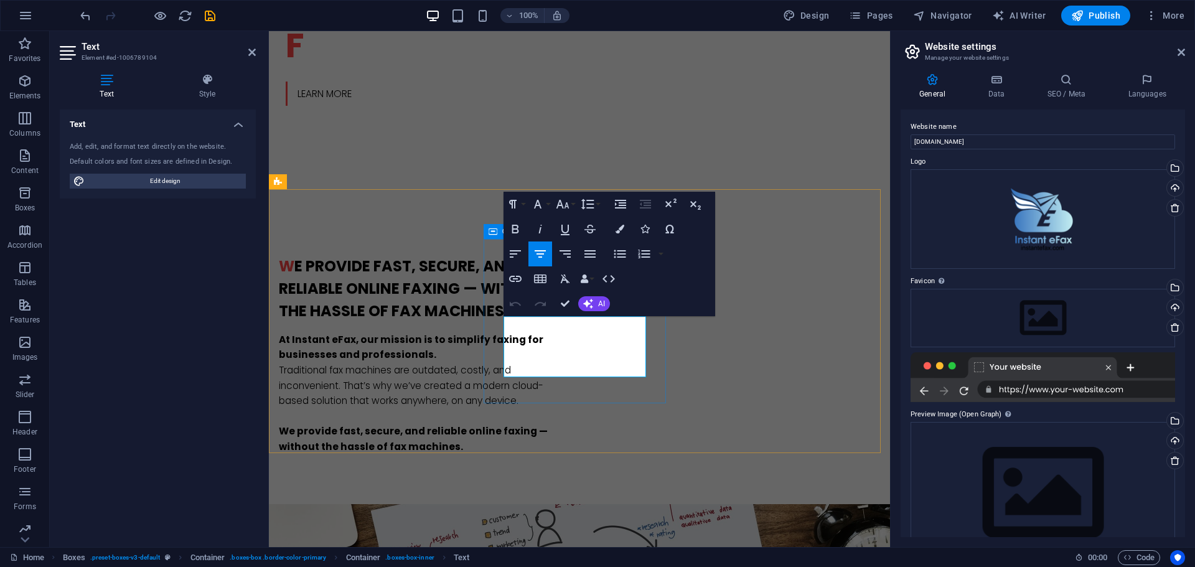
drag, startPoint x: 524, startPoint y: 322, endPoint x: 659, endPoint y: 377, distance: 145.6
click at [547, 205] on button "Font Family" at bounding box center [541, 204] width 24 height 25
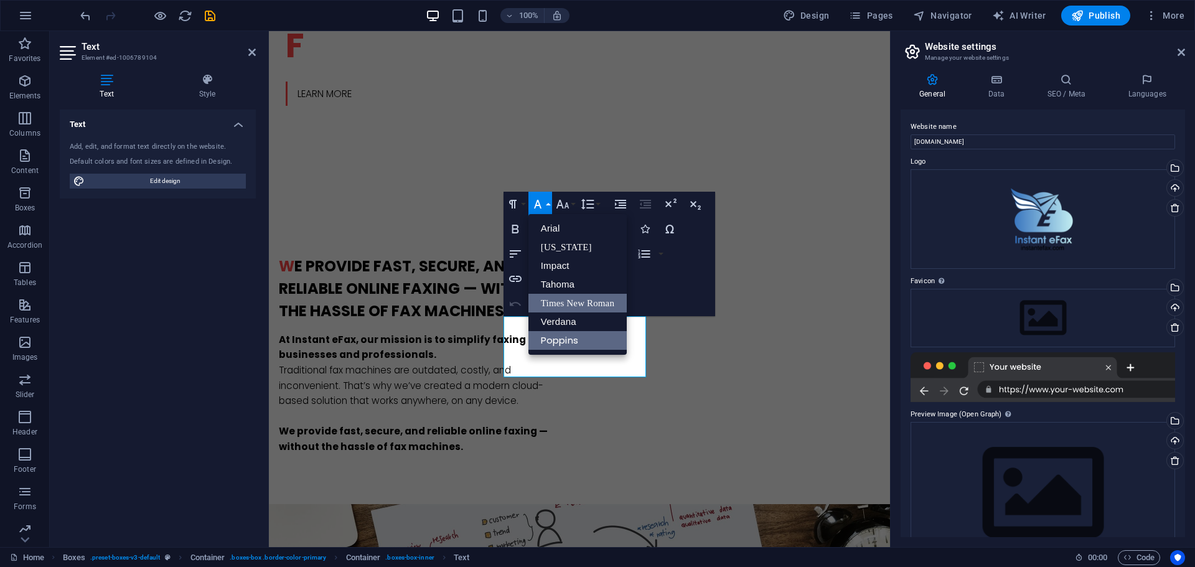
click at [561, 299] on link "Times New Roman" at bounding box center [578, 303] width 98 height 19
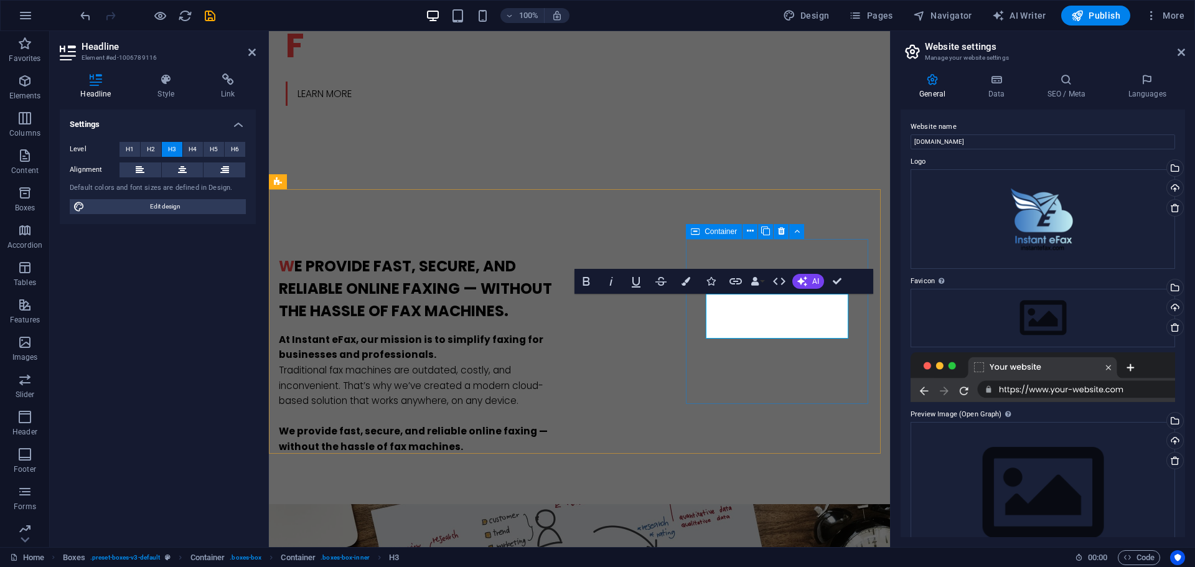
drag, startPoint x: 844, startPoint y: 327, endPoint x: 702, endPoint y: 307, distance: 143.3
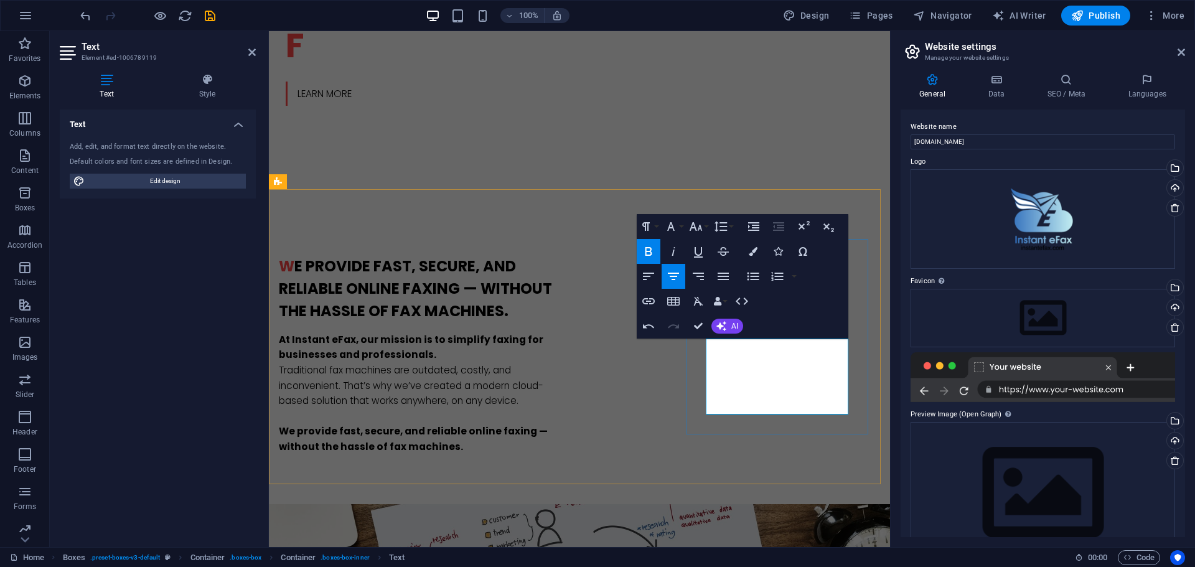
drag, startPoint x: 814, startPoint y: 410, endPoint x: 971, endPoint y: 365, distance: 163.3
click at [644, 236] on button "Paragraph Format" at bounding box center [649, 226] width 24 height 25
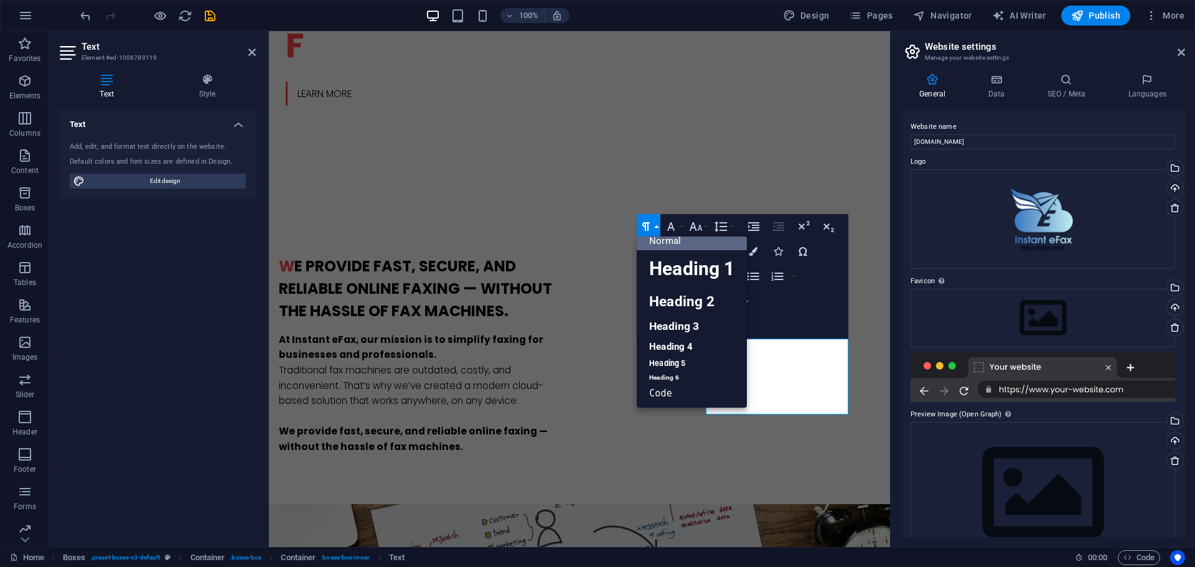
scroll to position [10, 0]
click at [666, 241] on link "Normal" at bounding box center [692, 241] width 110 height 19
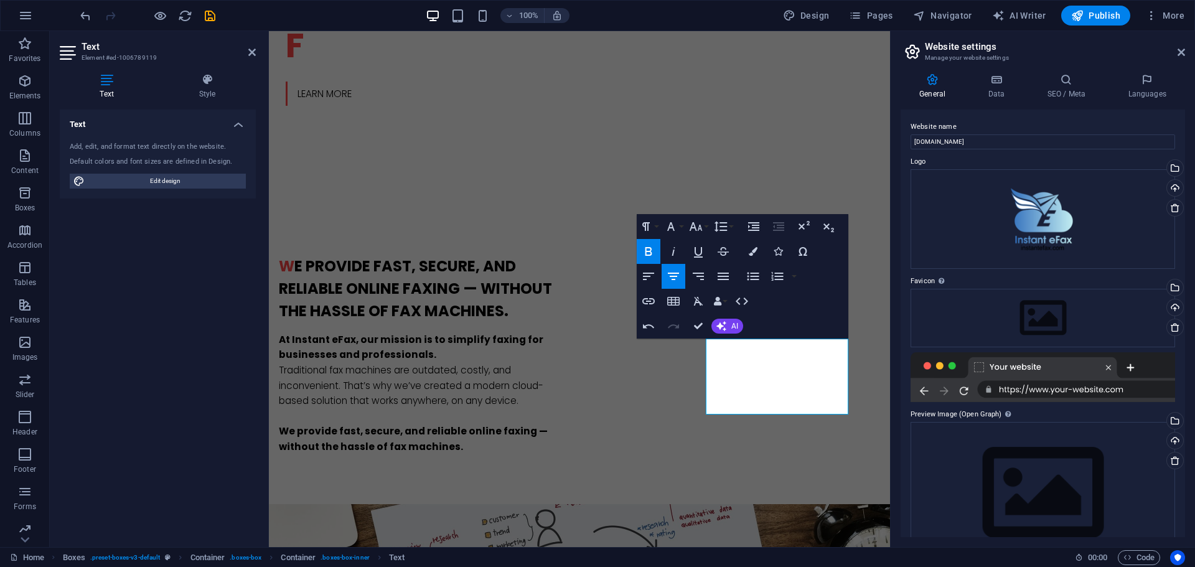
click at [654, 251] on icon "button" at bounding box center [648, 251] width 15 height 15
click at [674, 227] on icon "button" at bounding box center [670, 226] width 7 height 9
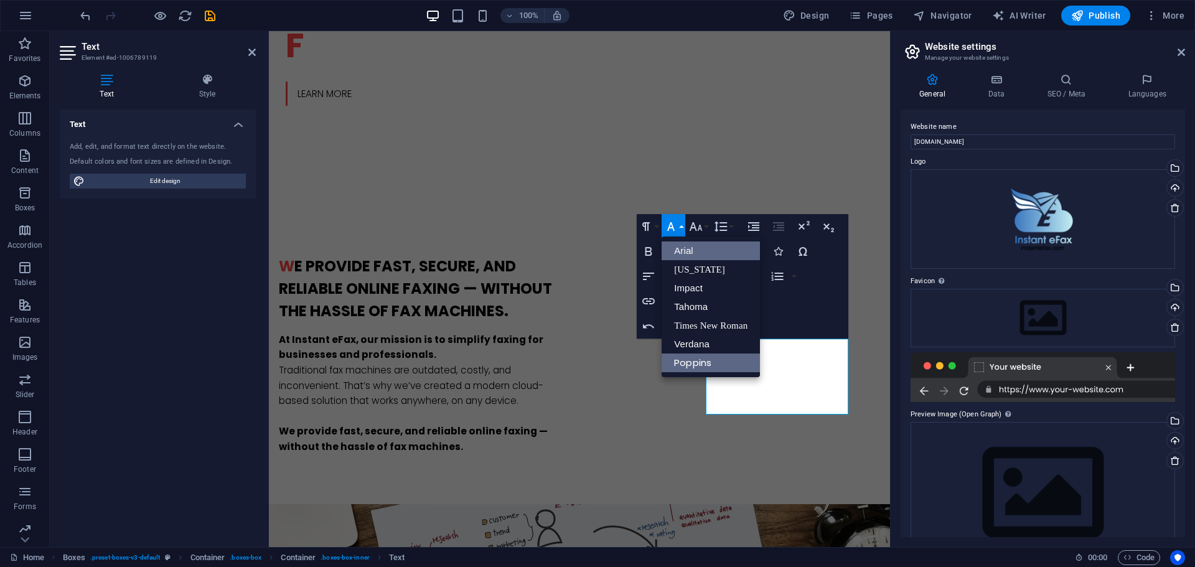
scroll to position [0, 0]
click at [696, 325] on link "Times New Roman" at bounding box center [711, 325] width 98 height 19
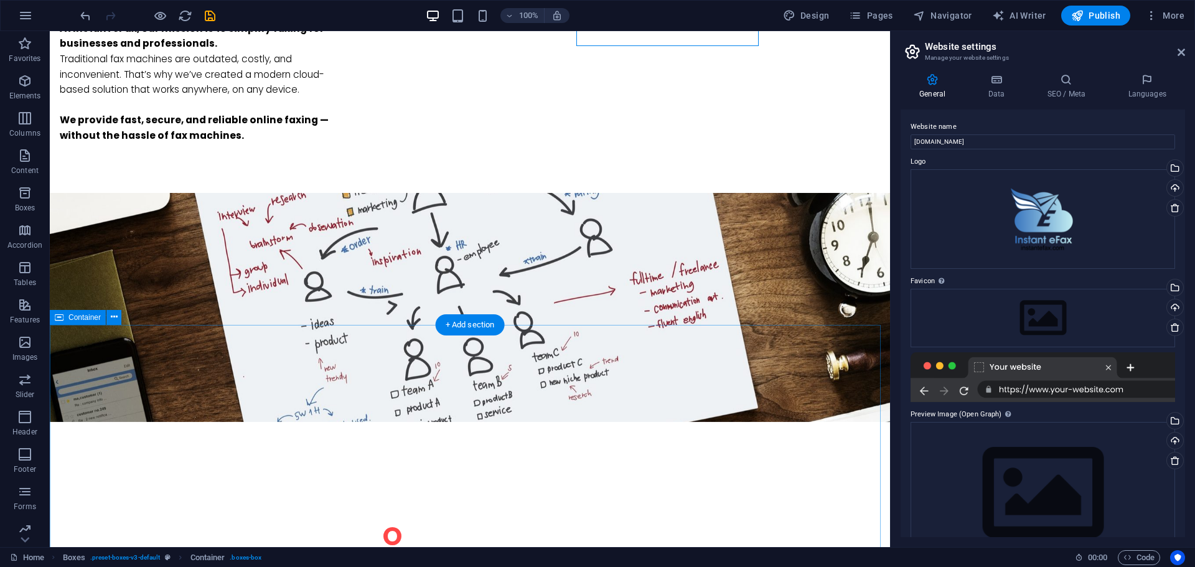
scroll to position [1245, 0]
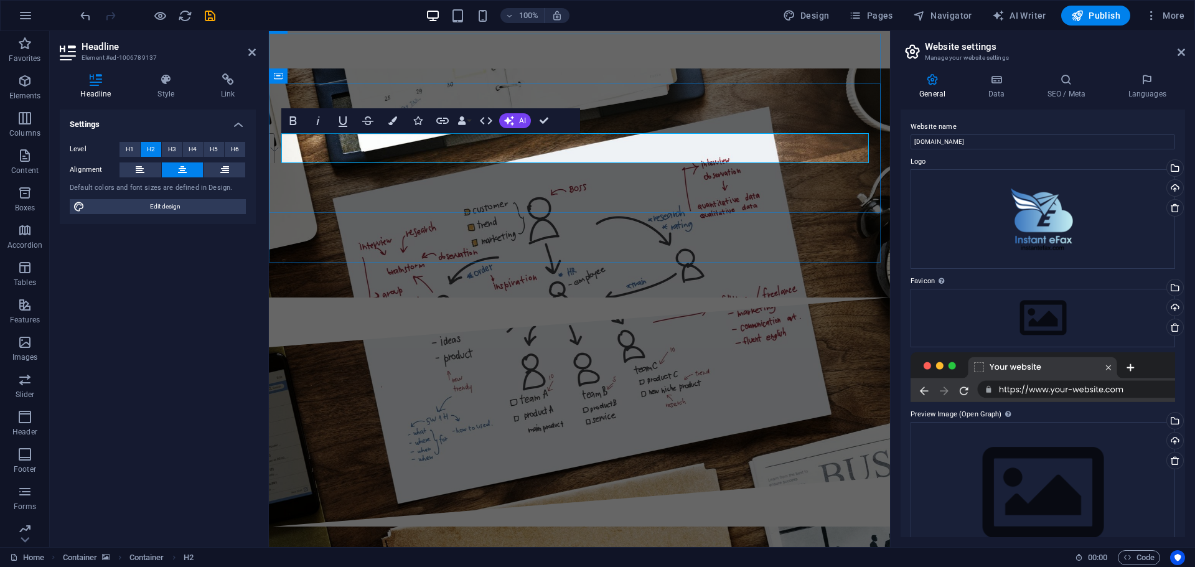
drag, startPoint x: 676, startPoint y: 149, endPoint x: 539, endPoint y: 151, distance: 137.0
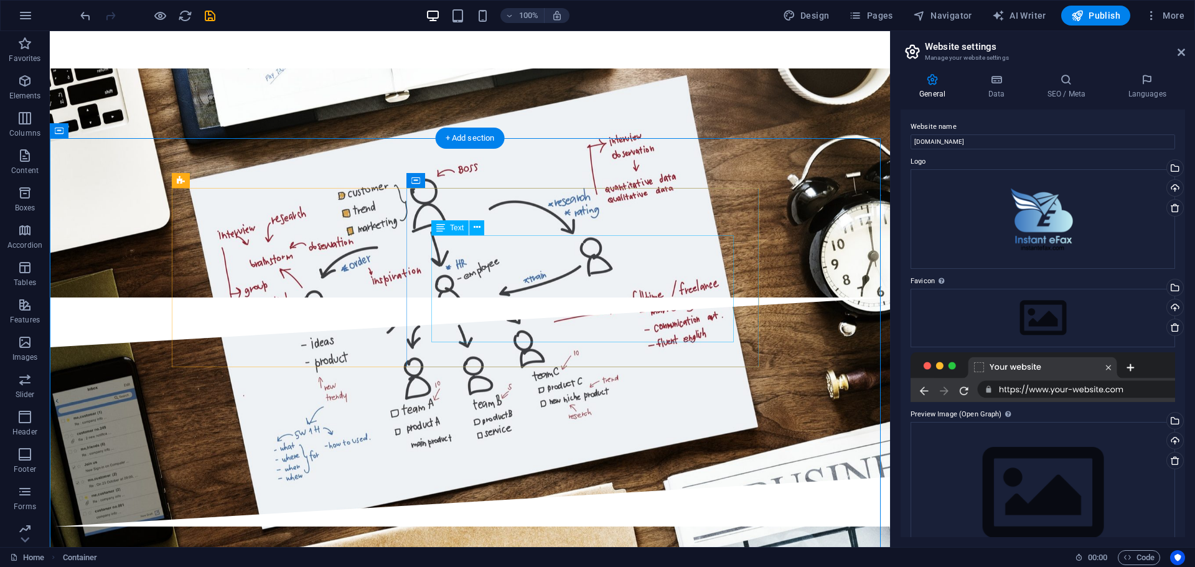
scroll to position [1370, 0]
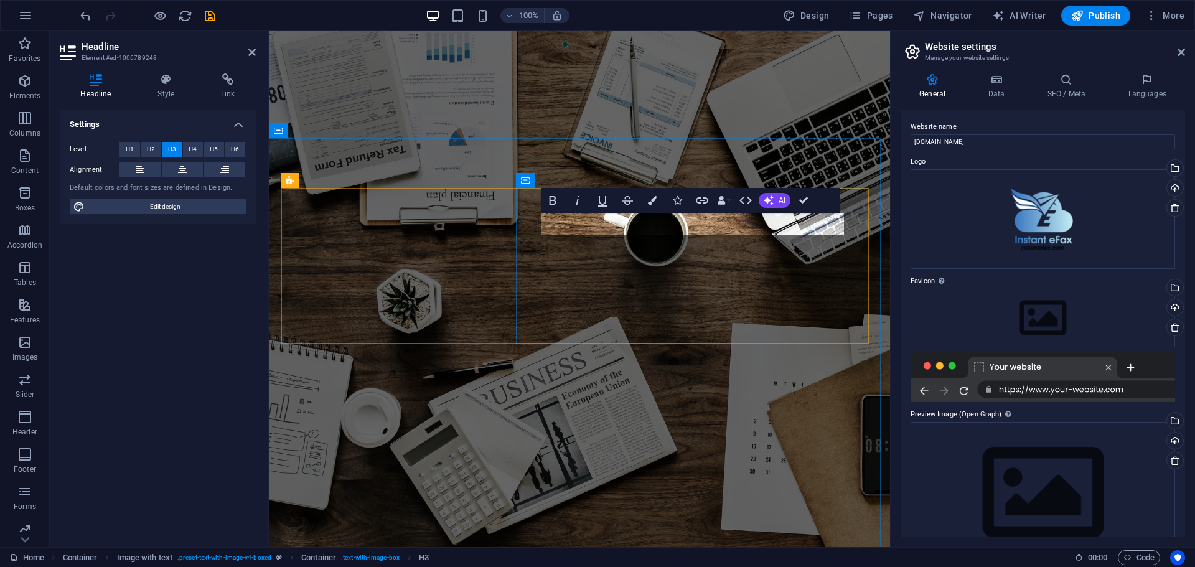
scroll to position [1370, 0]
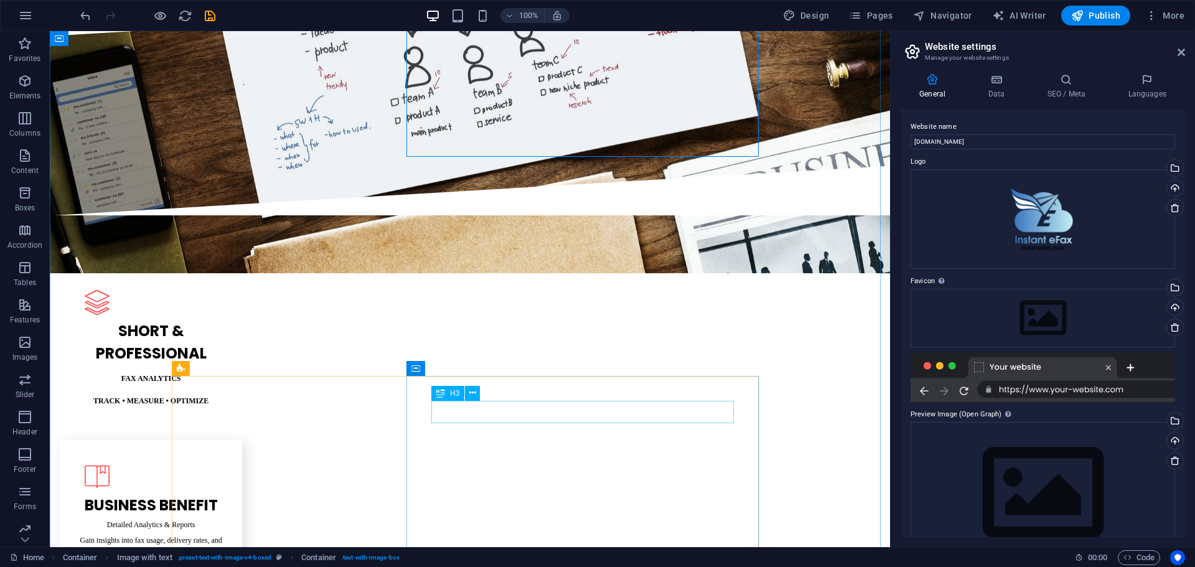
scroll to position [1681, 0]
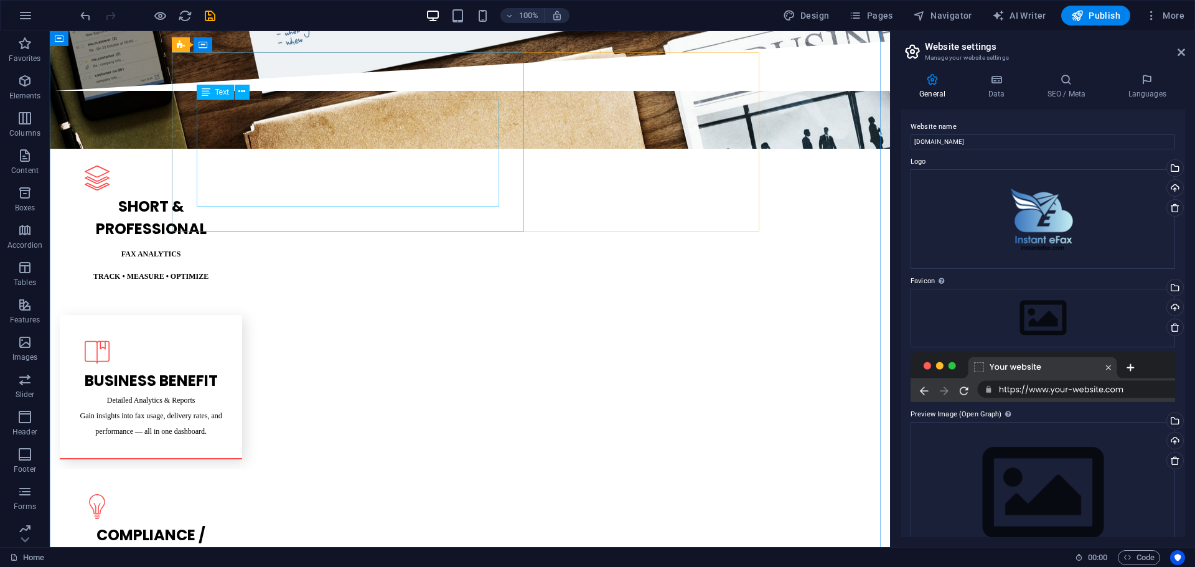
click at [201, 106] on div "H1 Banner Banner Container H1 H1 Banner Menu Bar Banner Logo Menu Separator HTM…" at bounding box center [470, 289] width 840 height 516
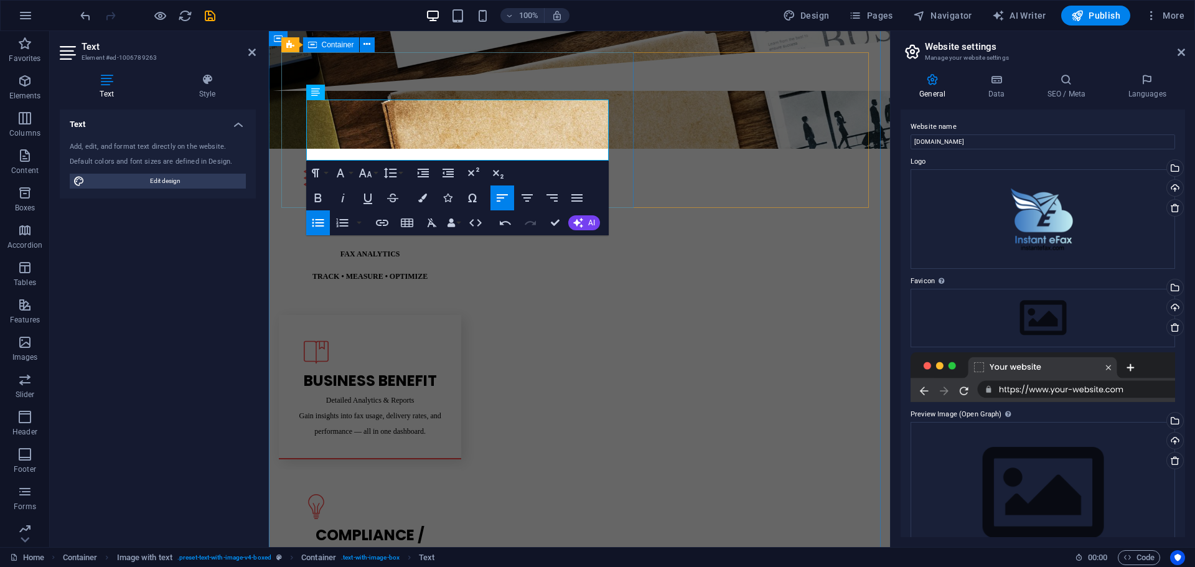
drag, startPoint x: 426, startPoint y: 108, endPoint x: 305, endPoint y: 105, distance: 121.5
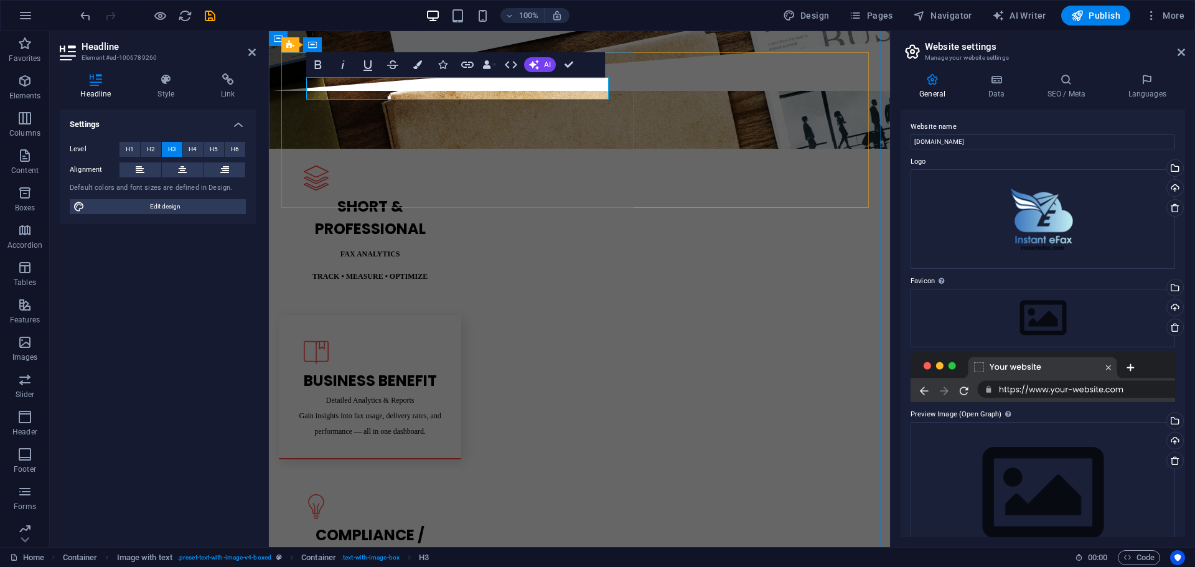
drag, startPoint x: 328, startPoint y: 86, endPoint x: 470, endPoint y: 88, distance: 142.0
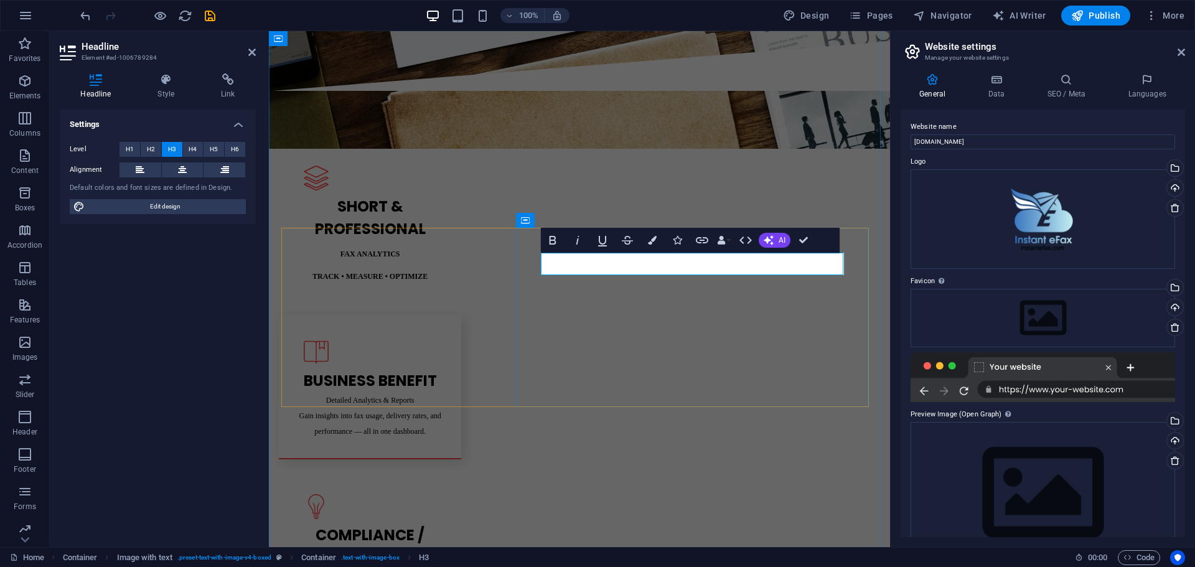
drag, startPoint x: 563, startPoint y: 263, endPoint x: 734, endPoint y: 263, distance: 170.6
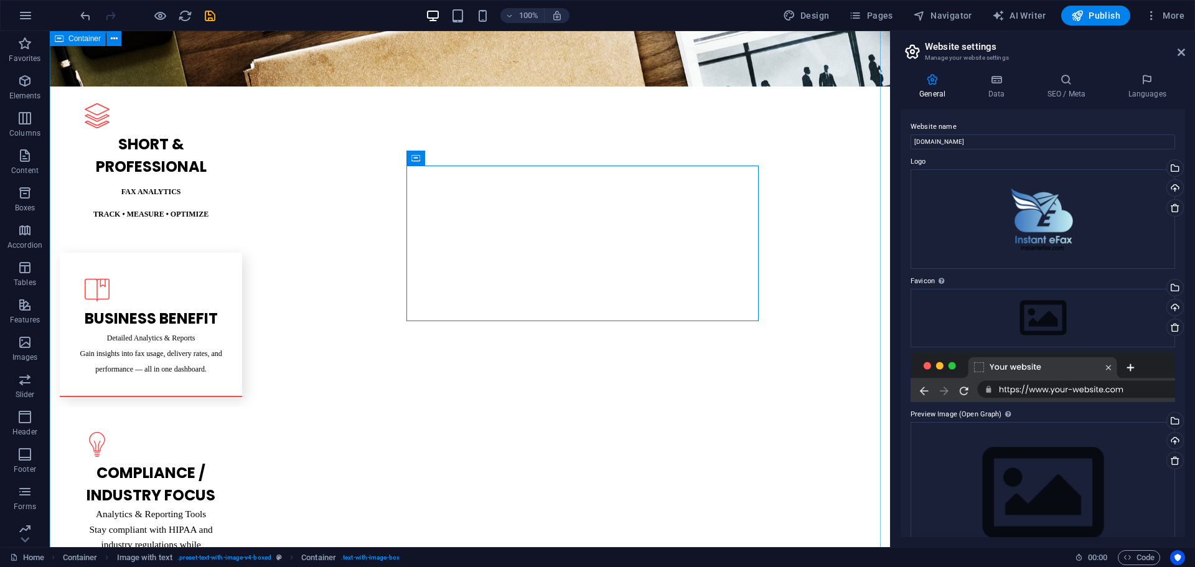
scroll to position [1805, 0]
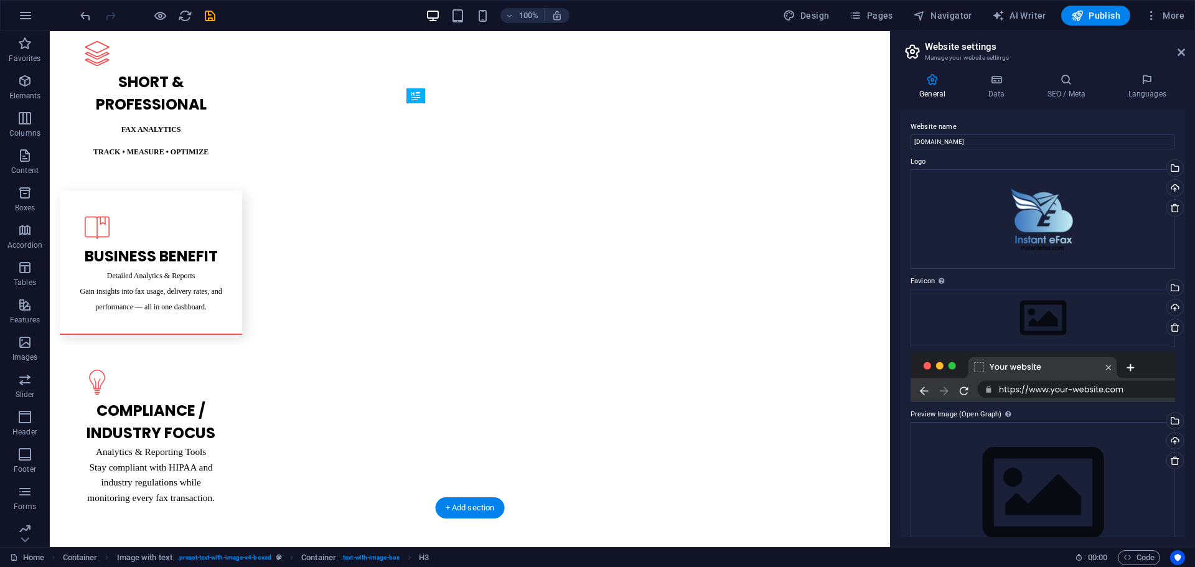
drag, startPoint x: 606, startPoint y: 151, endPoint x: 606, endPoint y: 193, distance: 42.3
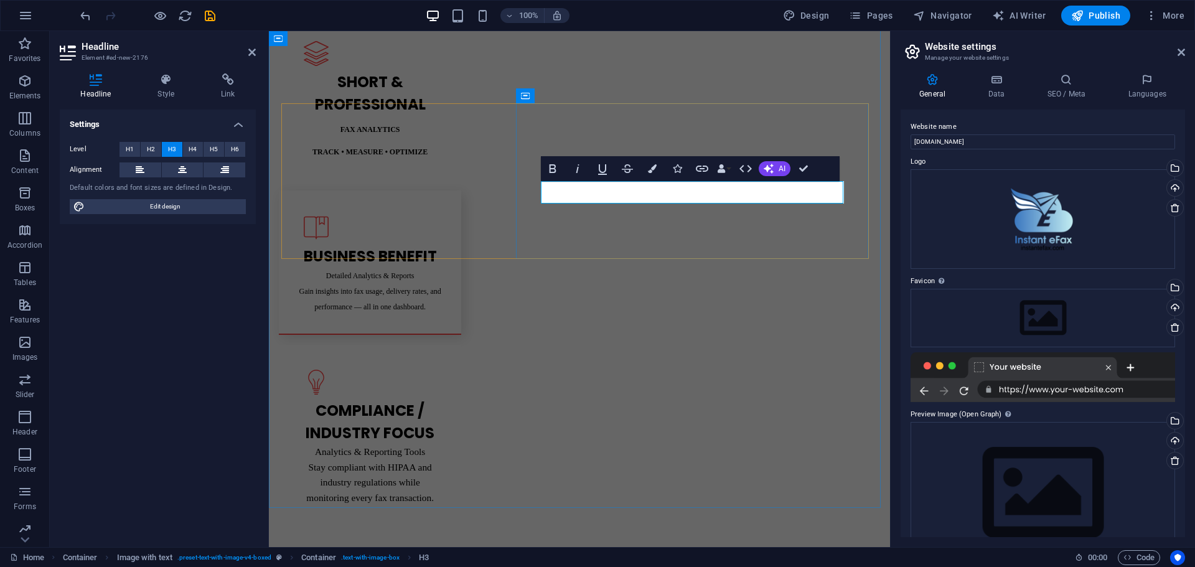
drag, startPoint x: 560, startPoint y: 191, endPoint x: 880, endPoint y: 188, distance: 319.4
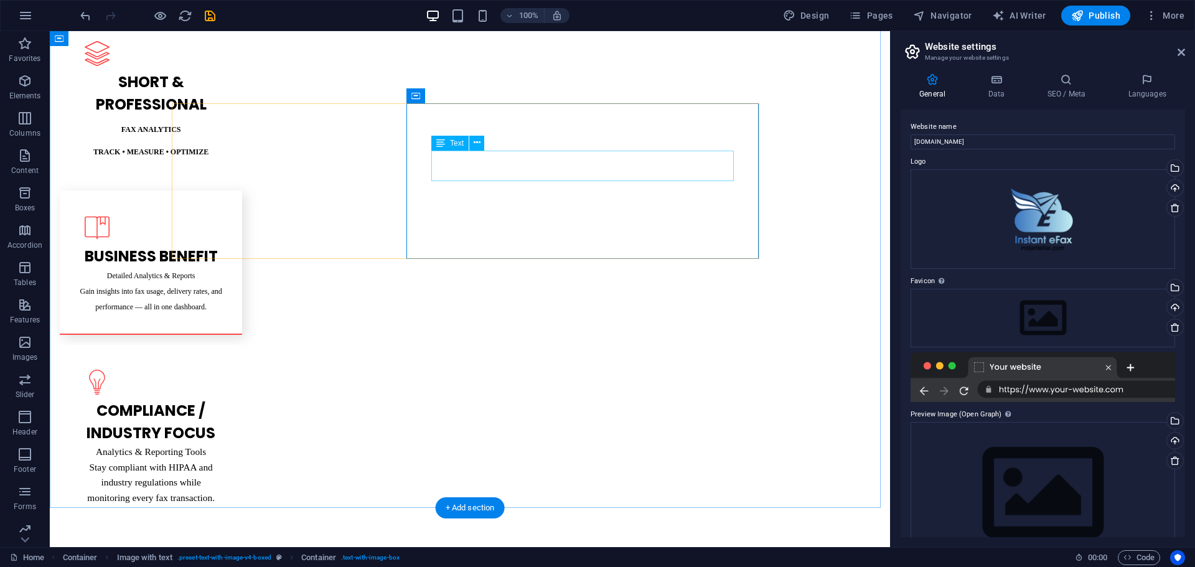
drag, startPoint x: 602, startPoint y: 184, endPoint x: 600, endPoint y: 233, distance: 49.8
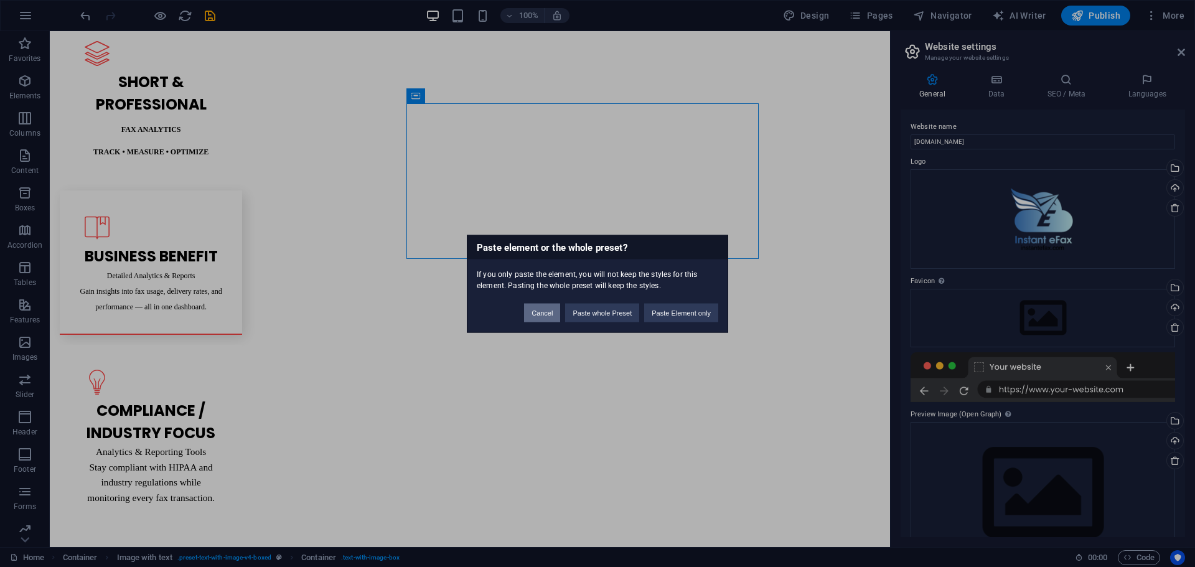
click at [539, 309] on button "Cancel" at bounding box center [542, 312] width 36 height 19
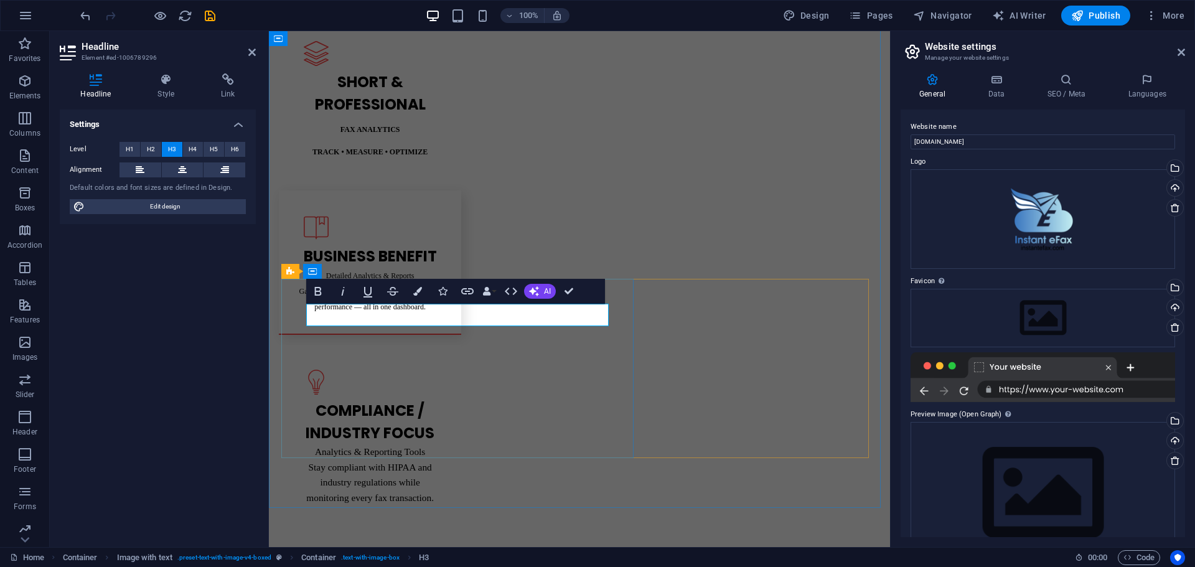
drag, startPoint x: 443, startPoint y: 313, endPoint x: 326, endPoint y: 316, distance: 117.1
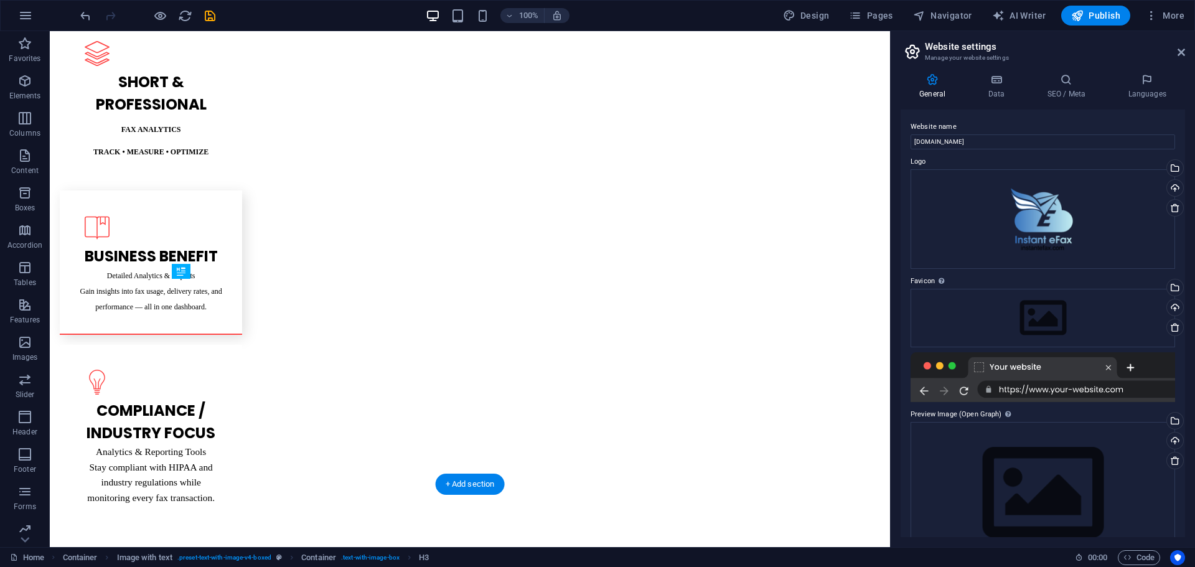
drag, startPoint x: 336, startPoint y: 337, endPoint x: 327, endPoint y: 392, distance: 56.1
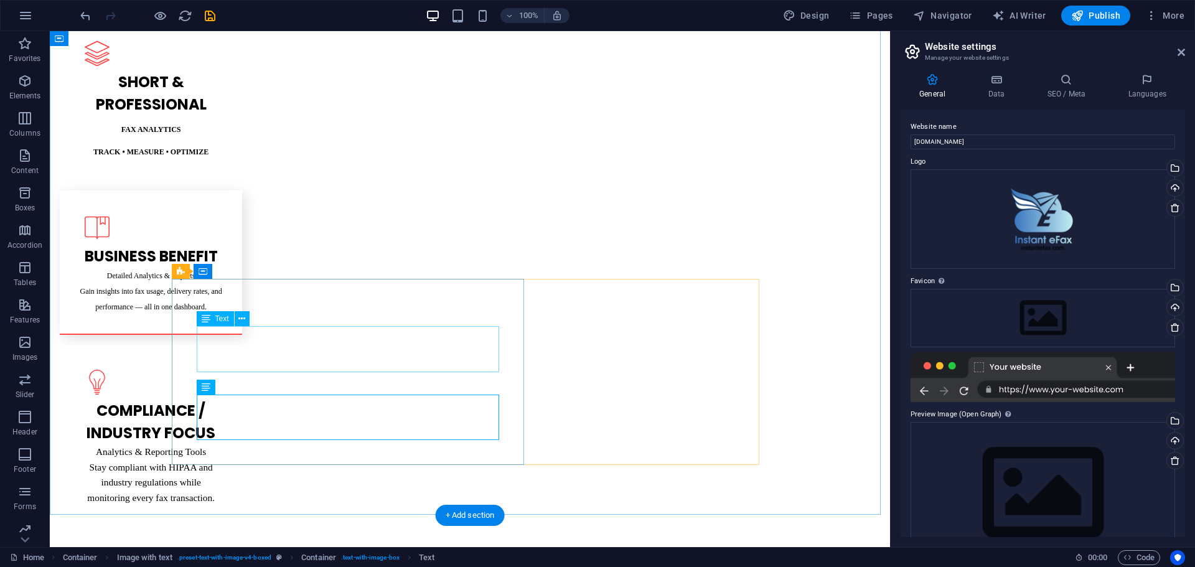
drag, startPoint x: 317, startPoint y: 363, endPoint x: 97, endPoint y: 363, distance: 219.8
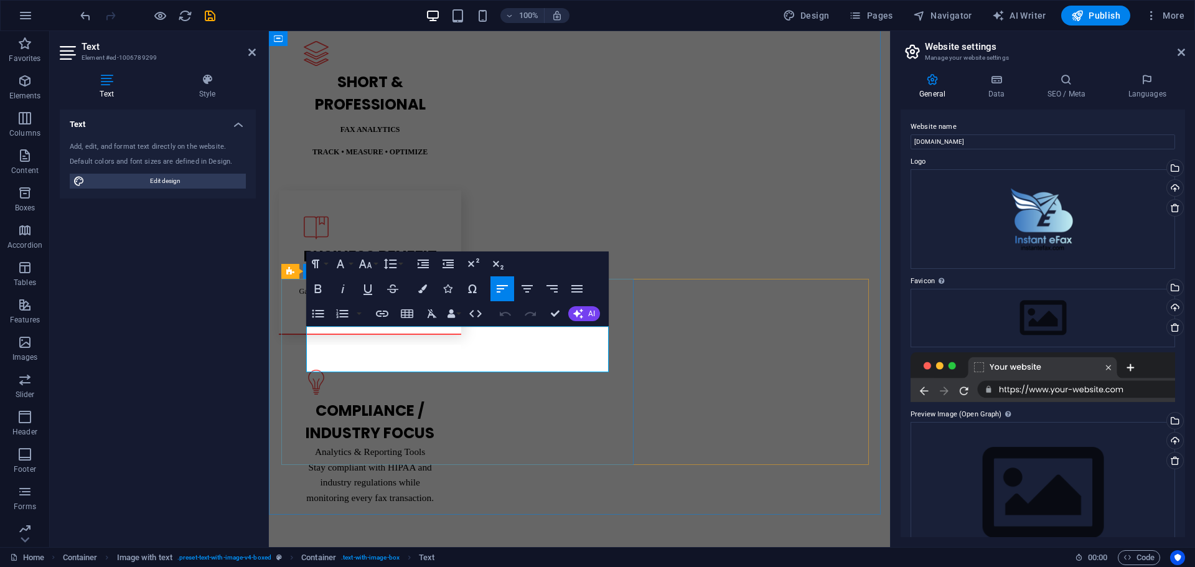
drag, startPoint x: 436, startPoint y: 362, endPoint x: 291, endPoint y: 364, distance: 145.7
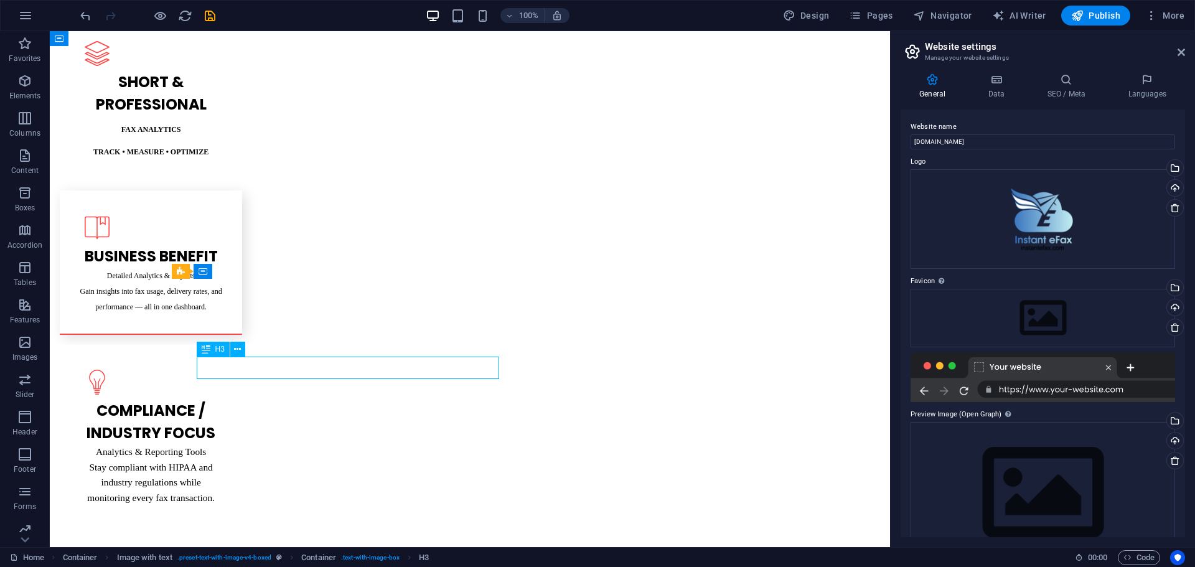
click at [256, 367] on div "H1 Banner Banner Container H1 H1 Banner Menu Bar Banner Logo Menu Separator HTM…" at bounding box center [470, 289] width 840 height 516
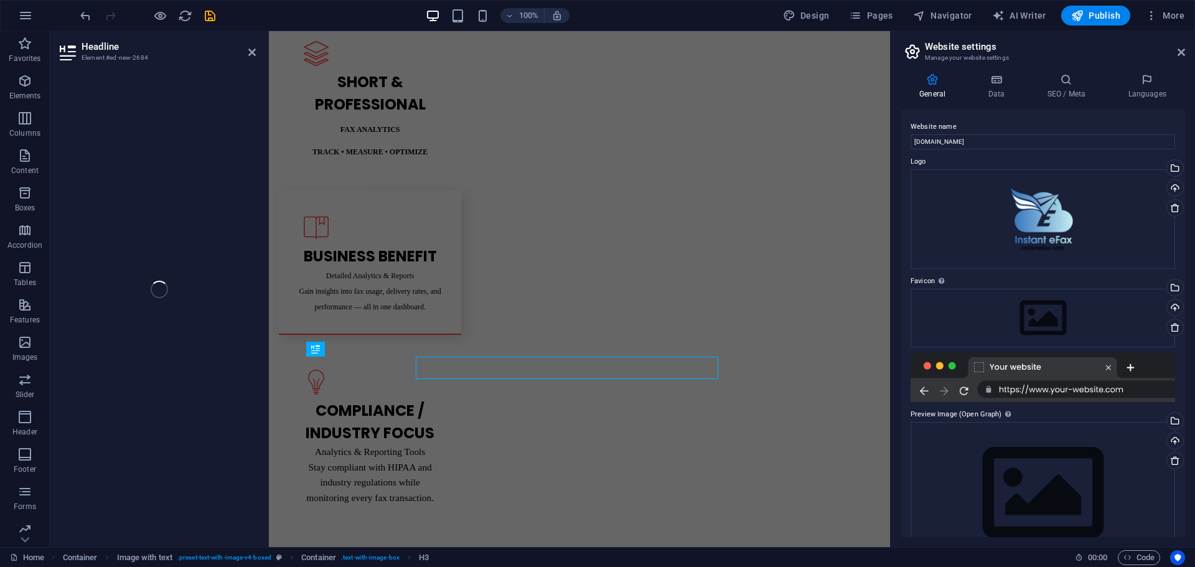
click at [256, 367] on div "Headline Element #ed-new-2684 H1 Banner Banner Container H1 H1 Banner Menu Bar …" at bounding box center [470, 289] width 840 height 516
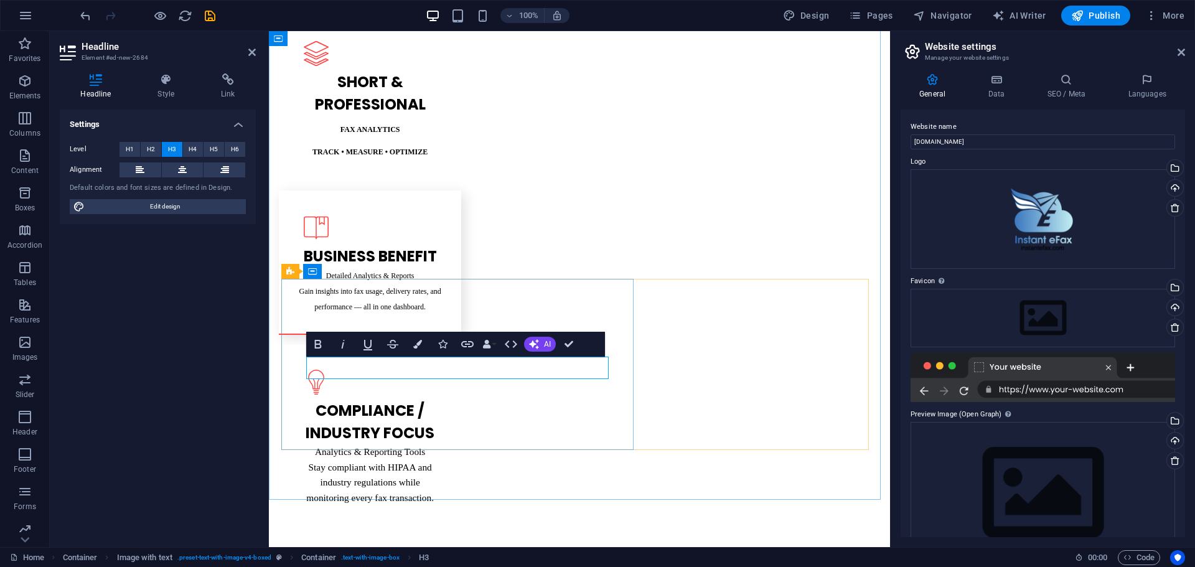
drag, startPoint x: 498, startPoint y: 368, endPoint x: 331, endPoint y: 377, distance: 167.1
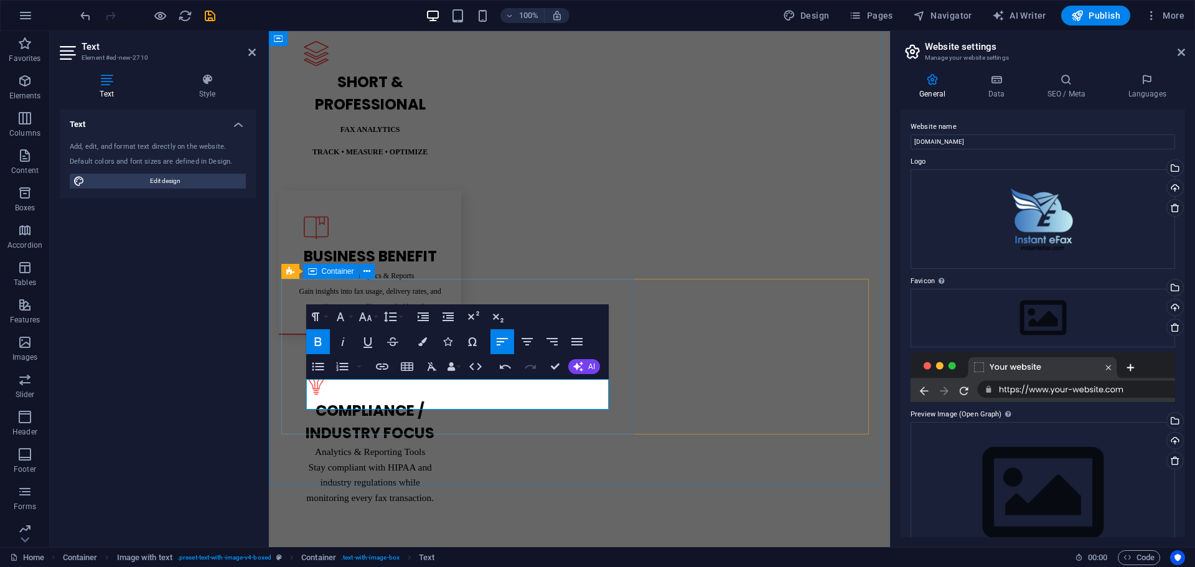
drag, startPoint x: 530, startPoint y: 401, endPoint x: 302, endPoint y: 384, distance: 229.1
click at [314, 336] on icon "button" at bounding box center [318, 341] width 15 height 15
click at [342, 315] on icon "button" at bounding box center [340, 316] width 15 height 15
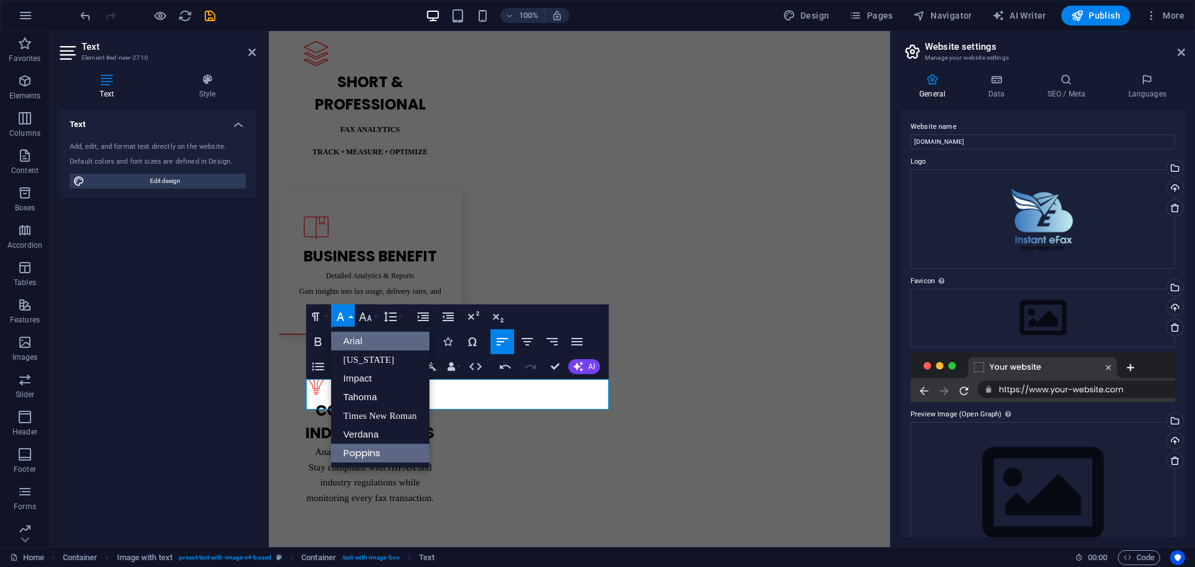
scroll to position [0, 0]
click at [365, 408] on link "Times New Roman" at bounding box center [380, 416] width 98 height 19
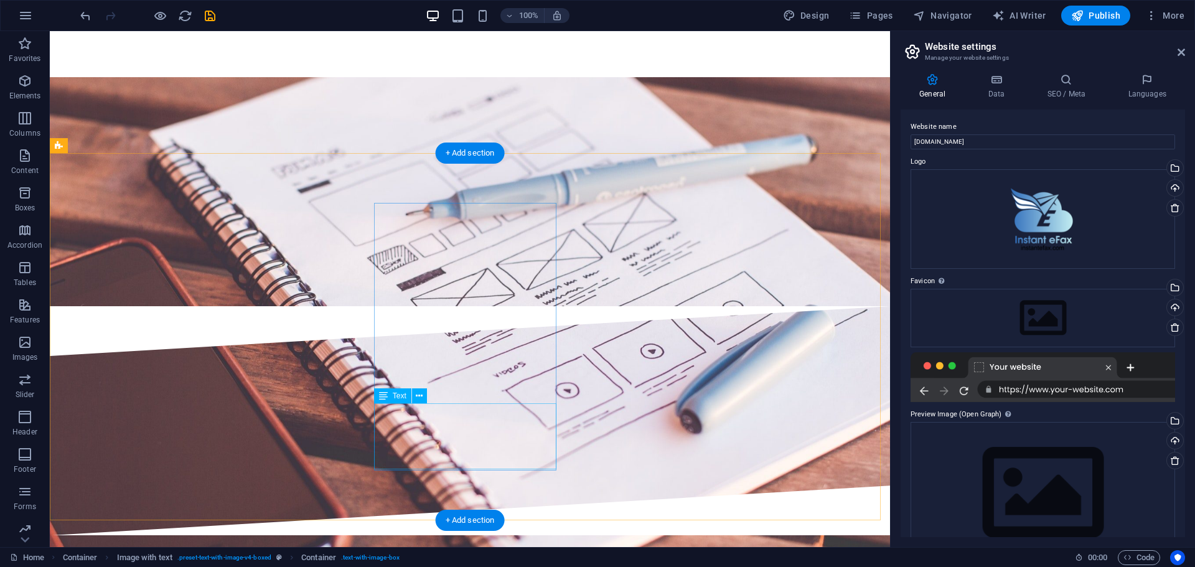
scroll to position [2428, 0]
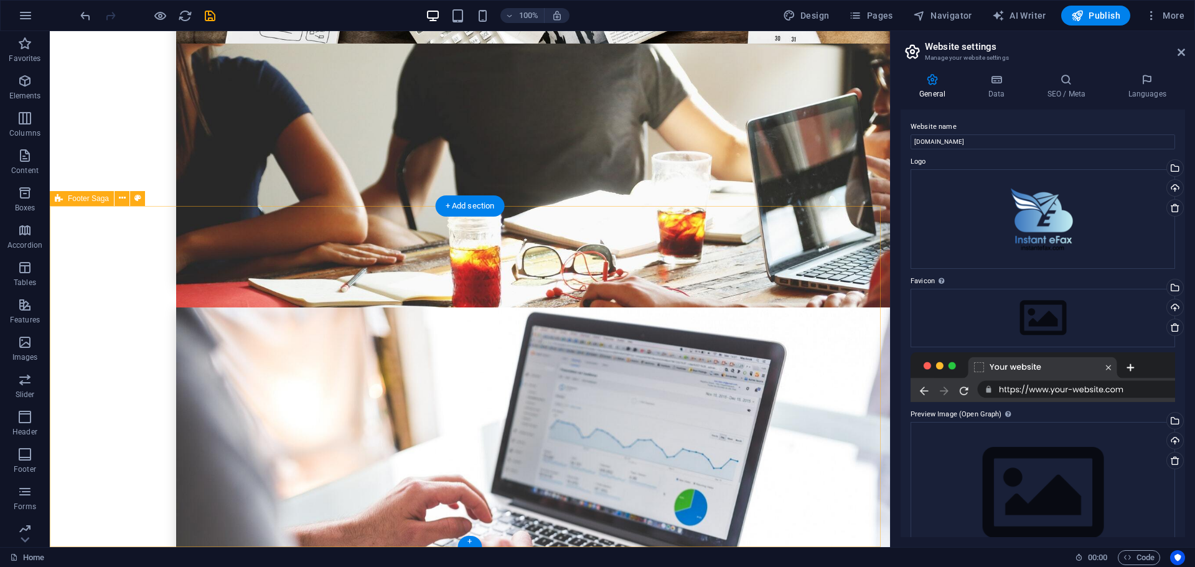
scroll to position [3362, 0]
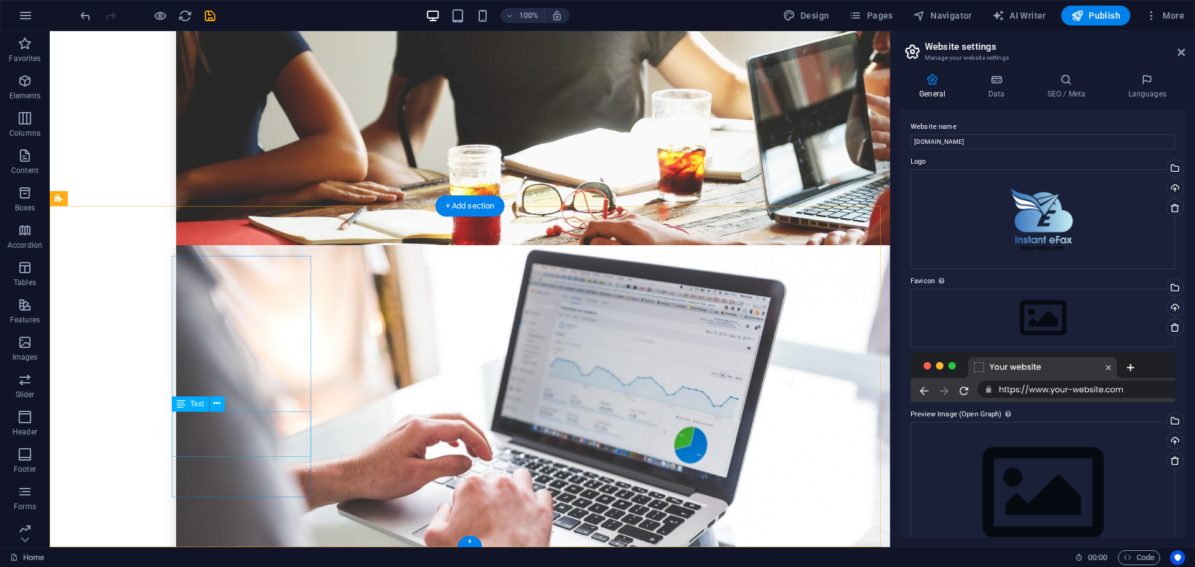
click at [208, 428] on div "H1 Banner Banner Container H1 H1 Banner Menu Bar Banner Logo Menu Separator HTM…" at bounding box center [470, 289] width 840 height 516
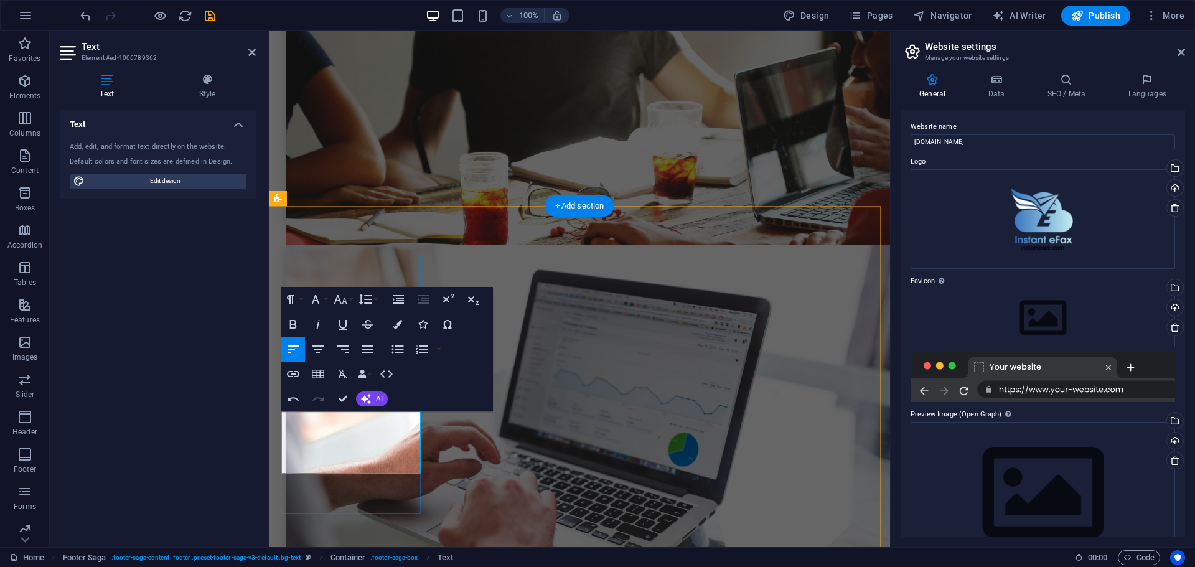
scroll to position [3348, 0]
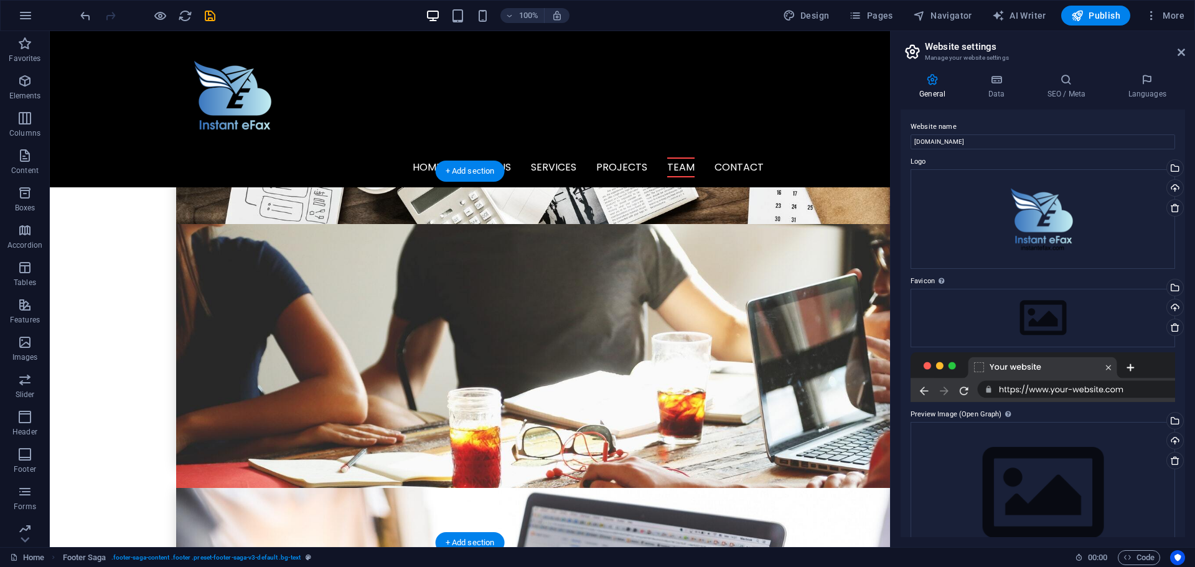
scroll to position [2726, 0]
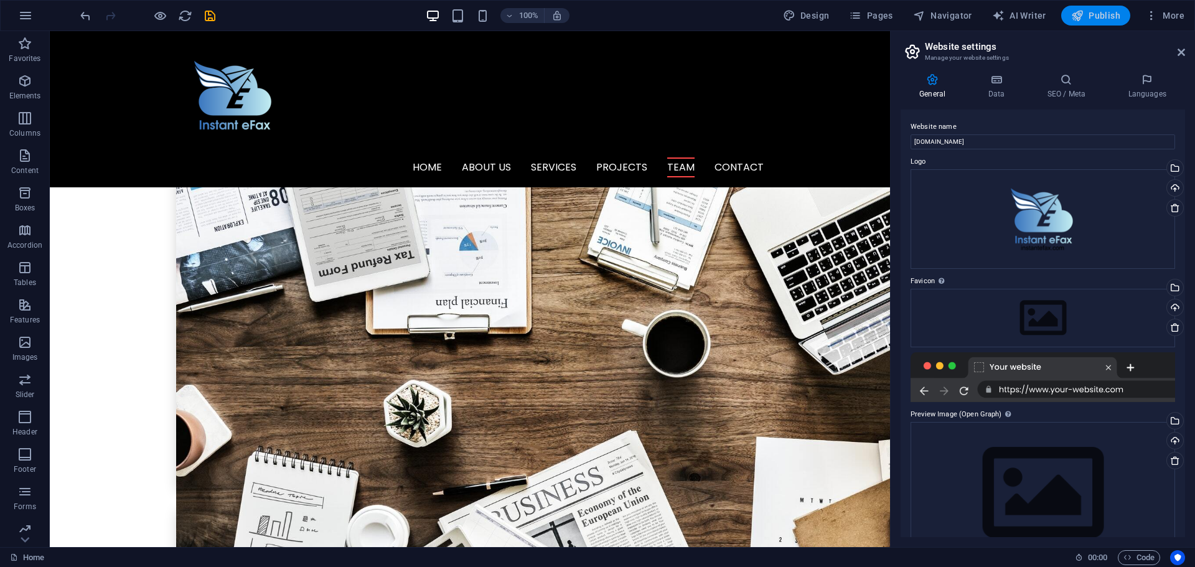
click at [1086, 14] on span "Publish" at bounding box center [1095, 15] width 49 height 12
checkbox input "false"
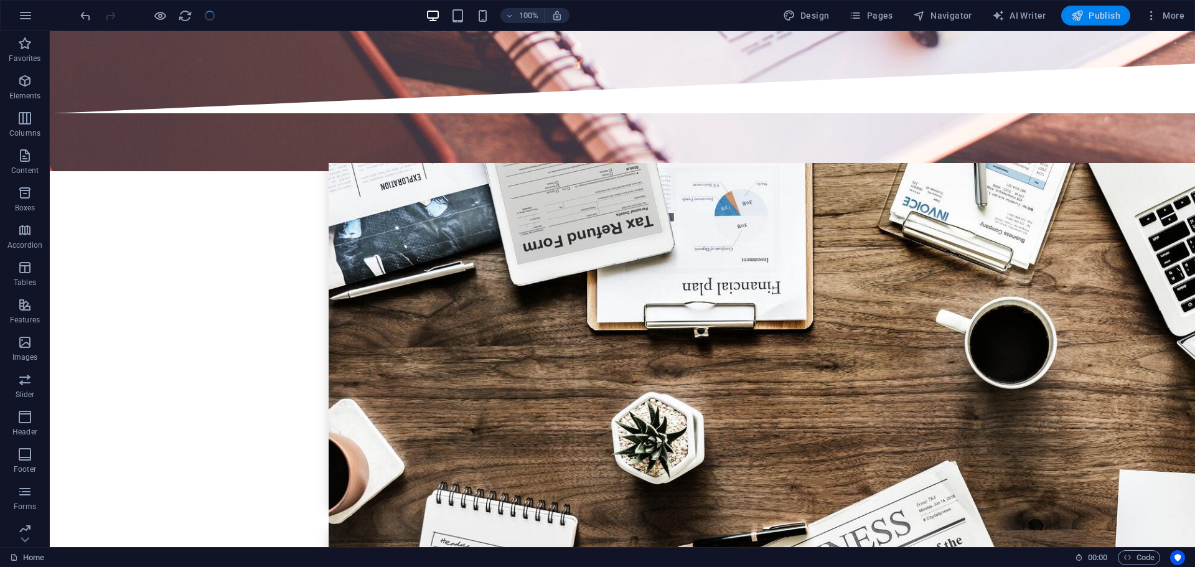
click at [1105, 14] on span "Publish" at bounding box center [1095, 15] width 49 height 12
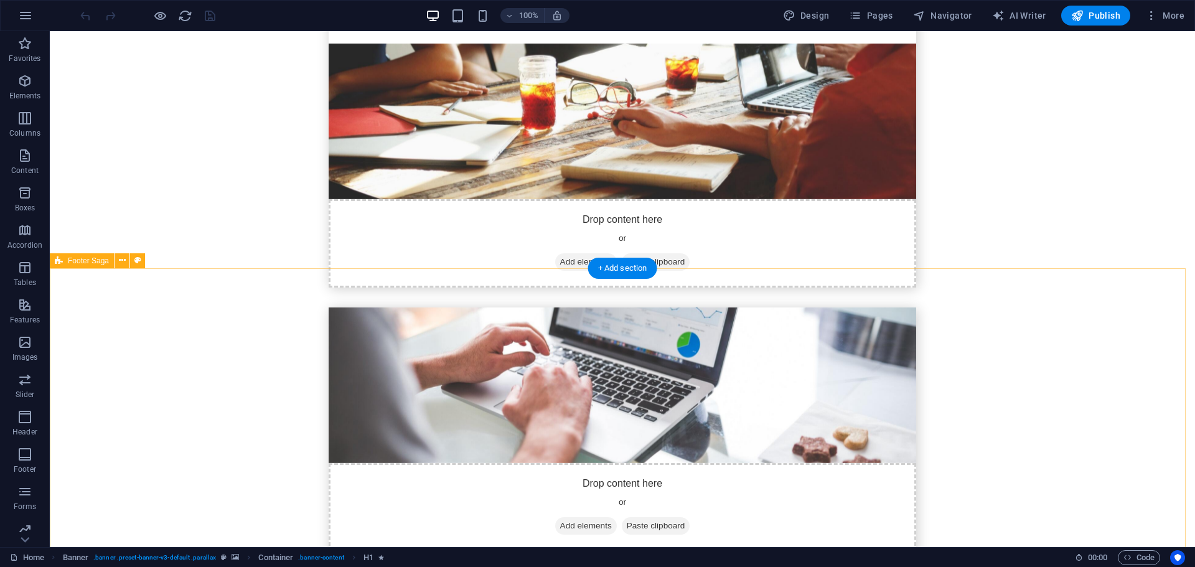
scroll to position [3385, 0]
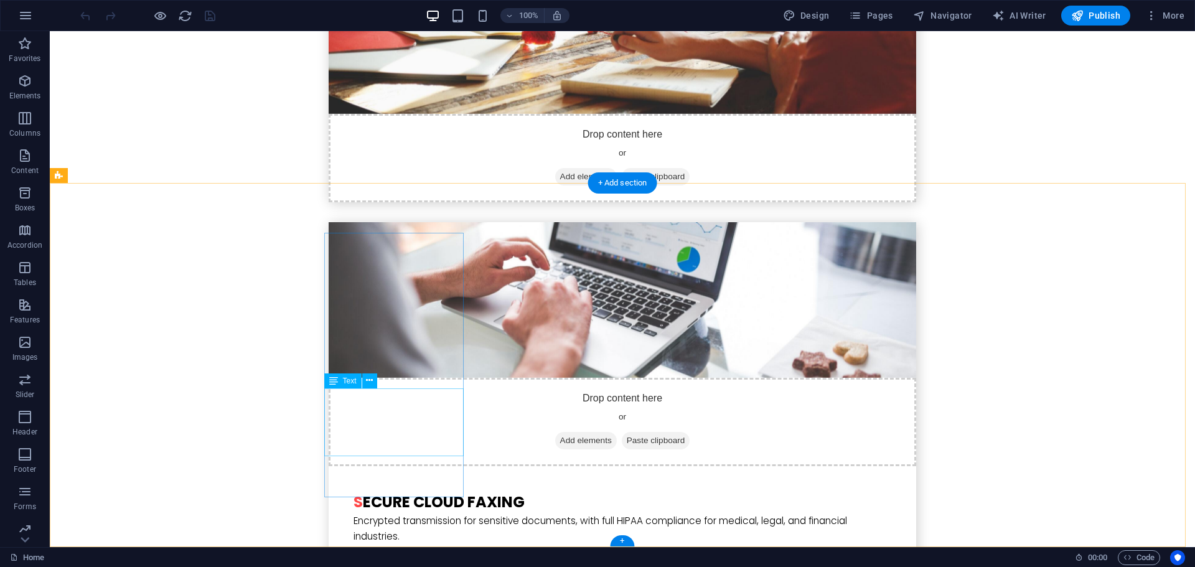
drag, startPoint x: 423, startPoint y: 446, endPoint x: 355, endPoint y: 446, distance: 68.5
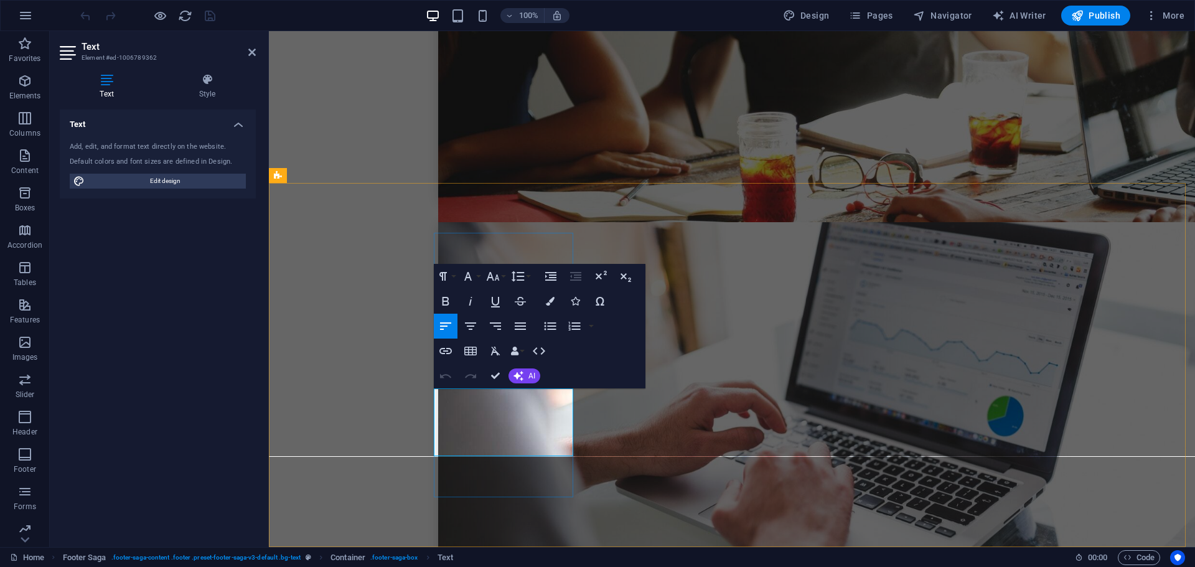
drag, startPoint x: 534, startPoint y: 447, endPoint x: 428, endPoint y: 446, distance: 105.2
select select "footer"
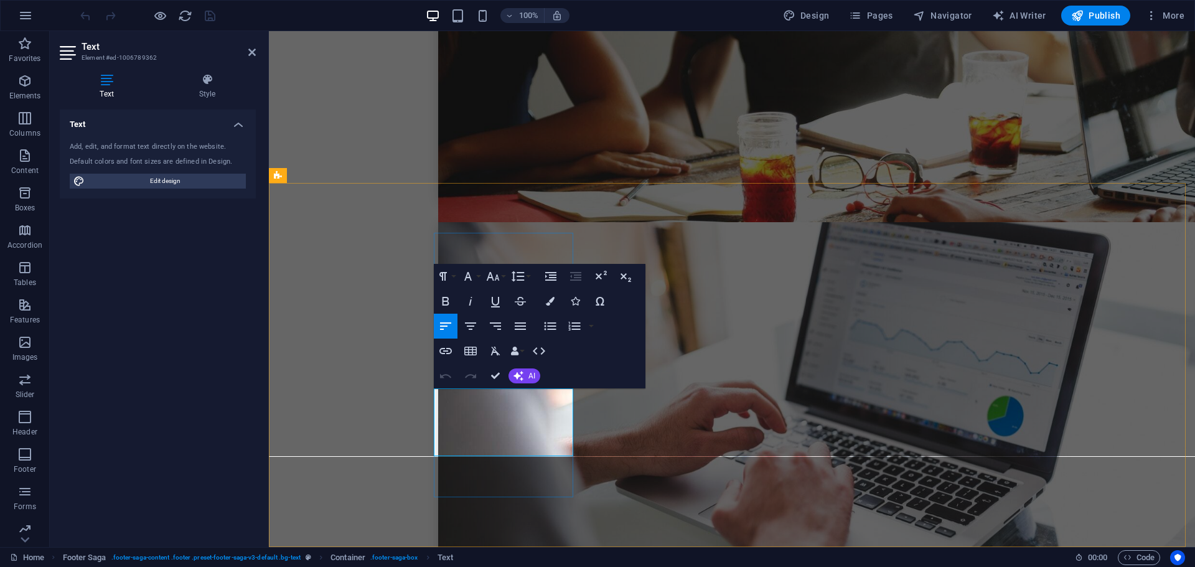
copy link "[PHONE_NUMBER]"
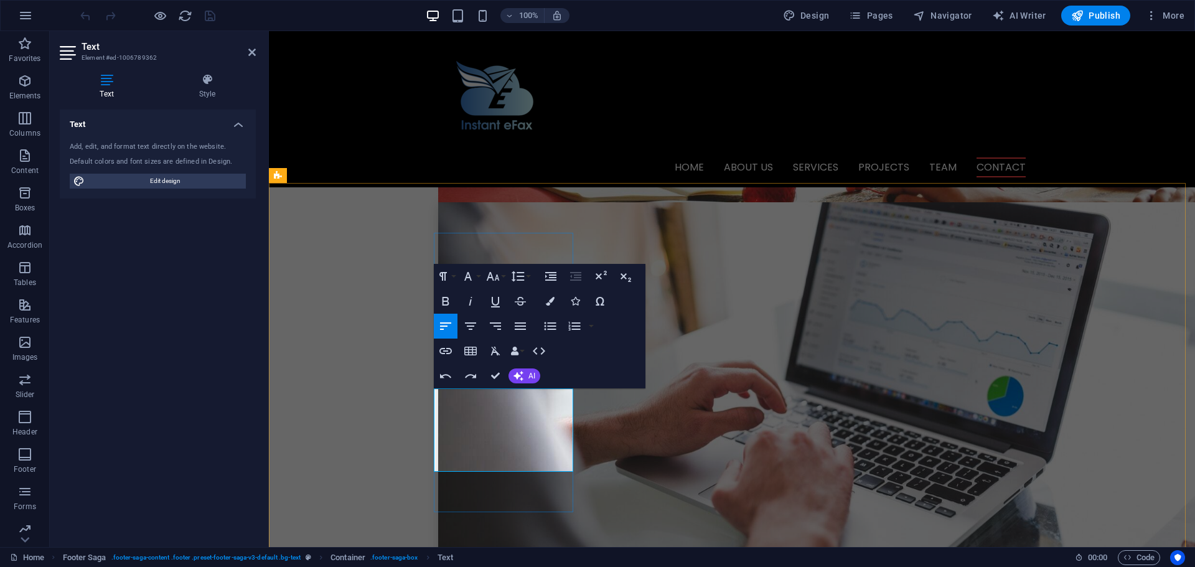
scroll to position [3363, 0]
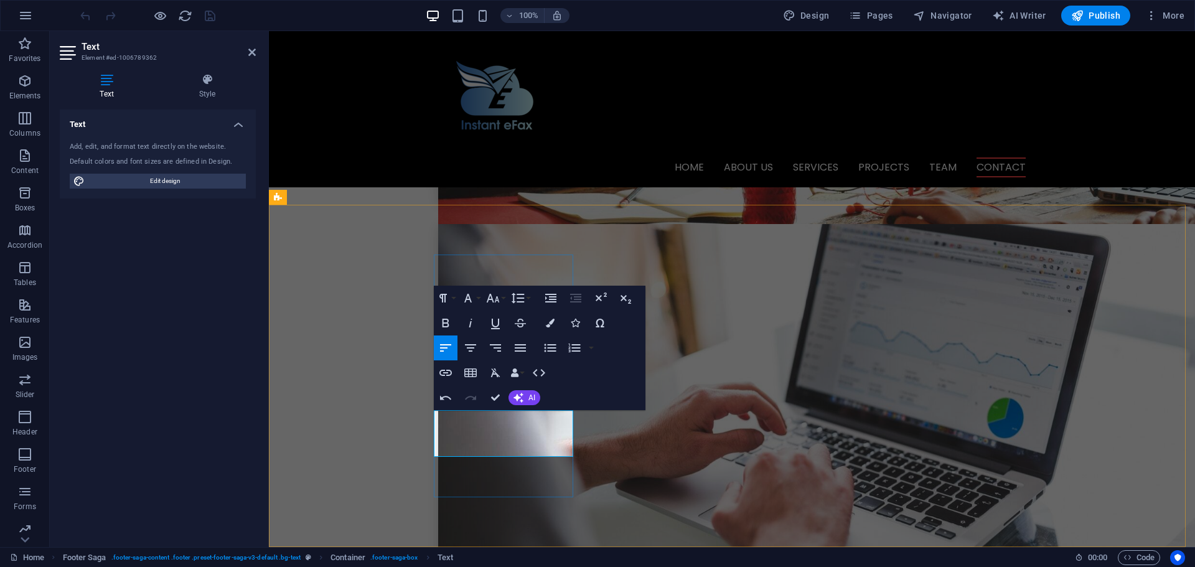
drag, startPoint x: 509, startPoint y: 434, endPoint x: 437, endPoint y: 420, distance: 73.6
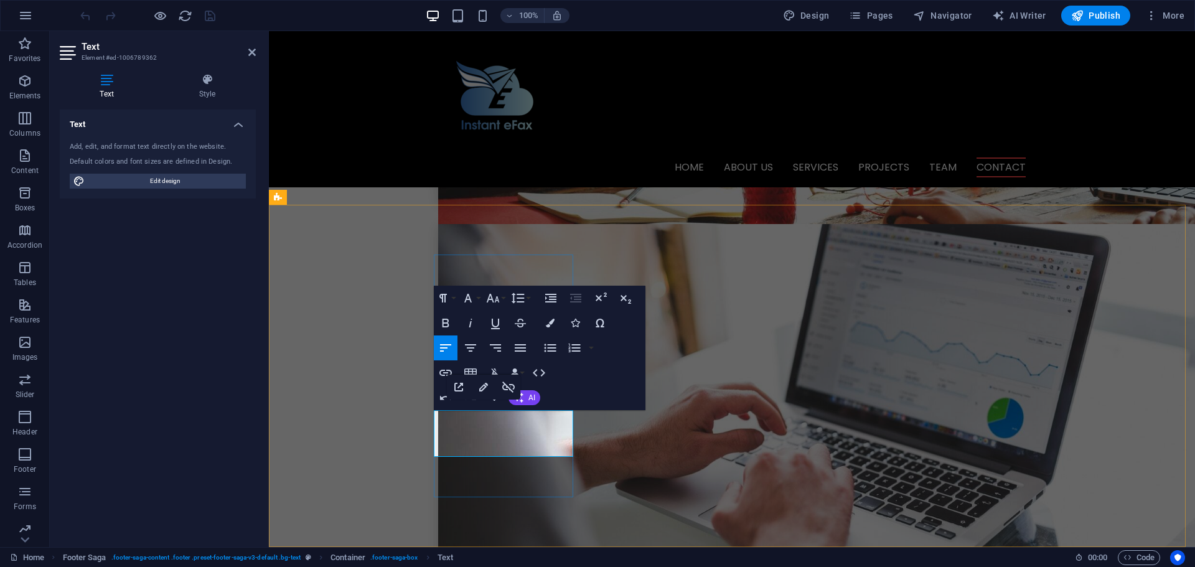
copy link "965 Fulton Ave Sacramento, Ca 95821"
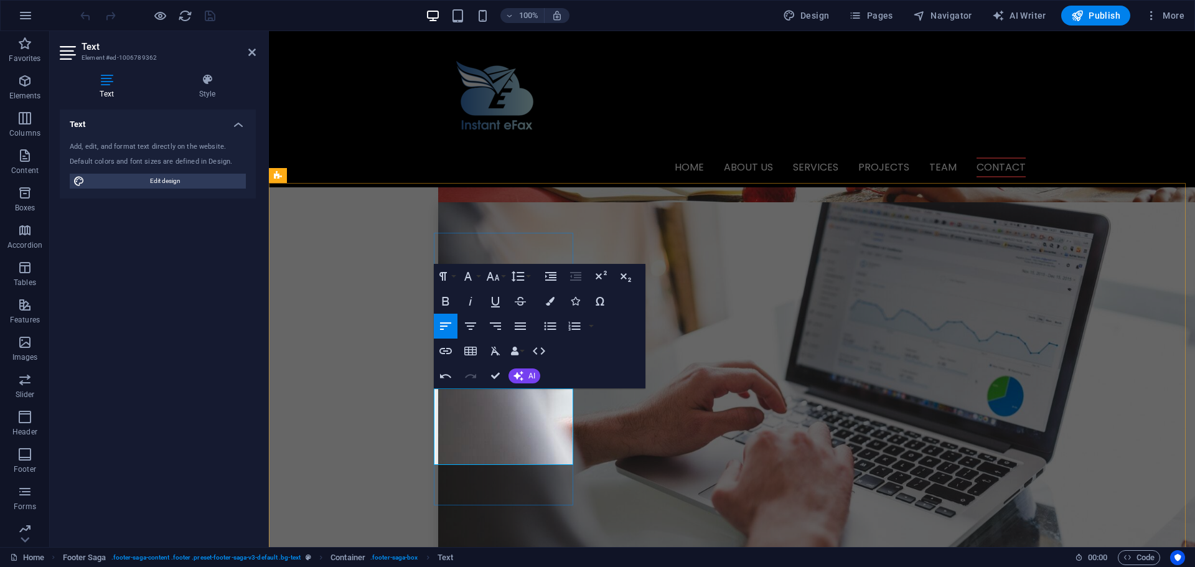
scroll to position [3378, 0]
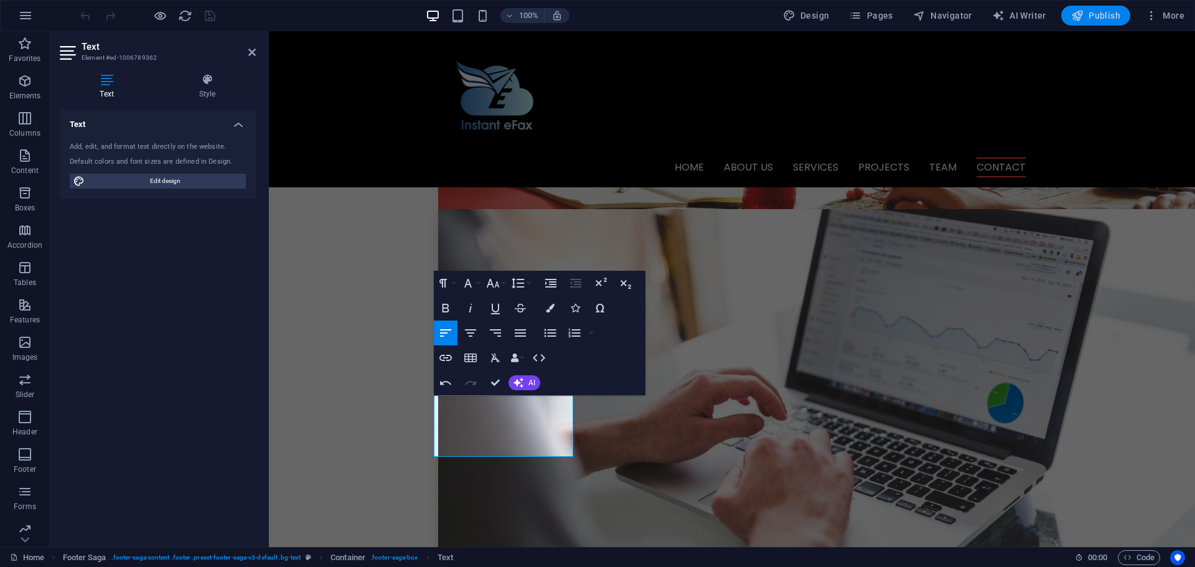
click at [1102, 12] on span "Publish" at bounding box center [1095, 15] width 49 height 12
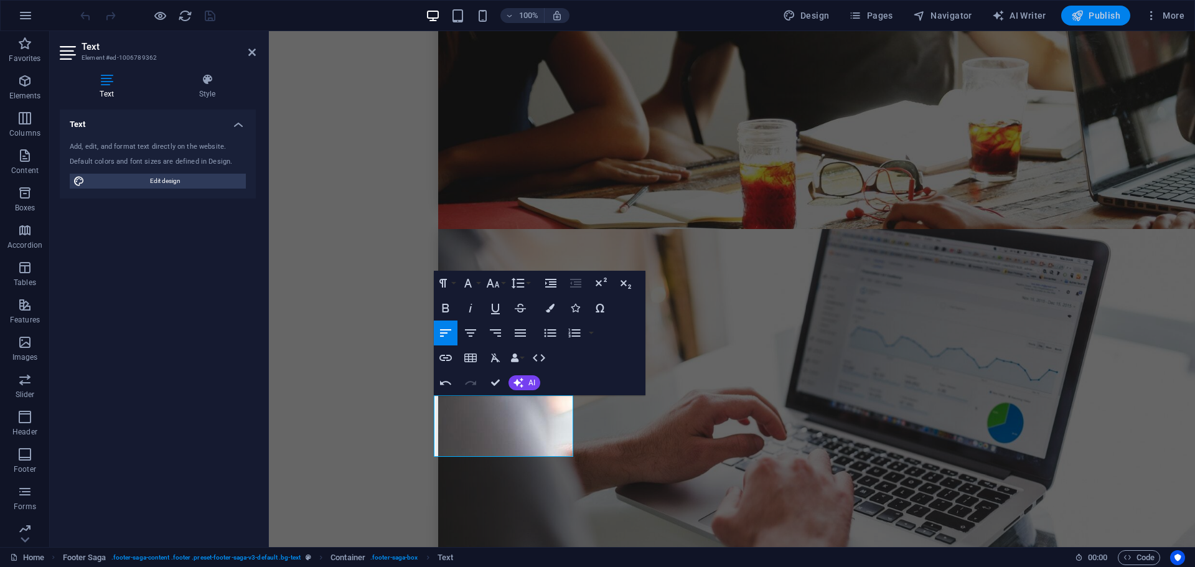
checkbox input "false"
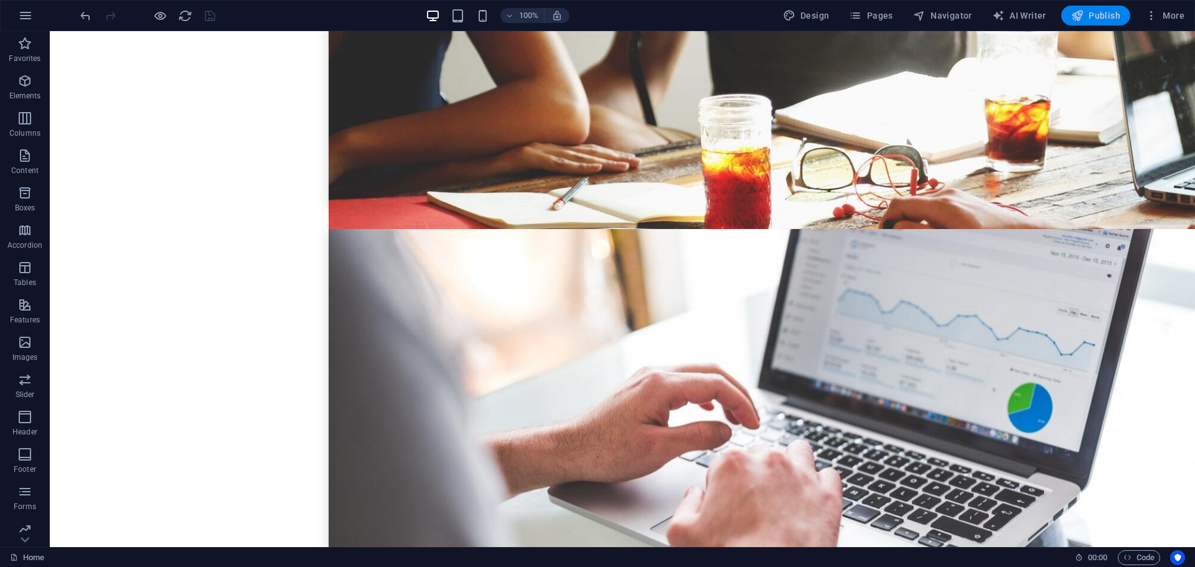
click at [1088, 11] on span "Publish" at bounding box center [1095, 15] width 49 height 12
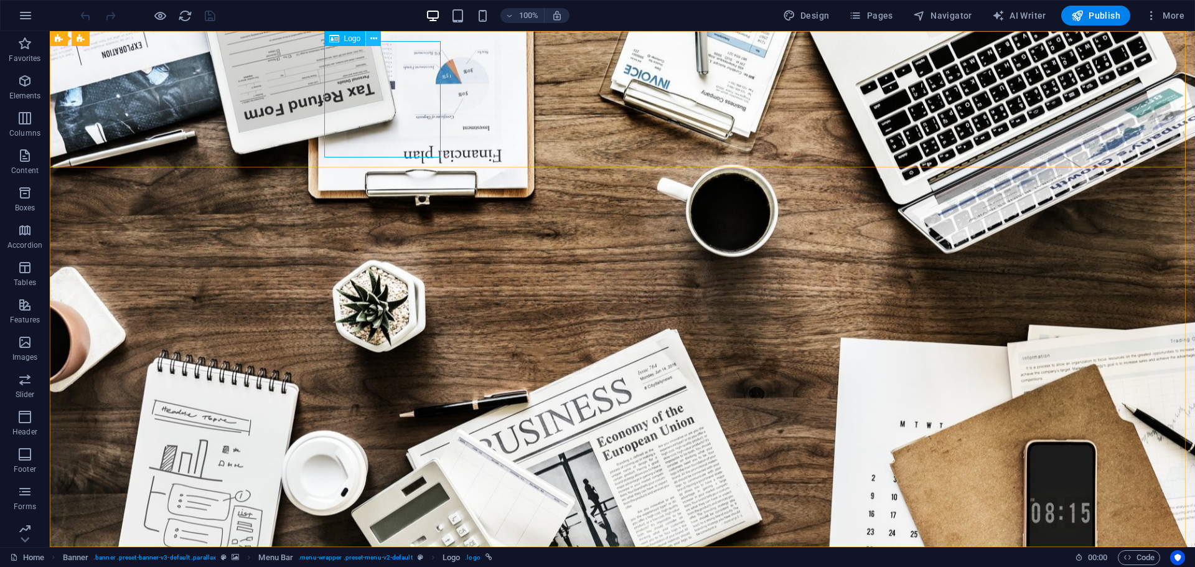
click at [373, 38] on icon at bounding box center [373, 38] width 7 height 13
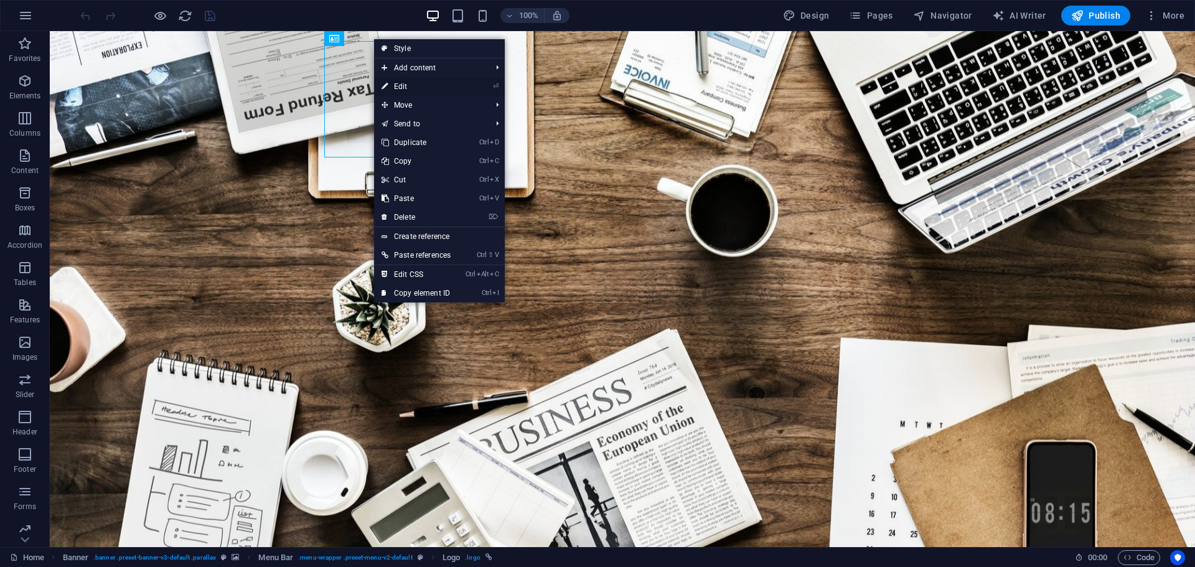
click at [408, 84] on link "⏎ Edit" at bounding box center [416, 86] width 84 height 19
select select "px"
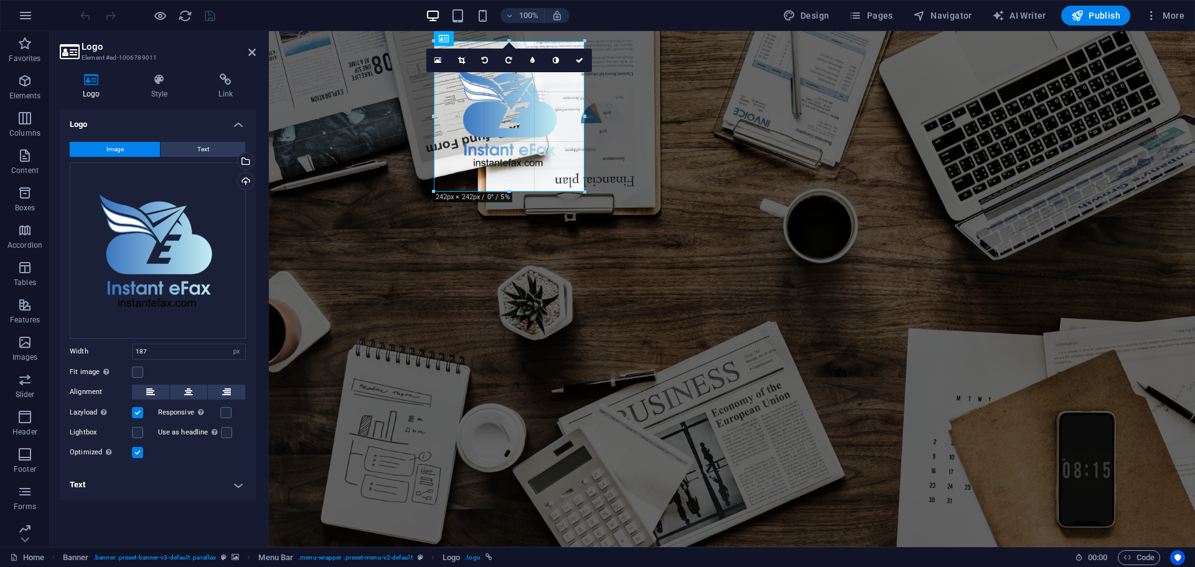
drag, startPoint x: 552, startPoint y: 158, endPoint x: 319, endPoint y: 156, distance: 232.8
type input "242"
click at [1106, 16] on span "Publish" at bounding box center [1095, 15] width 49 height 12
checkbox input "false"
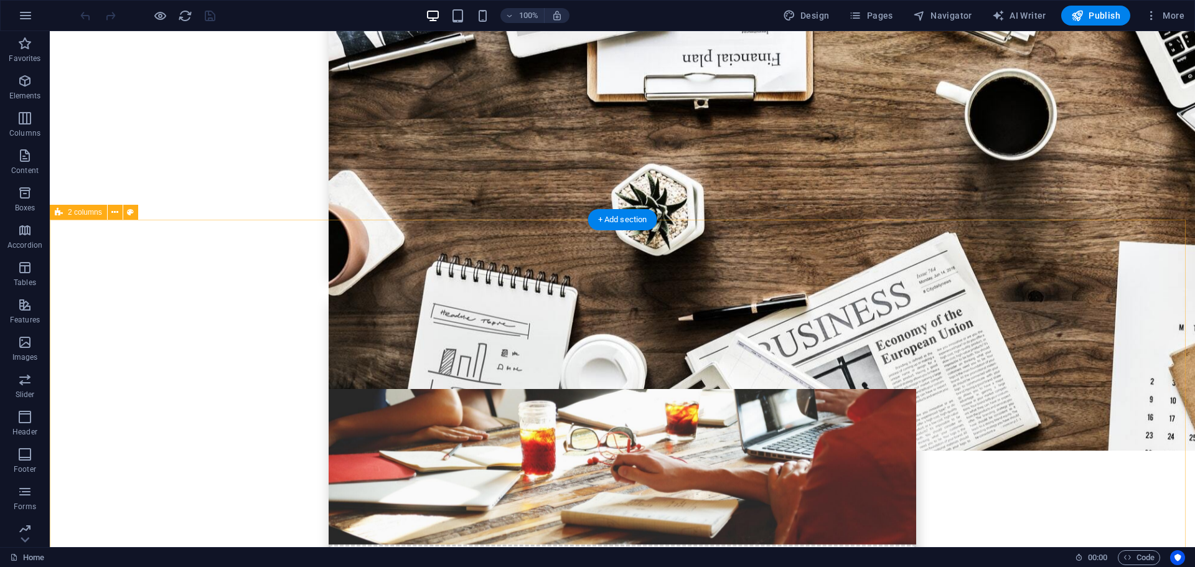
scroll to position [3051, 0]
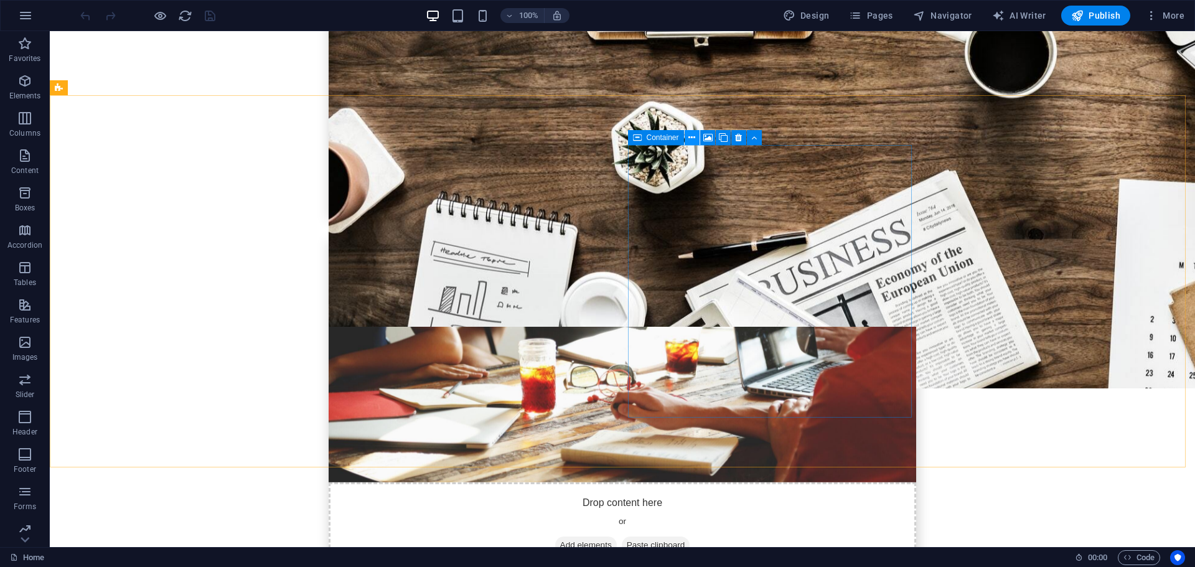
click at [690, 135] on icon at bounding box center [692, 137] width 7 height 13
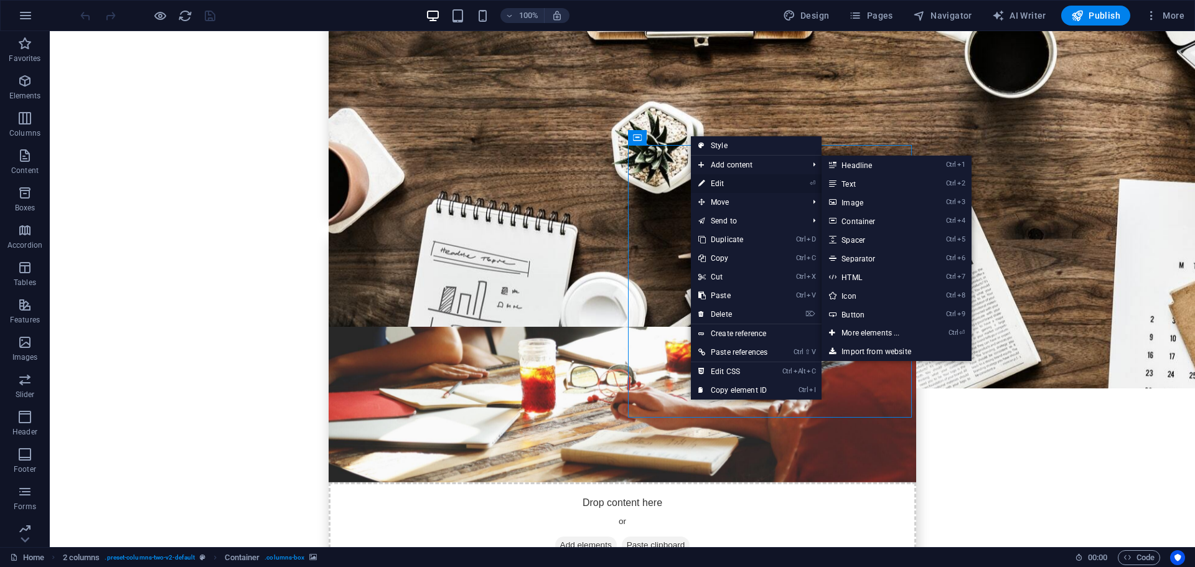
drag, startPoint x: 715, startPoint y: 183, endPoint x: 445, endPoint y: 153, distance: 271.8
click at [715, 183] on link "⏎ Edit" at bounding box center [733, 183] width 84 height 19
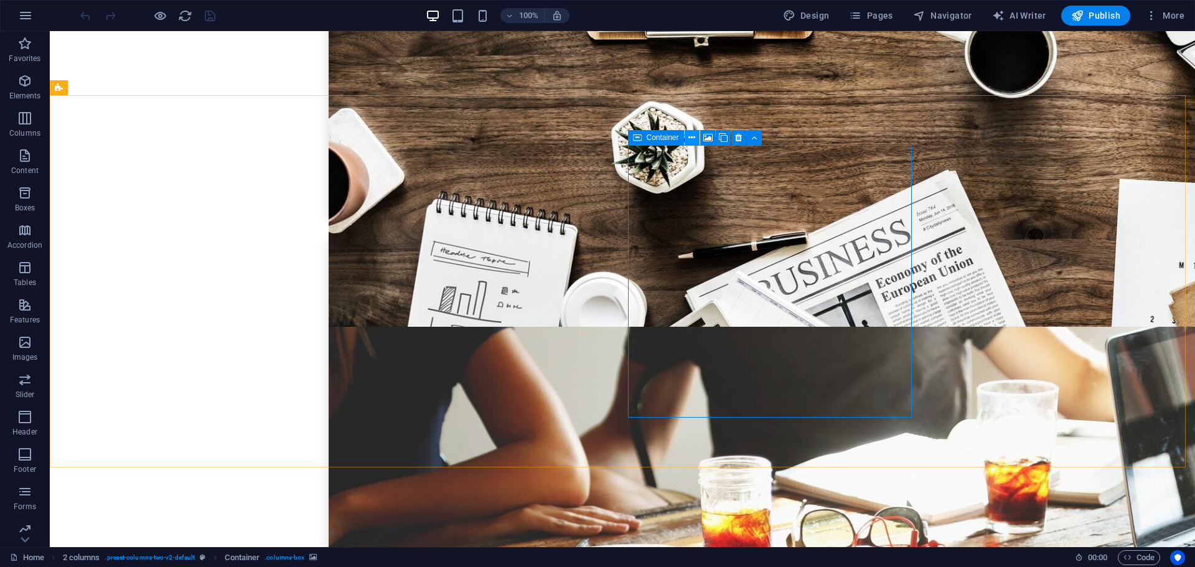
click at [692, 136] on icon at bounding box center [692, 137] width 7 height 13
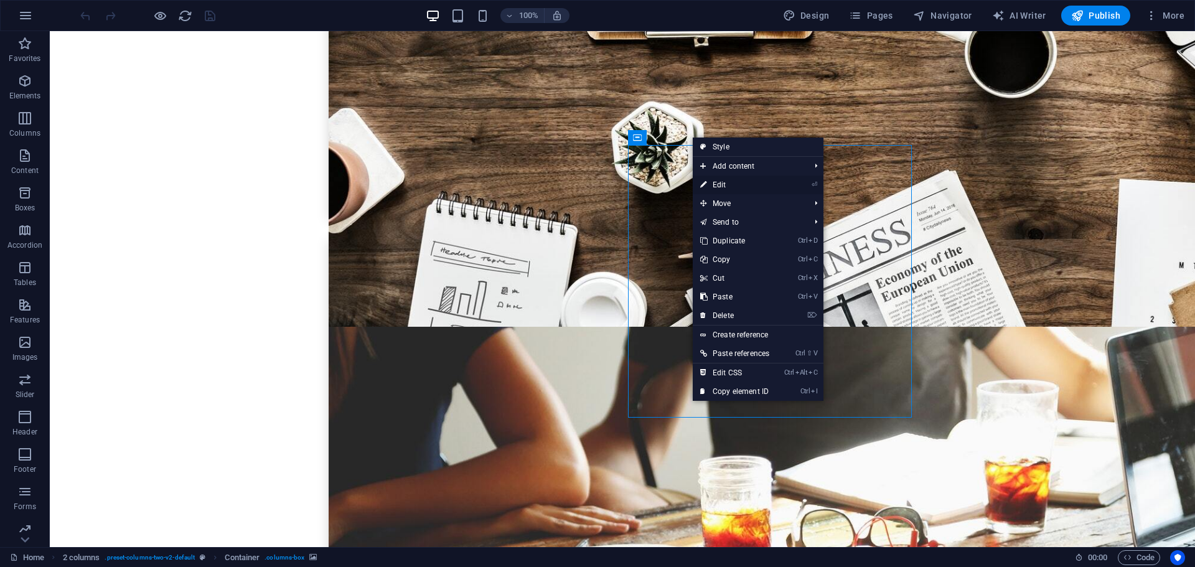
click at [722, 183] on link "⏎ Edit" at bounding box center [735, 185] width 84 height 19
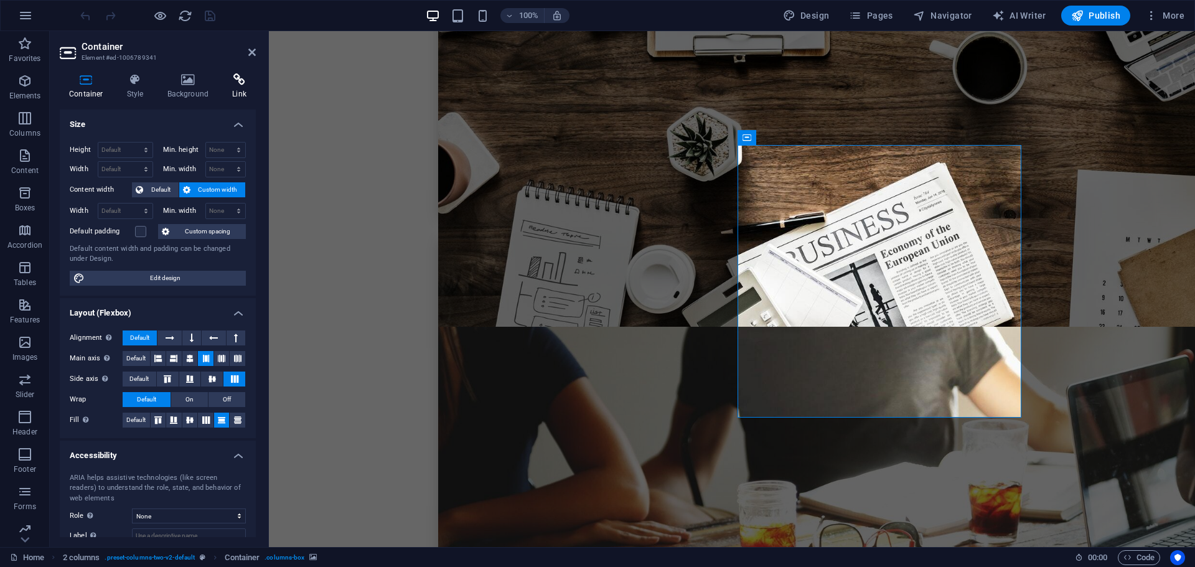
click at [238, 81] on icon at bounding box center [239, 79] width 33 height 12
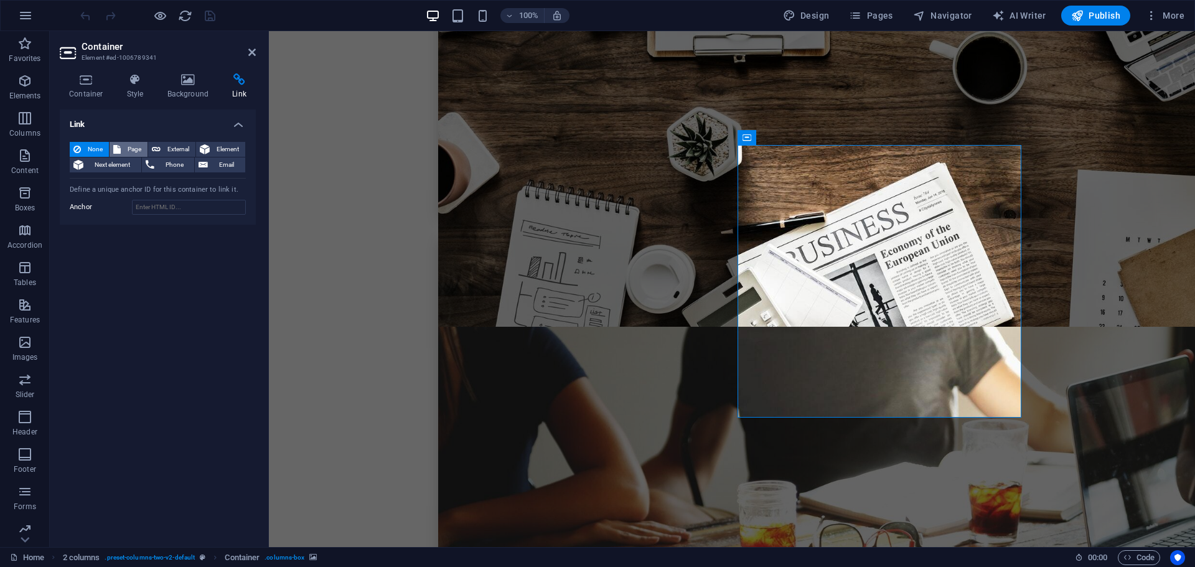
click at [128, 147] on span "Page" at bounding box center [134, 149] width 19 height 15
select select
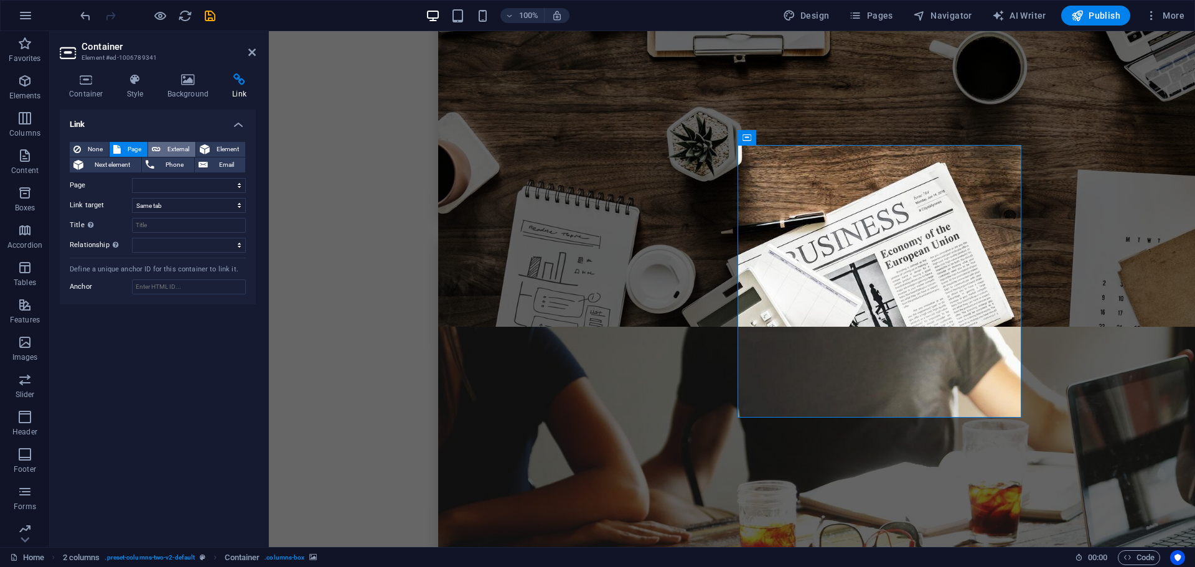
click at [176, 147] on span "External" at bounding box center [177, 149] width 27 height 15
select select "blank"
click at [214, 148] on span "Element" at bounding box center [228, 149] width 28 height 15
click at [222, 163] on span "Email" at bounding box center [227, 165] width 30 height 15
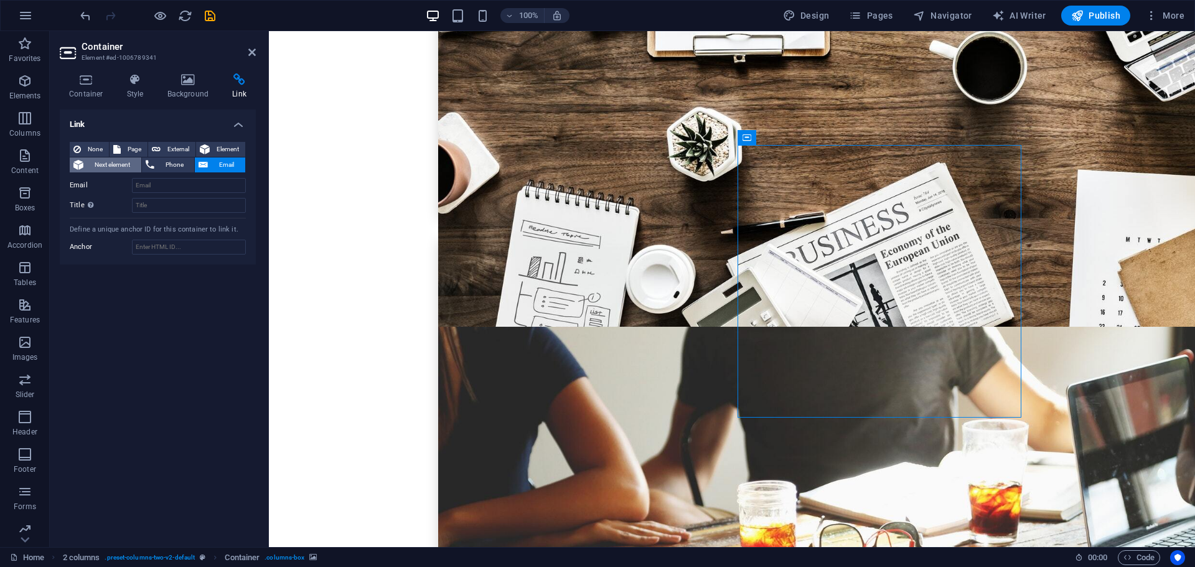
click at [113, 166] on span "Next element" at bounding box center [112, 165] width 50 height 15
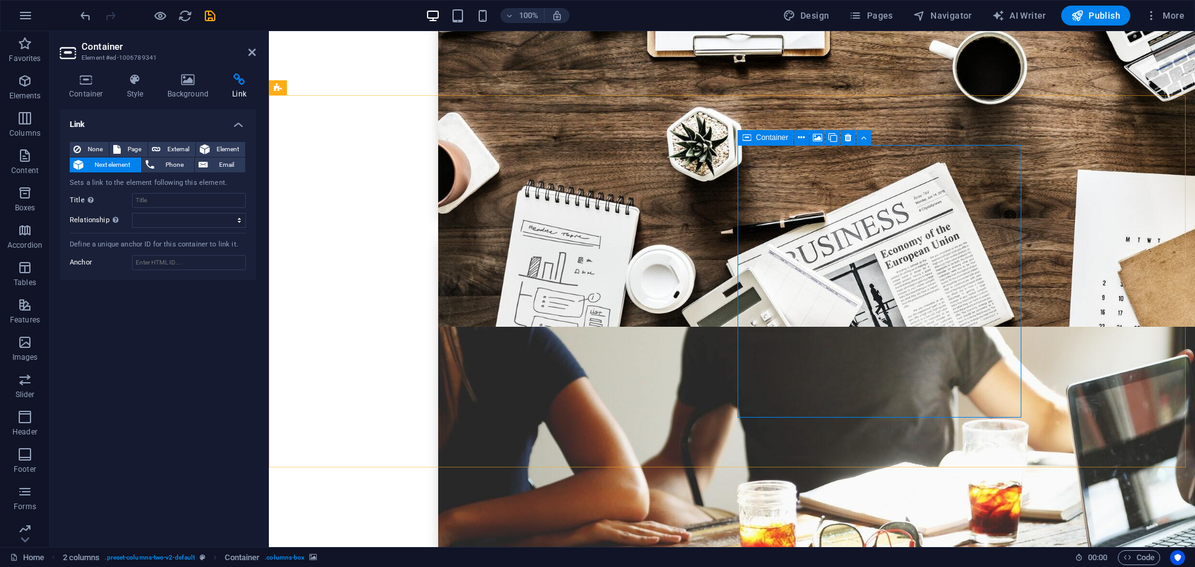
click at [865, 140] on icon at bounding box center [864, 137] width 6 height 13
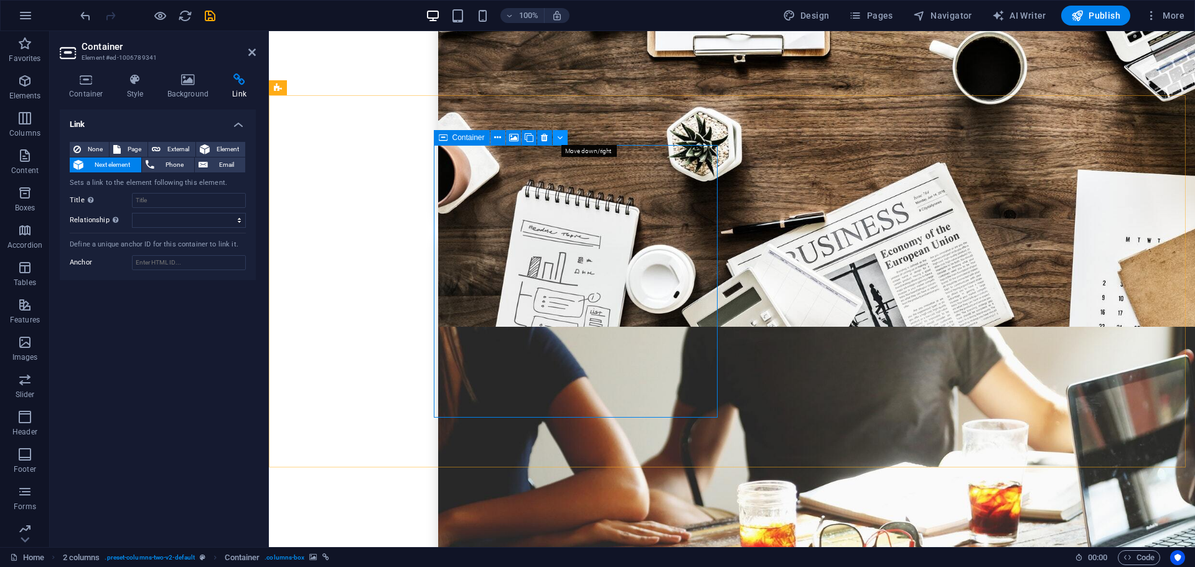
click at [562, 138] on icon at bounding box center [560, 137] width 6 height 13
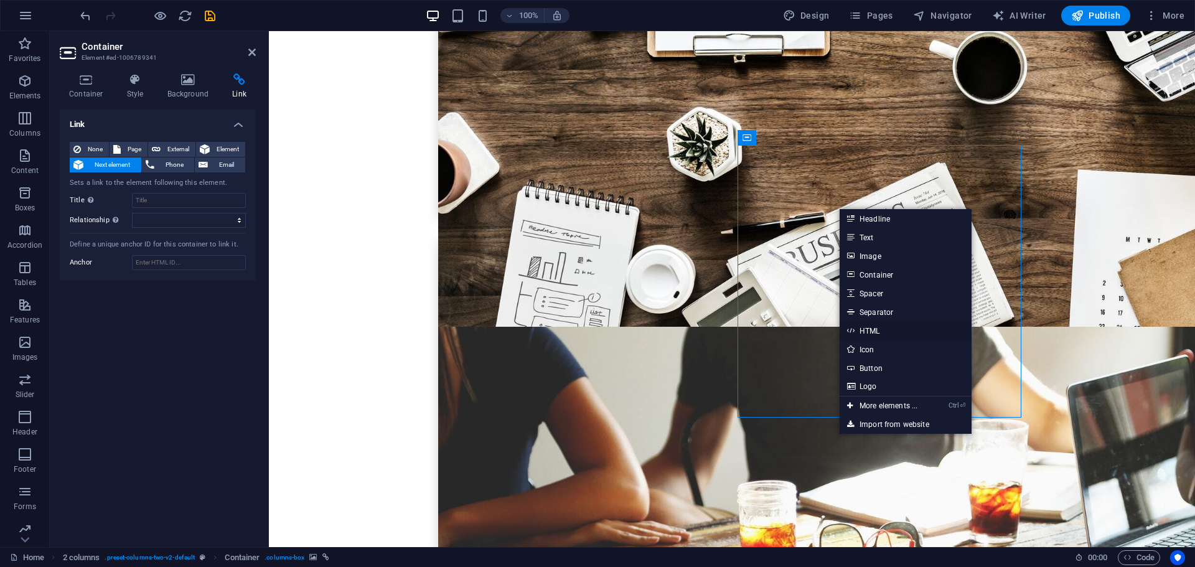
click at [867, 332] on link "HTML" at bounding box center [906, 330] width 132 height 19
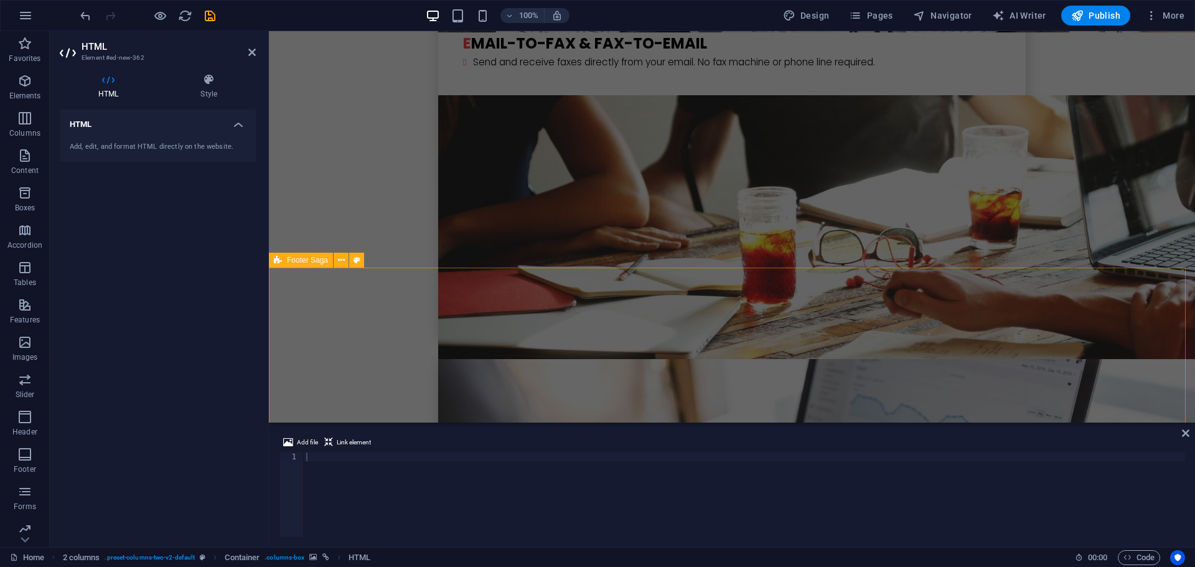
scroll to position [3265, 0]
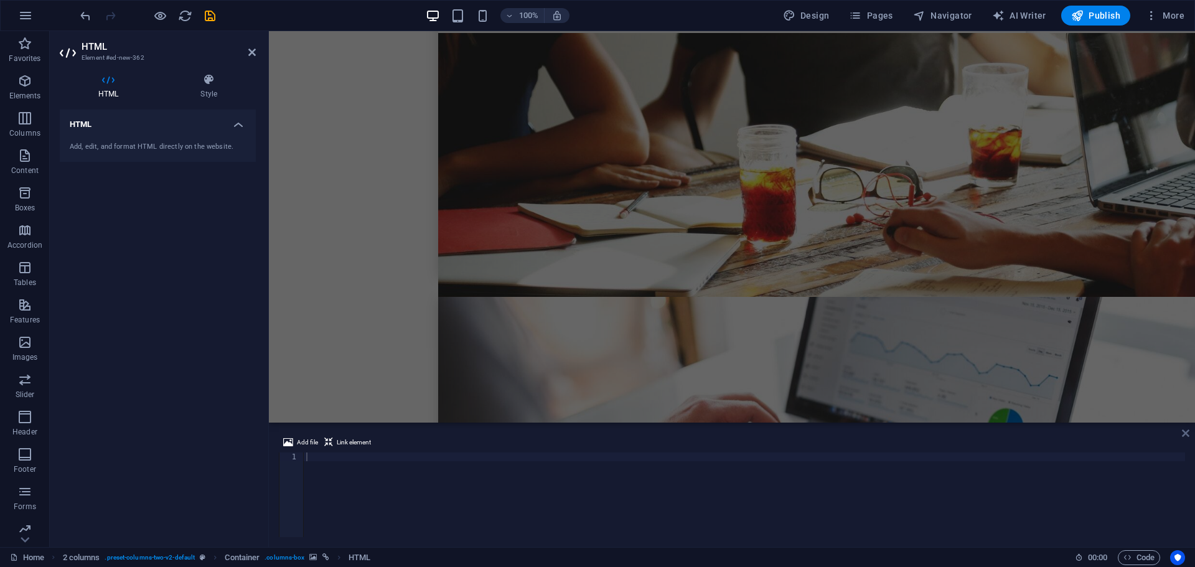
click at [1184, 433] on icon at bounding box center [1185, 433] width 7 height 10
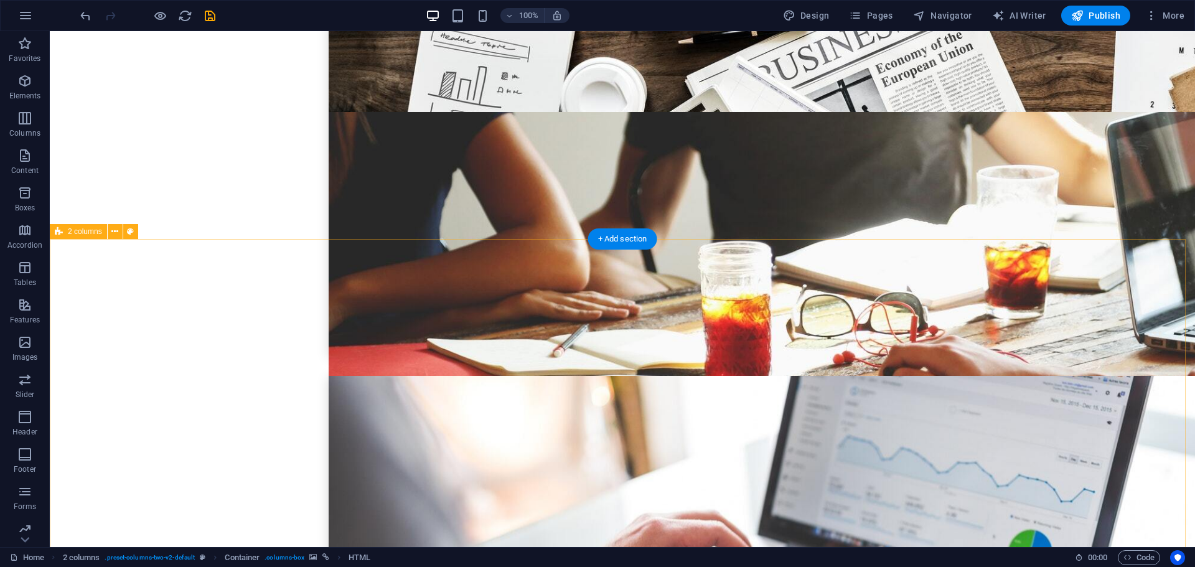
scroll to position [2907, 0]
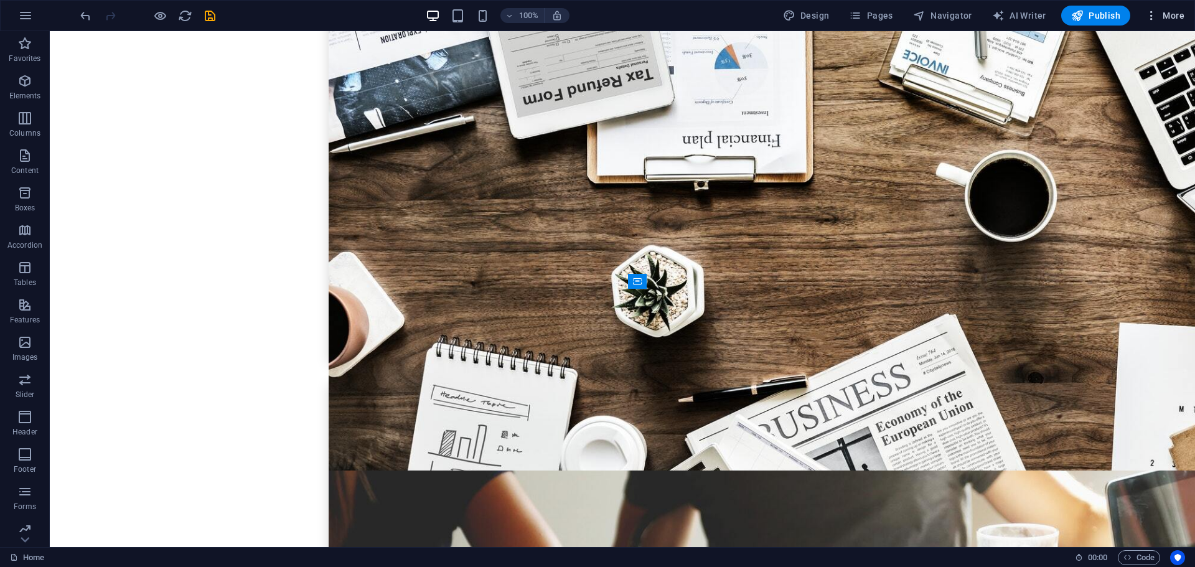
click at [1150, 12] on icon "button" at bounding box center [1152, 15] width 12 height 12
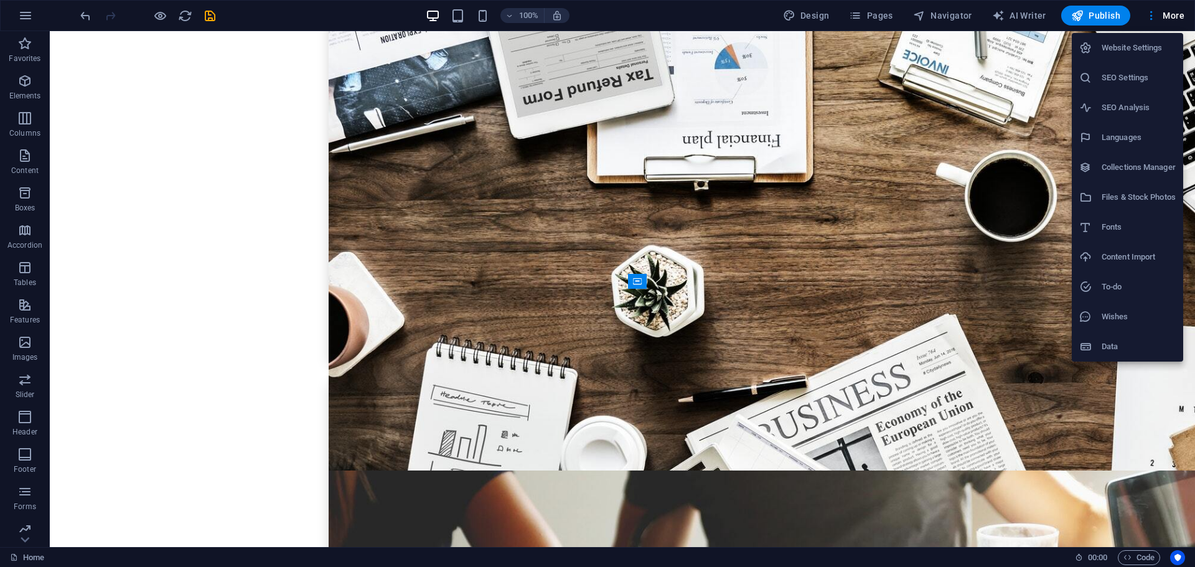
click at [25, 507] on div at bounding box center [597, 283] width 1195 height 567
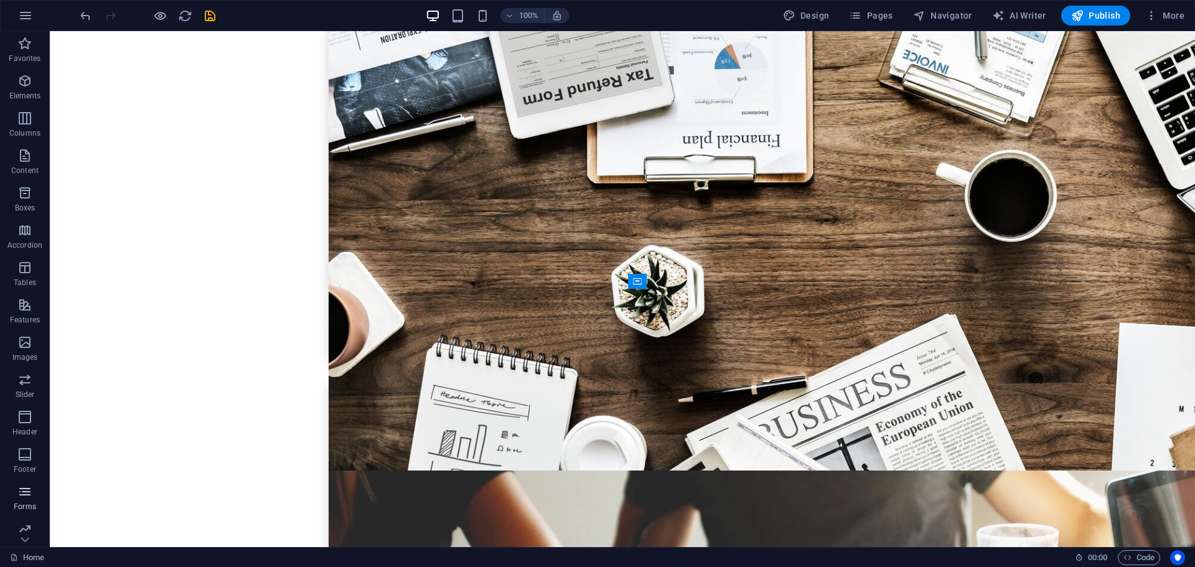
drag, startPoint x: 26, startPoint y: 501, endPoint x: 63, endPoint y: 369, distance: 137.0
click at [26, 501] on span "Forms" at bounding box center [25, 499] width 50 height 30
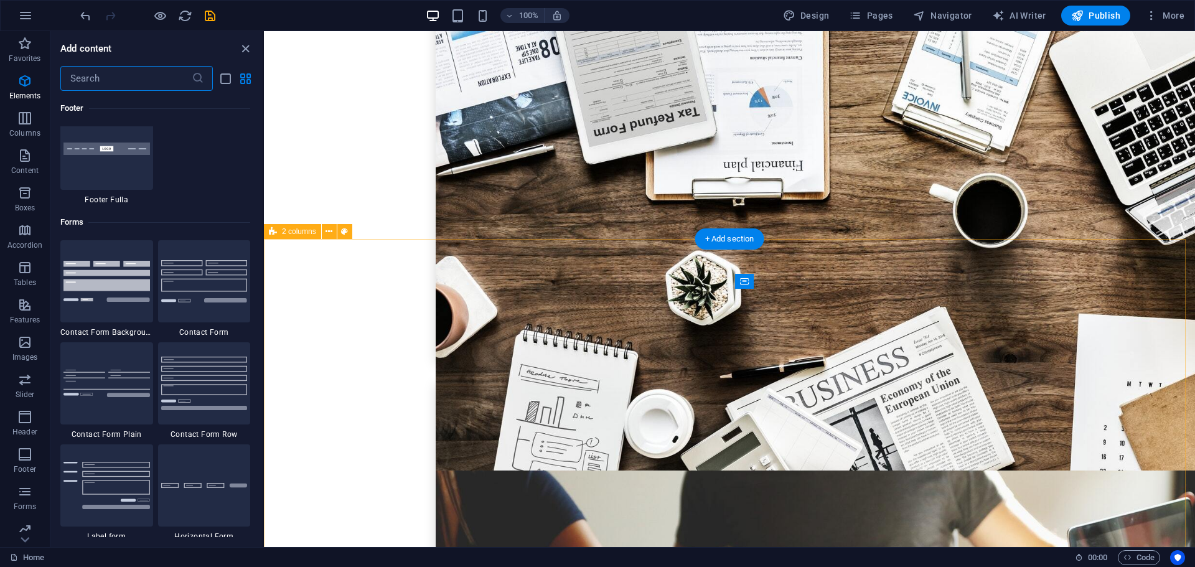
scroll to position [9090, 0]
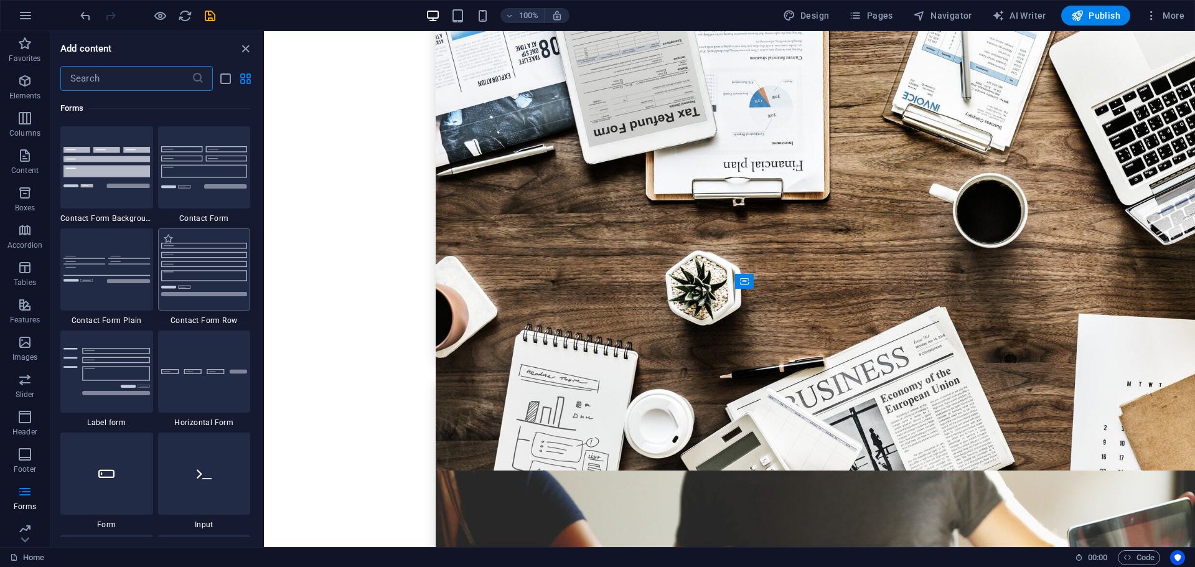
click at [210, 267] on img at bounding box center [204, 269] width 87 height 53
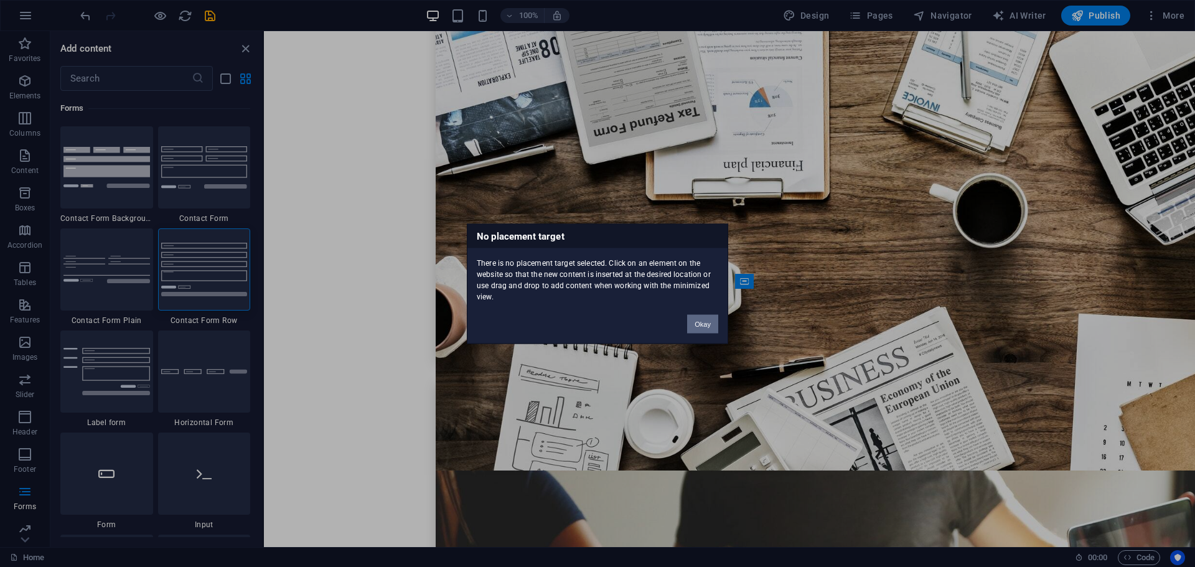
click at [704, 320] on button "Okay" at bounding box center [702, 323] width 31 height 19
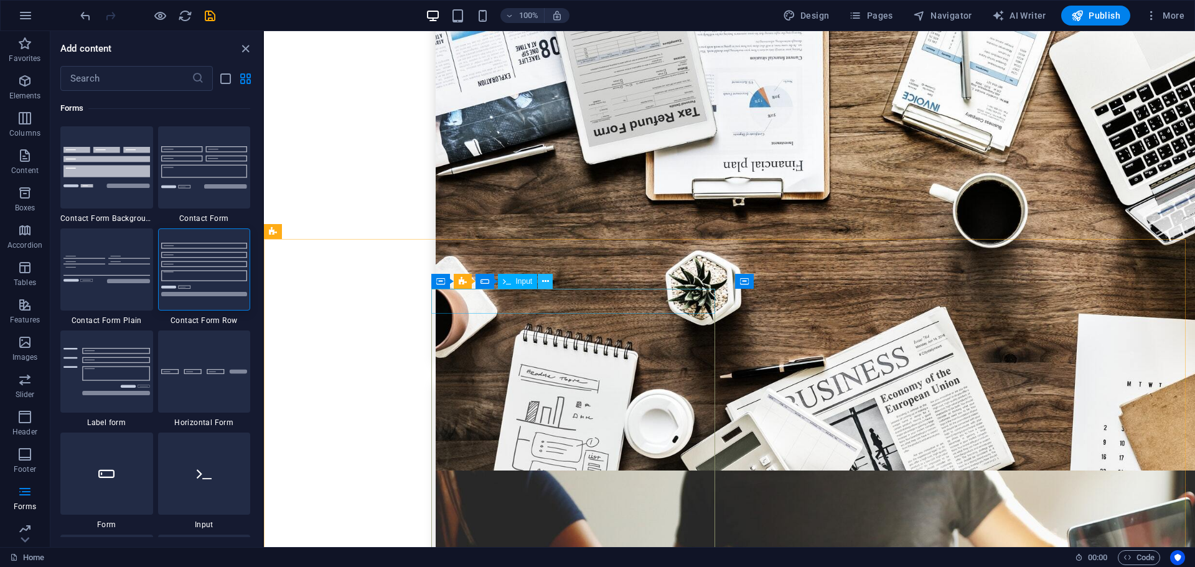
click at [545, 282] on icon at bounding box center [545, 281] width 7 height 13
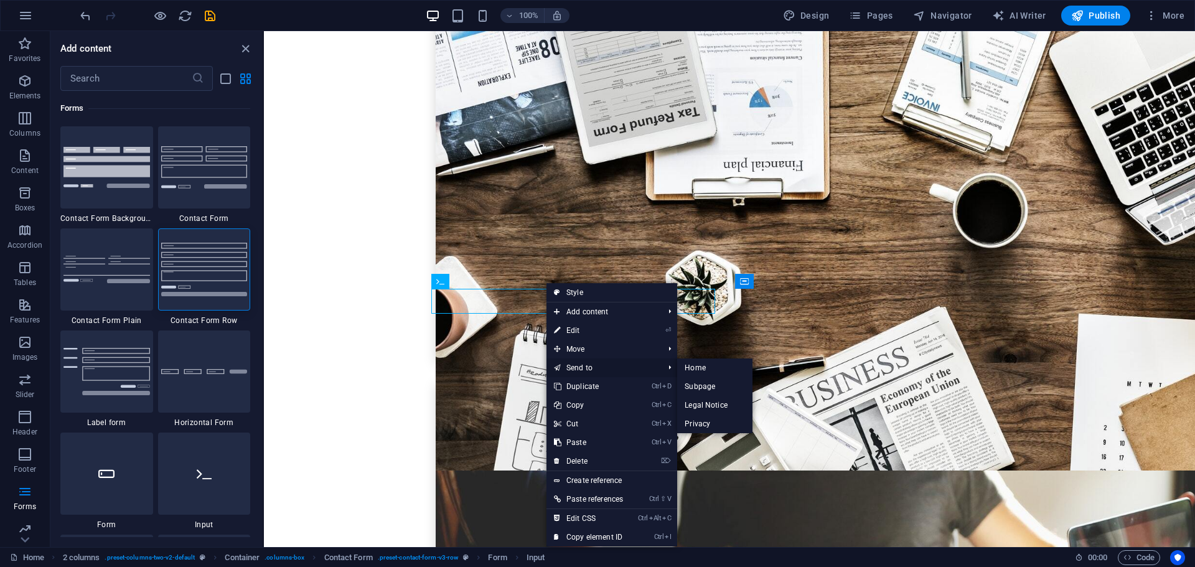
click at [591, 368] on link "Send to" at bounding box center [603, 368] width 112 height 19
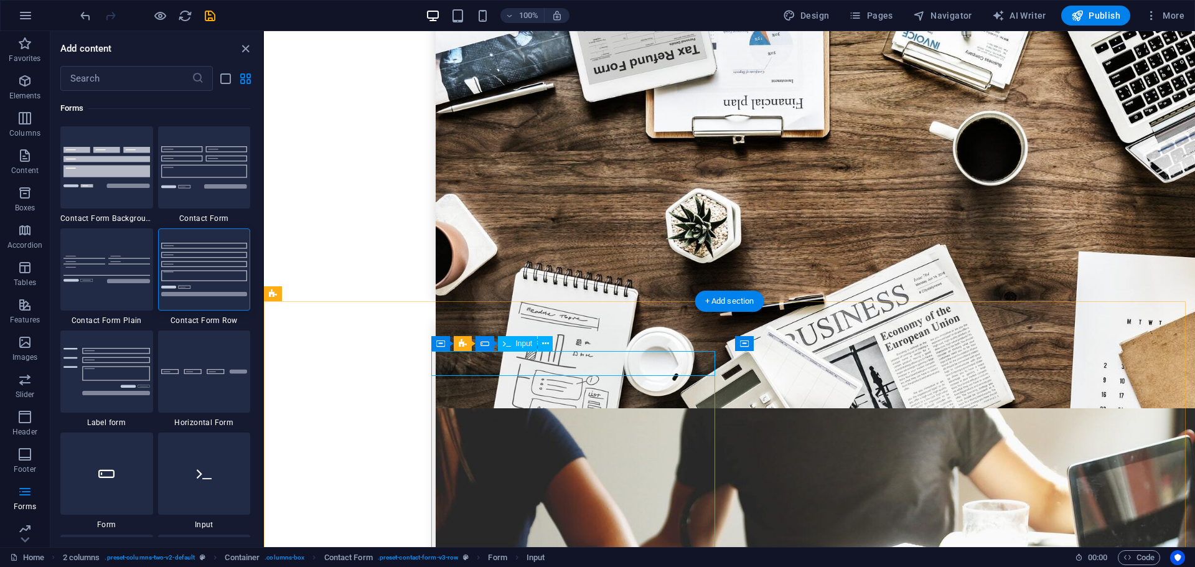
scroll to position [2845, 0]
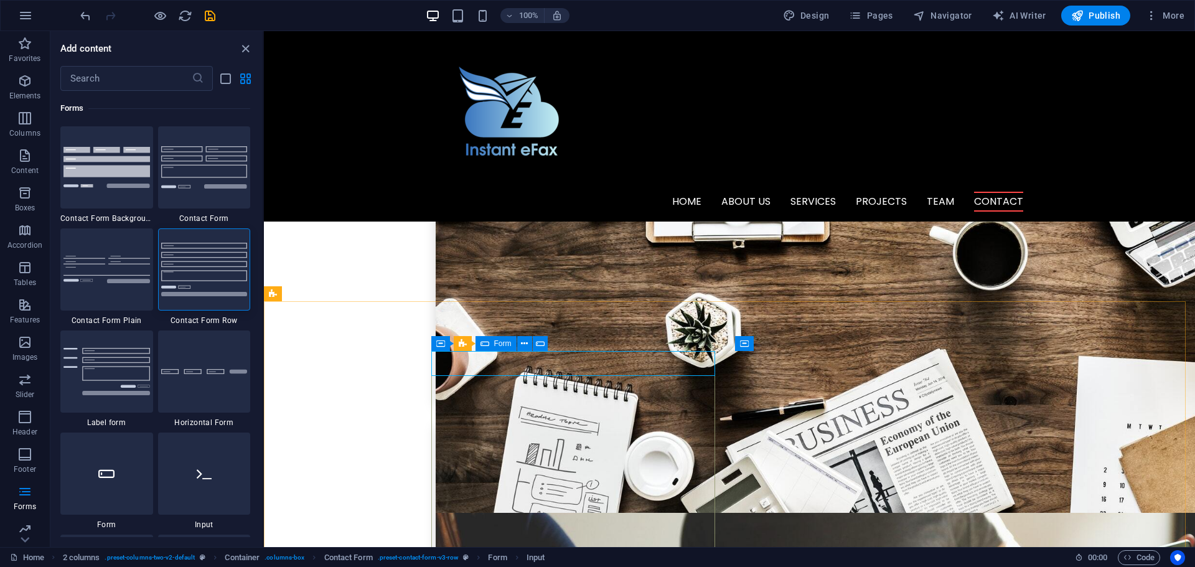
click at [494, 344] on span "Form" at bounding box center [502, 343] width 17 height 7
click at [503, 344] on span "Form" at bounding box center [502, 343] width 17 height 7
click at [522, 341] on icon at bounding box center [524, 343] width 7 height 13
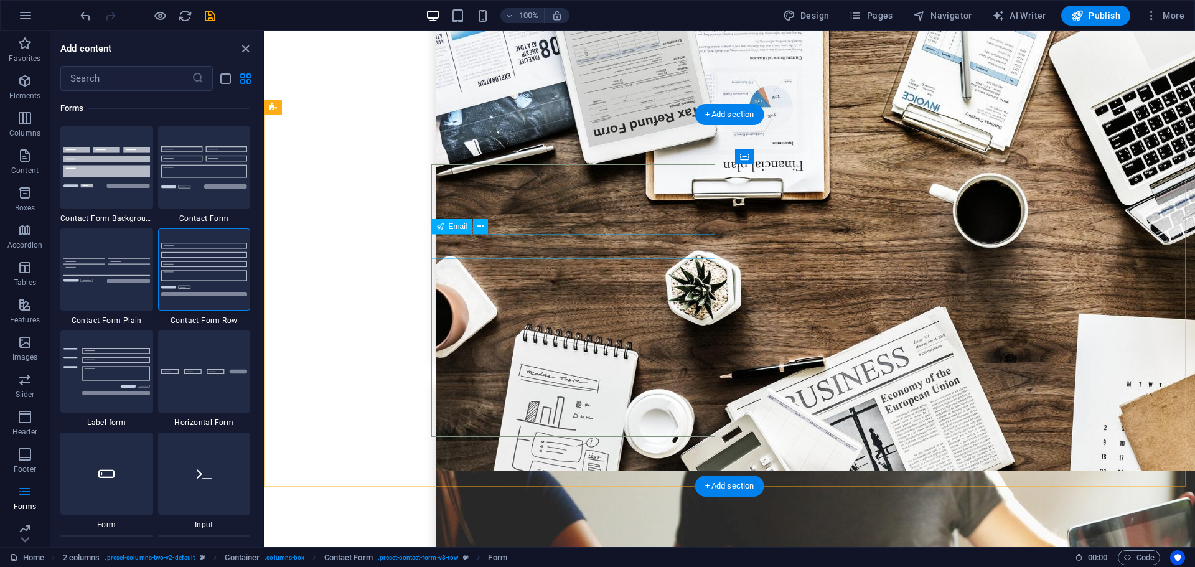
scroll to position [3031, 0]
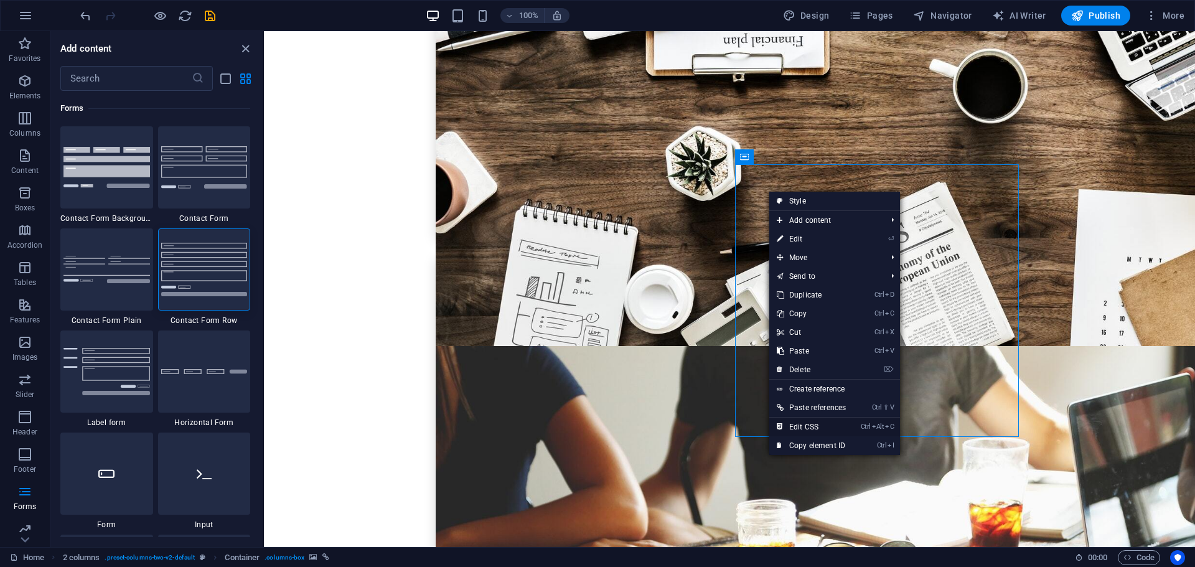
click at [810, 426] on link "Ctrl Alt C Edit CSS" at bounding box center [811, 427] width 84 height 19
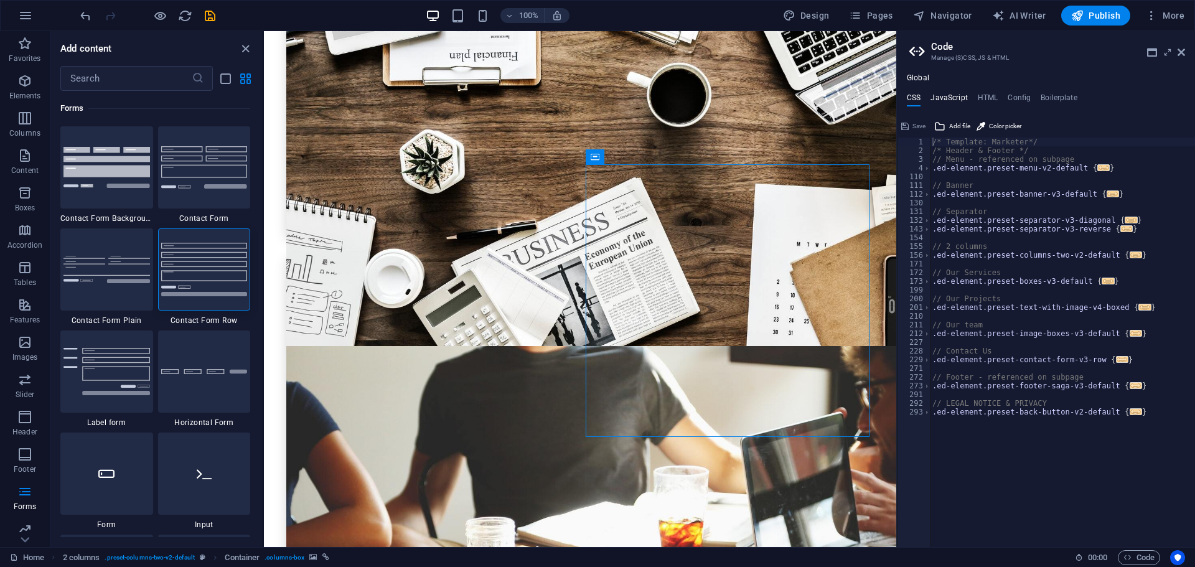
click at [956, 97] on h4 "JavaScript" at bounding box center [949, 100] width 37 height 14
type textarea "/* JS for preset "Menu V2" */"
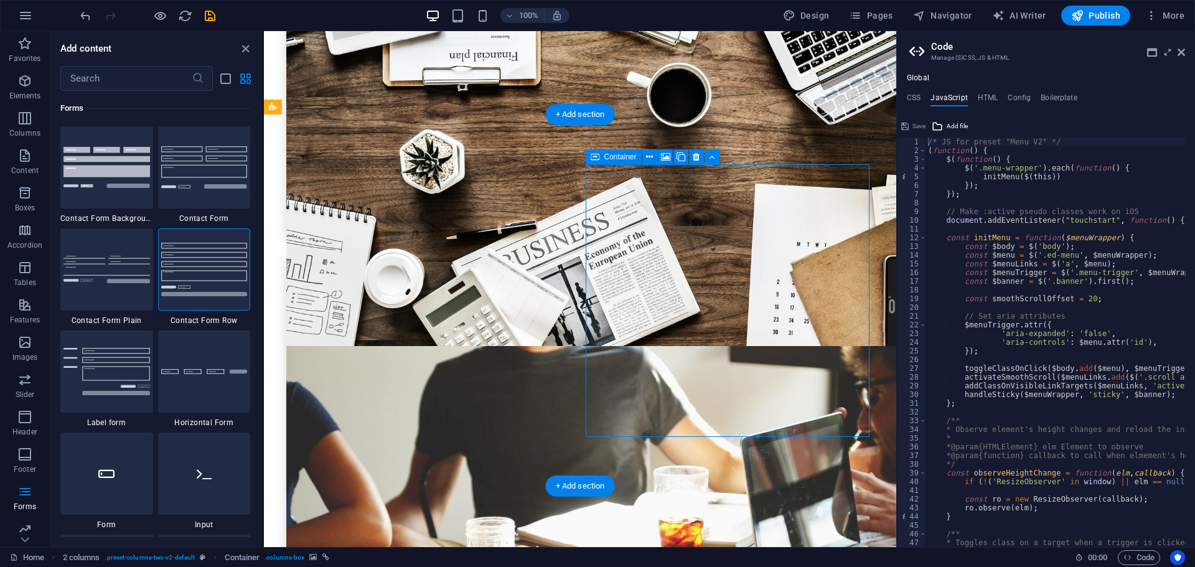
drag, startPoint x: 667, startPoint y: 181, endPoint x: 613, endPoint y: 187, distance: 54.5
drag, startPoint x: 602, startPoint y: 181, endPoint x: 666, endPoint y: 183, distance: 64.2
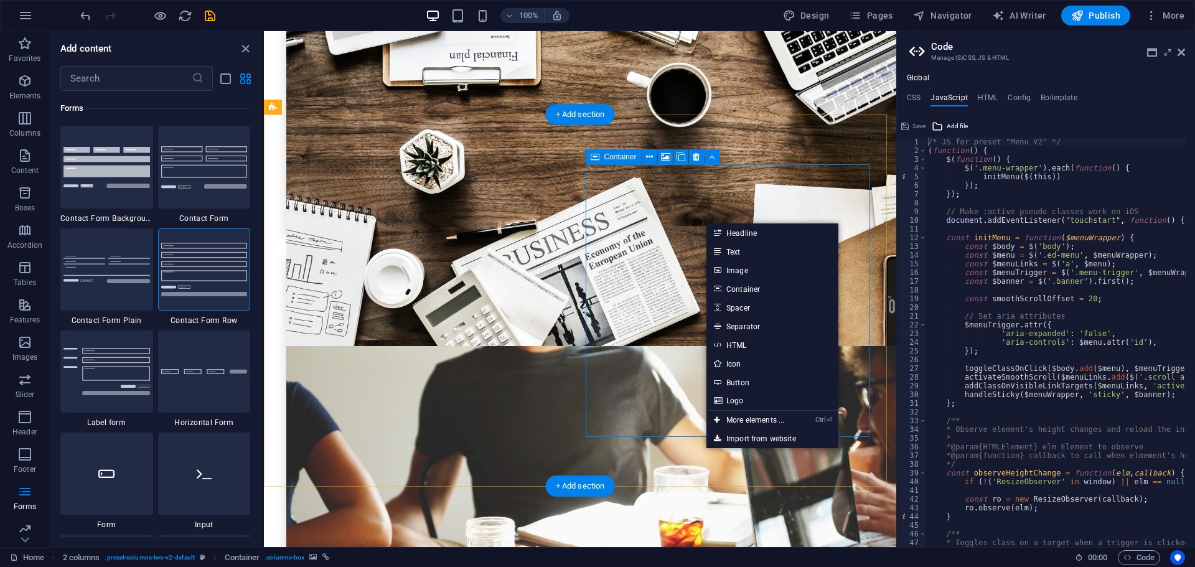
click at [700, 156] on icon at bounding box center [696, 157] width 7 height 13
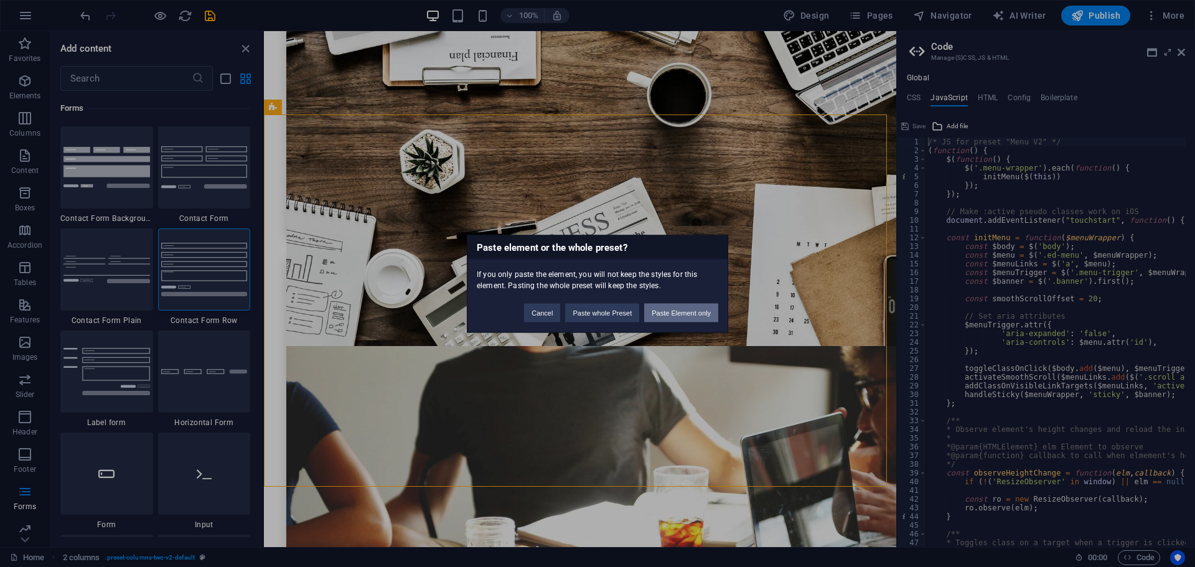
click at [668, 313] on button "Paste Element only" at bounding box center [681, 312] width 74 height 19
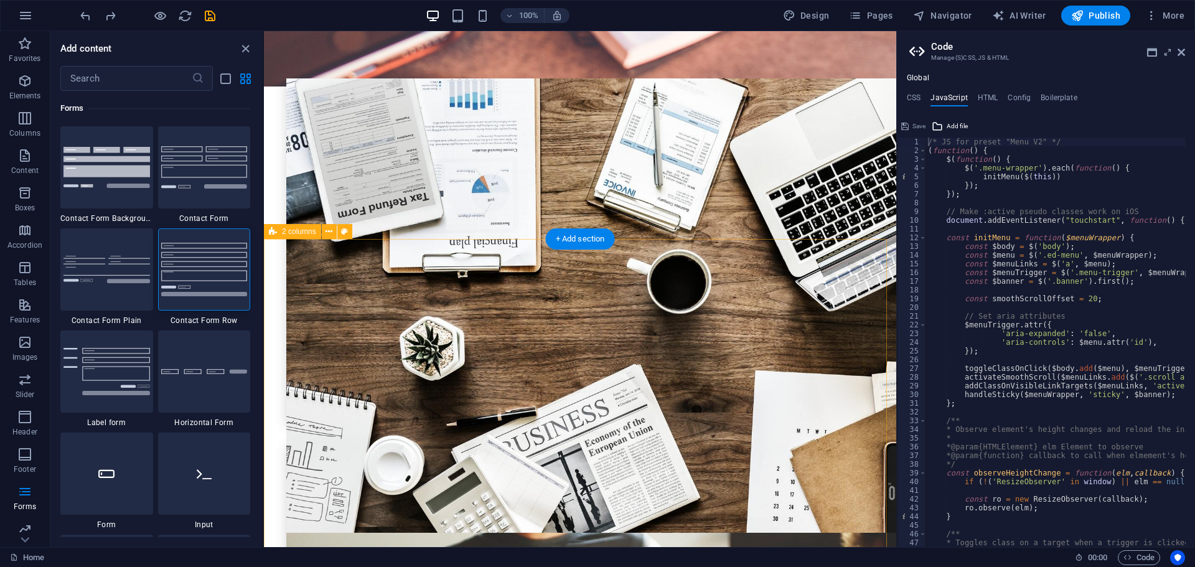
scroll to position [2969, 0]
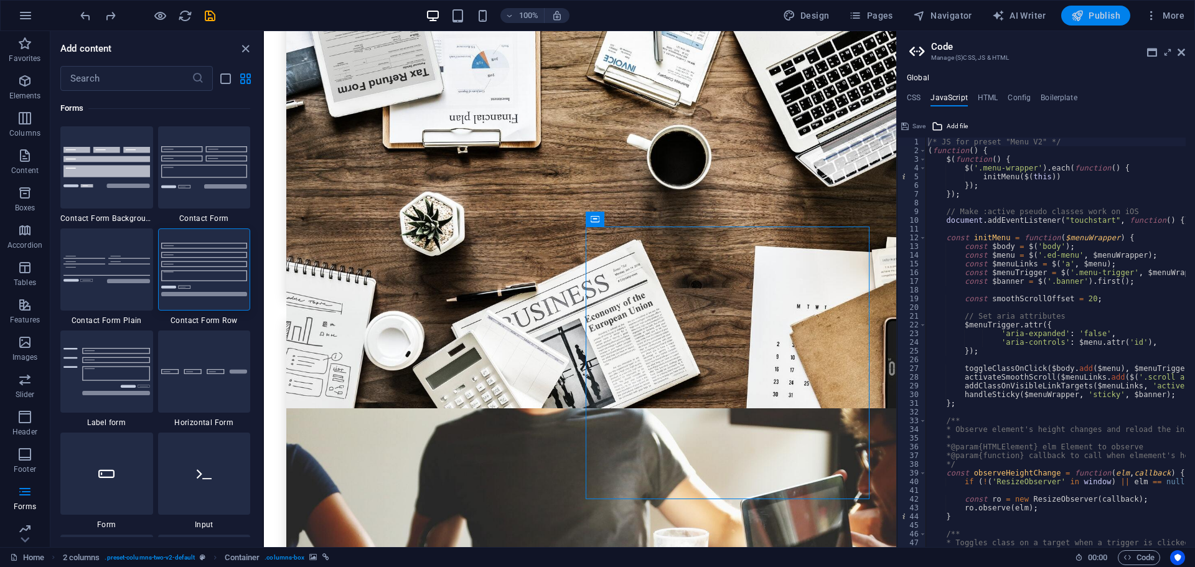
click at [1106, 12] on span "Publish" at bounding box center [1095, 15] width 49 height 12
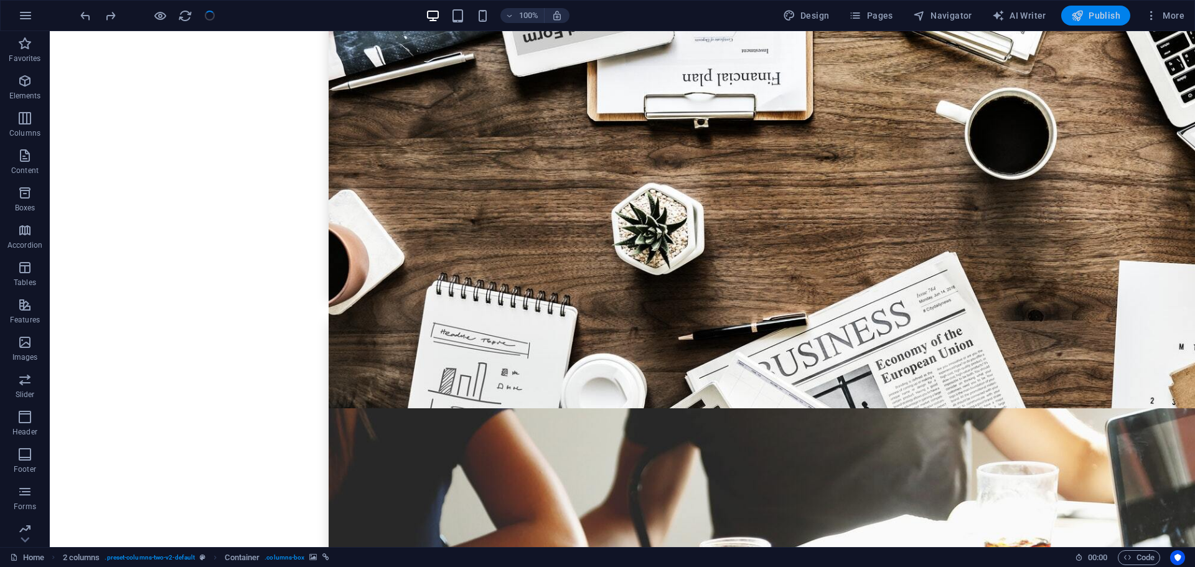
checkbox input "false"
